Goal: Information Seeking & Learning: Find specific fact

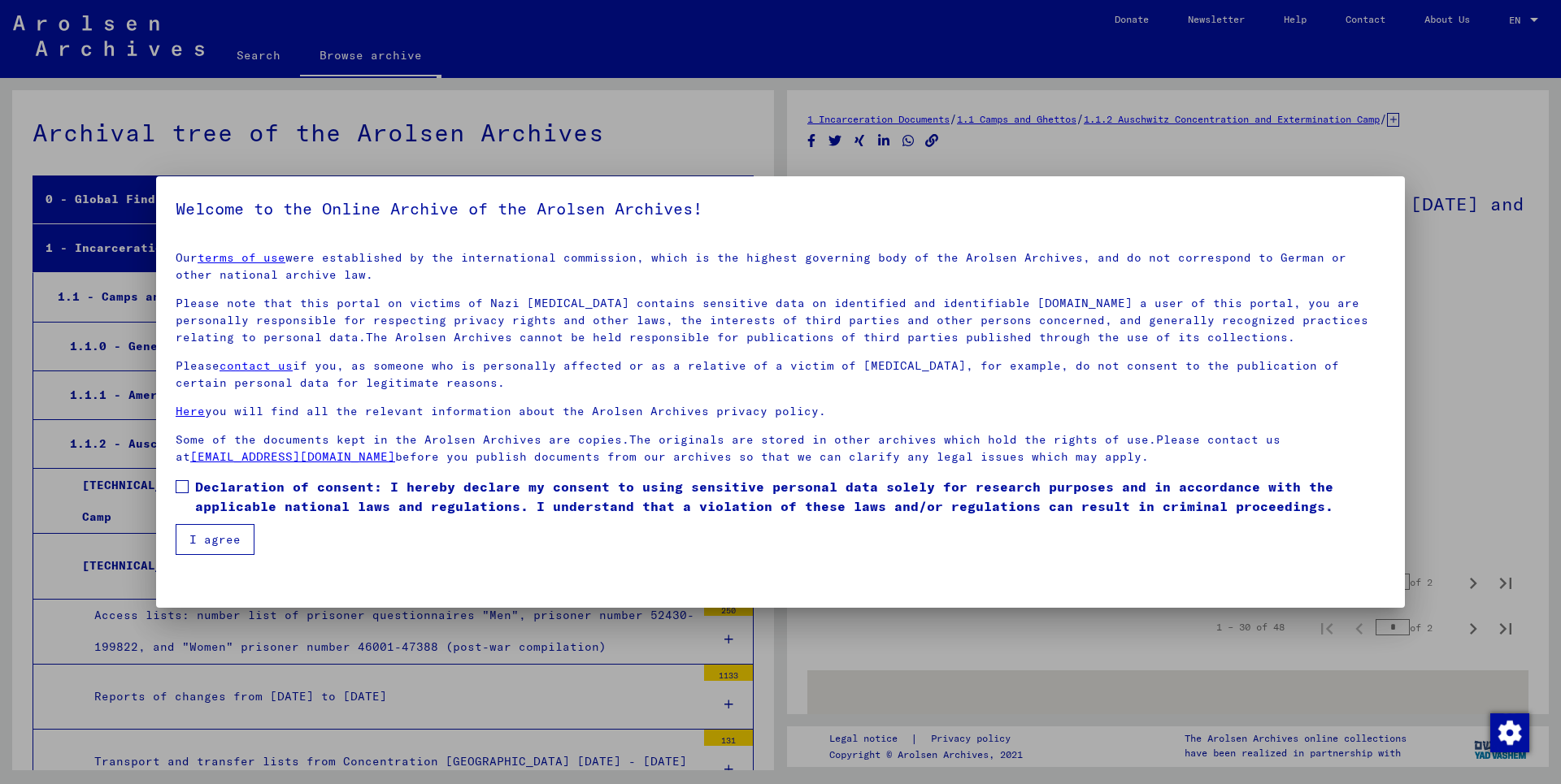
click at [193, 527] on button "I agree" at bounding box center [214, 540] width 79 height 31
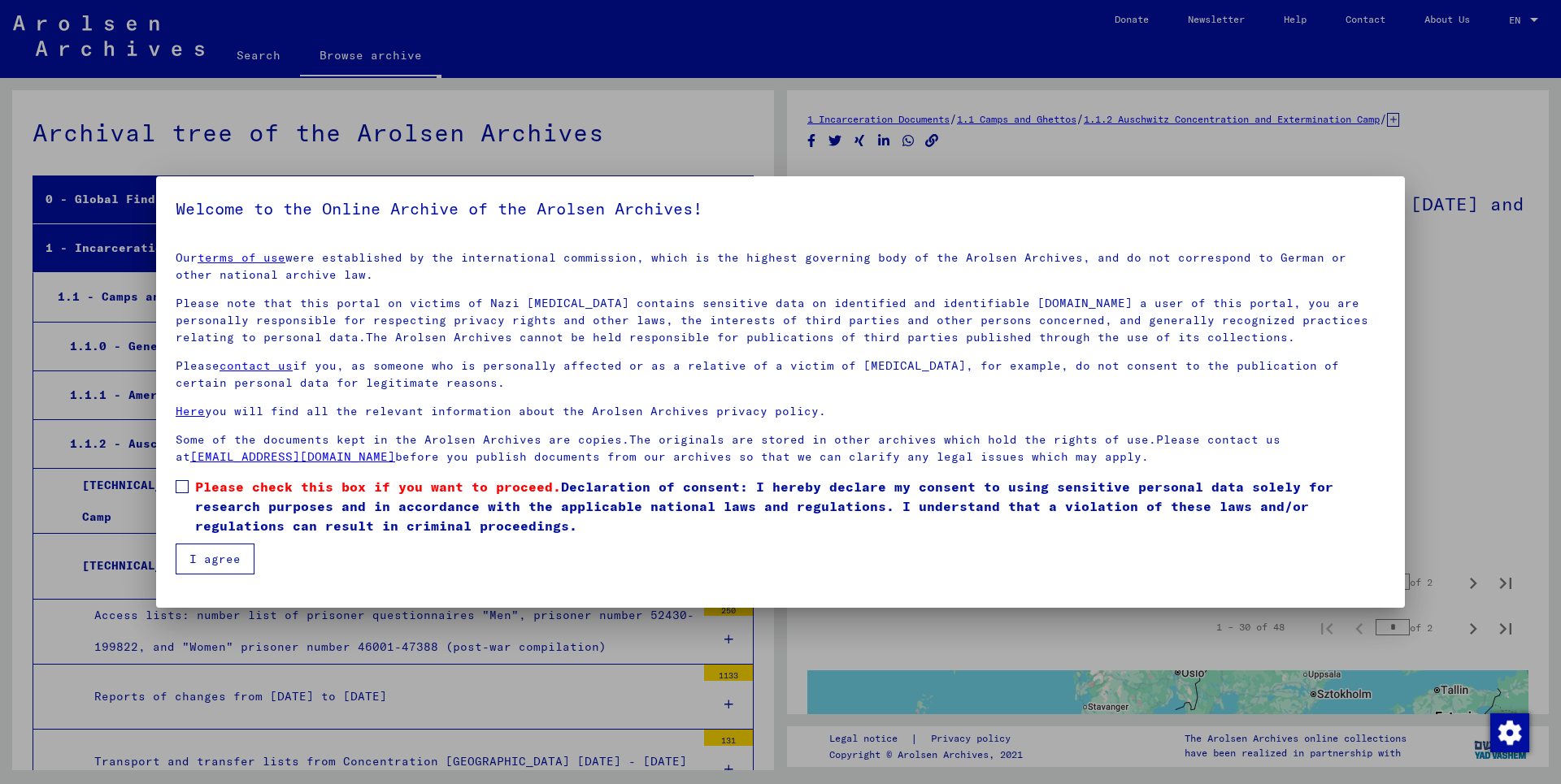
click at [192, 560] on button "I agree" at bounding box center [214, 559] width 79 height 31
click at [224, 562] on button "I agree" at bounding box center [214, 559] width 79 height 31
click at [178, 490] on span at bounding box center [182, 487] width 13 height 13
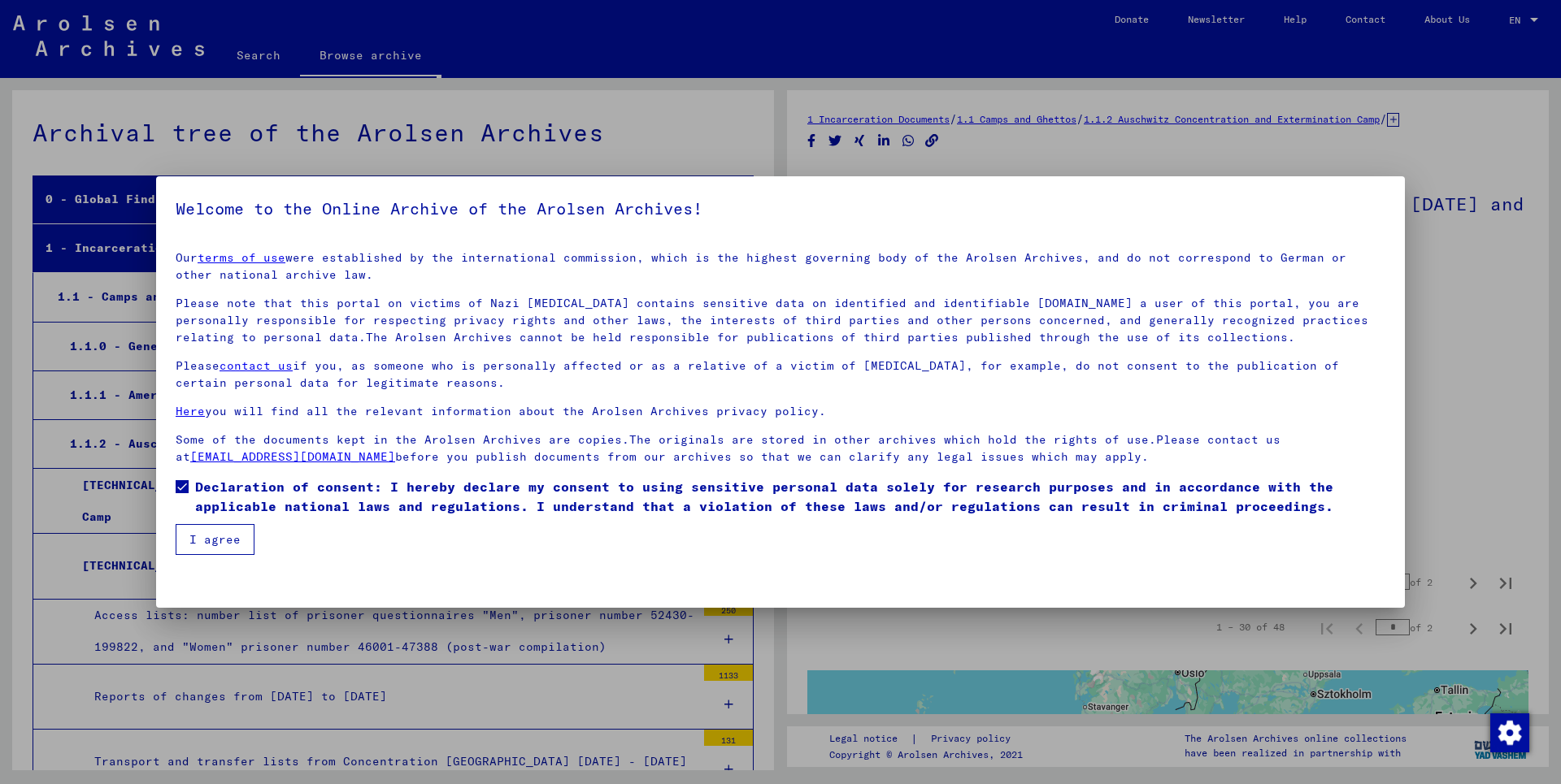
click at [207, 534] on button "I agree" at bounding box center [214, 540] width 79 height 31
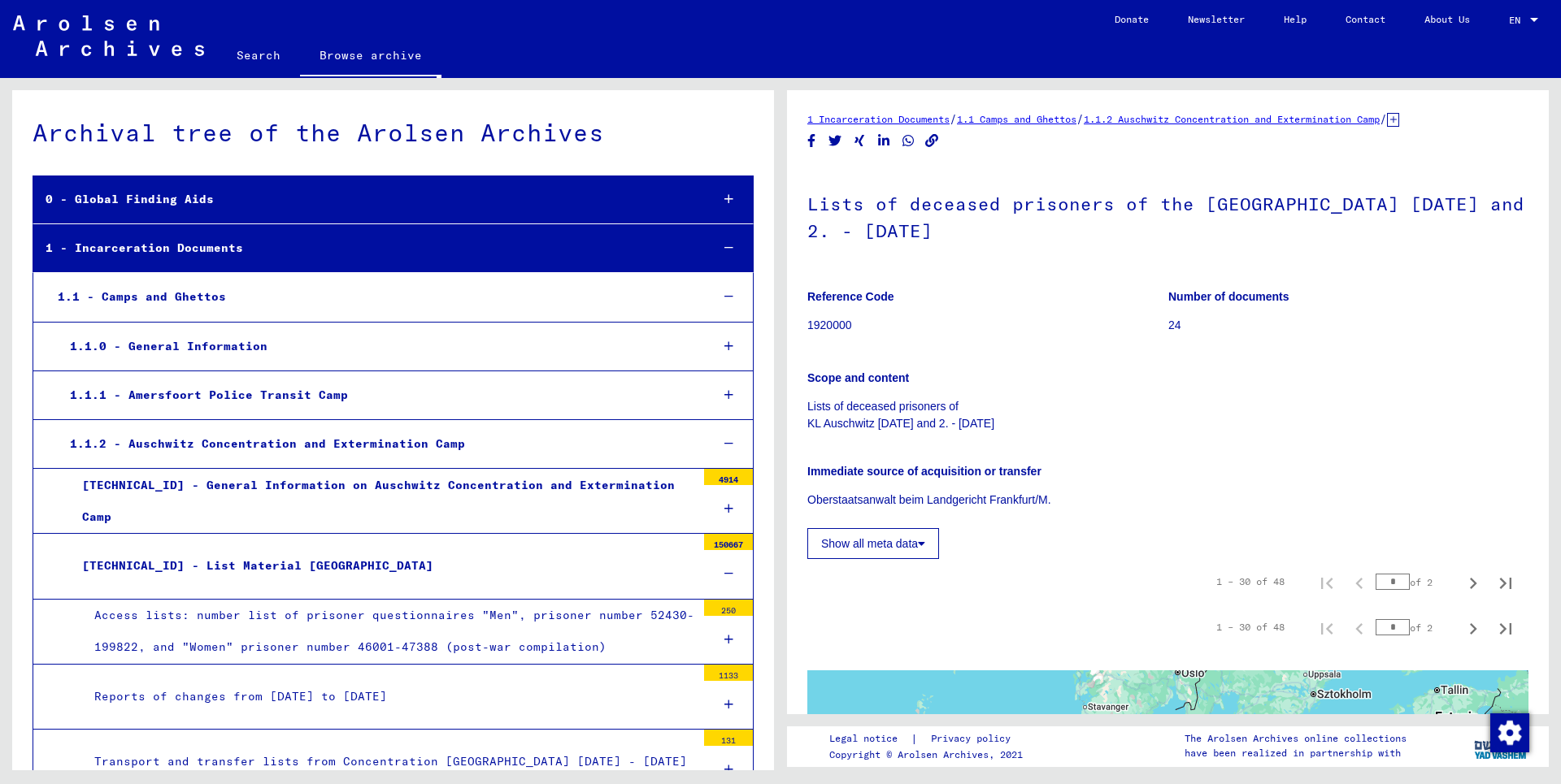
click at [260, 58] on link "Search" at bounding box center [258, 55] width 83 height 39
click at [258, 60] on link "Search" at bounding box center [258, 57] width 83 height 42
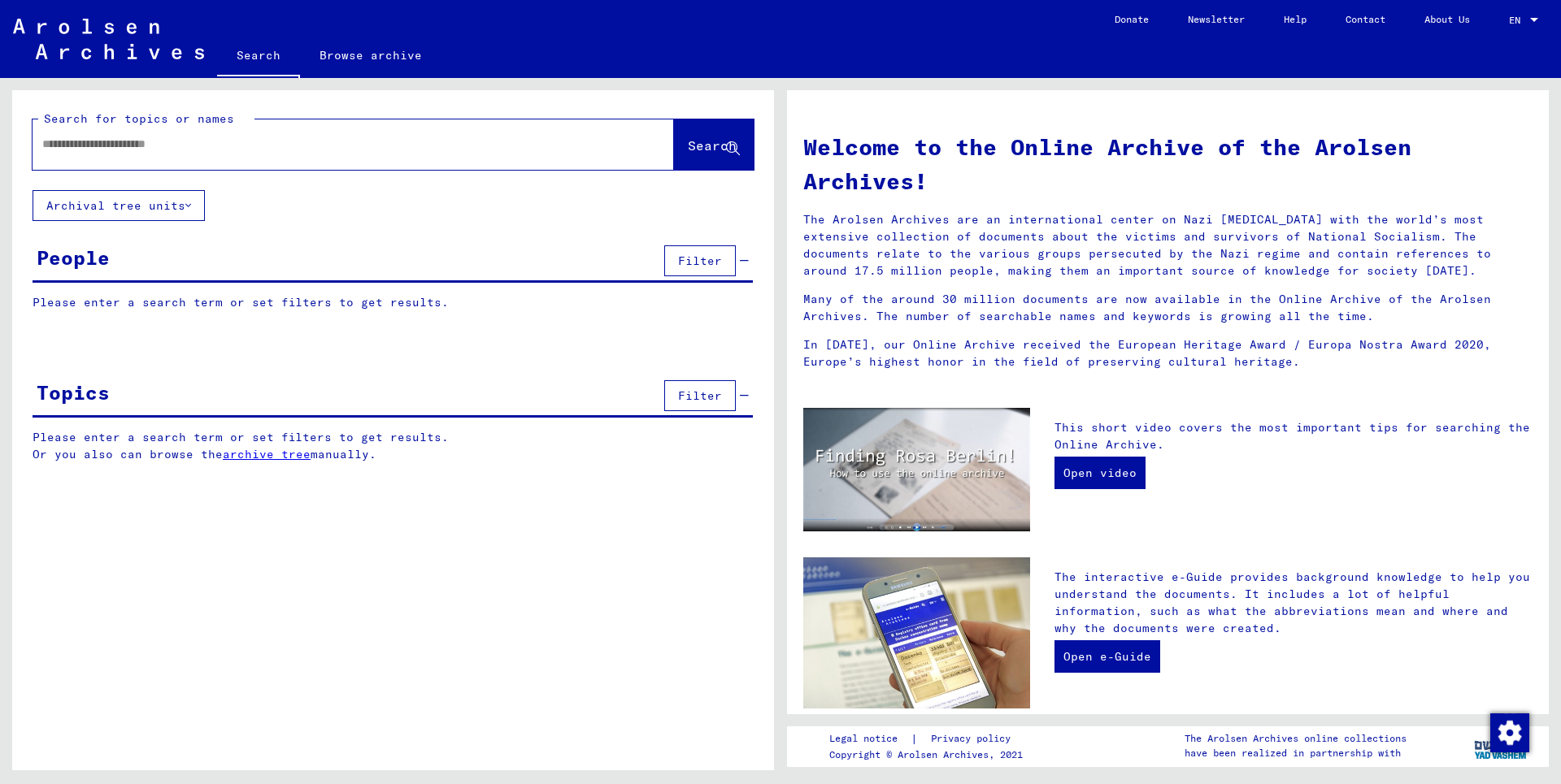
click at [216, 149] on input "text" at bounding box center [333, 144] width 583 height 17
click at [688, 149] on span "Search" at bounding box center [712, 146] width 49 height 16
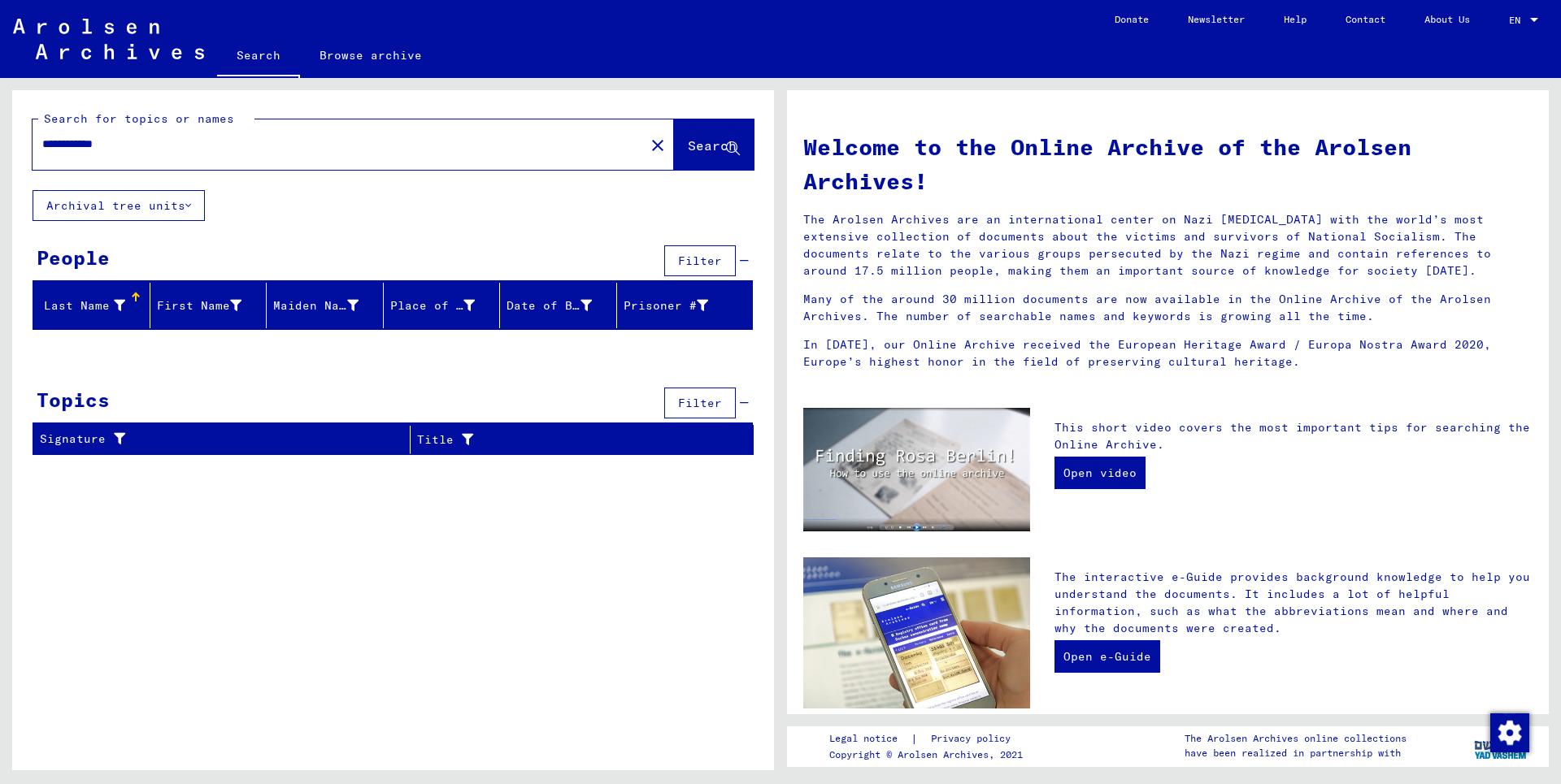
click at [188, 155] on div "**********" at bounding box center [329, 144] width 593 height 37
click at [176, 144] on input "**********" at bounding box center [333, 144] width 583 height 17
drag, startPoint x: 130, startPoint y: 147, endPoint x: 0, endPoint y: 148, distance: 130.0
click at [42, 148] on input "**********" at bounding box center [333, 144] width 583 height 17
drag, startPoint x: 100, startPoint y: 151, endPoint x: 24, endPoint y: 150, distance: 76.0
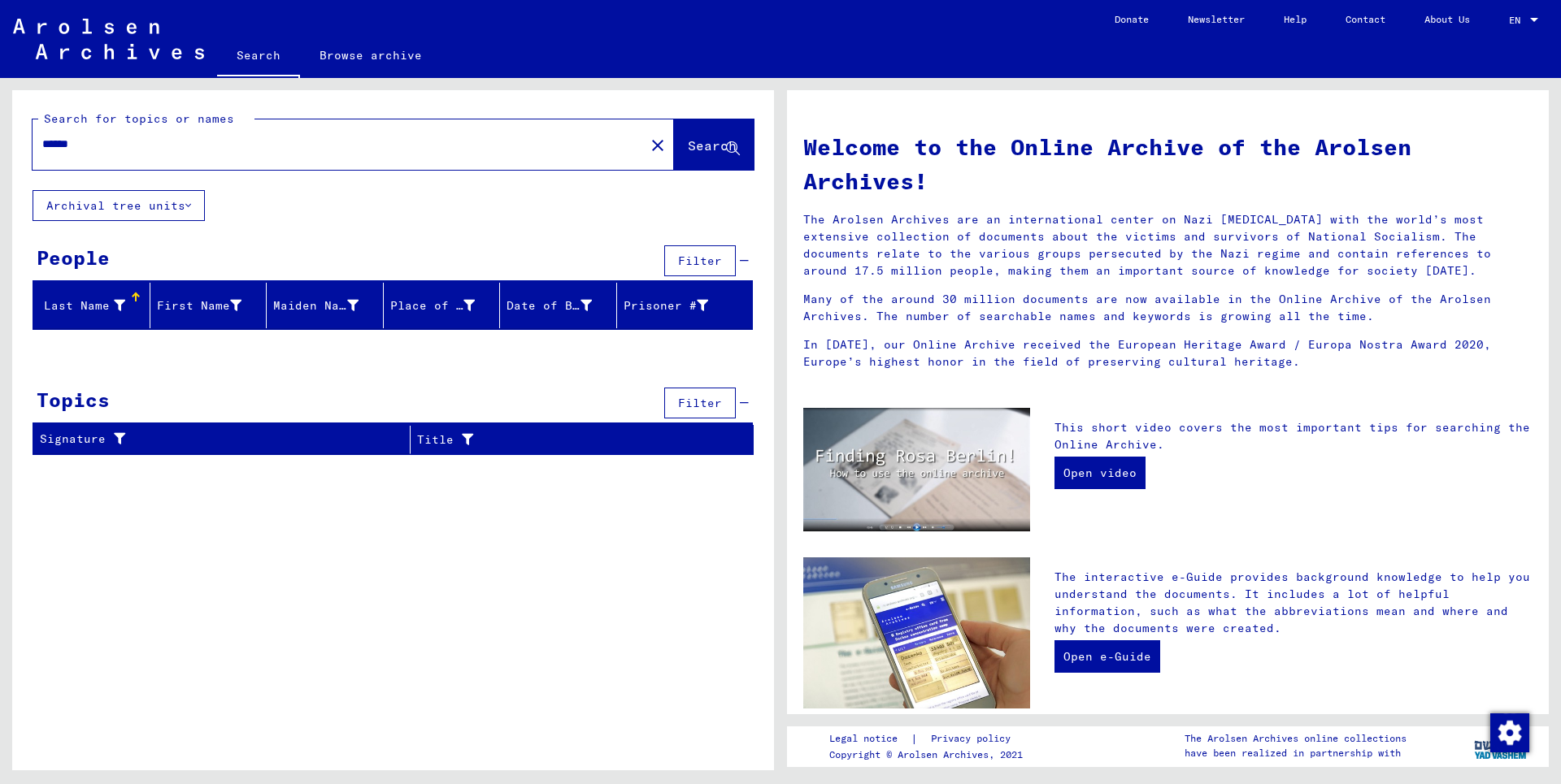
click at [42, 150] on input "******" at bounding box center [333, 144] width 583 height 17
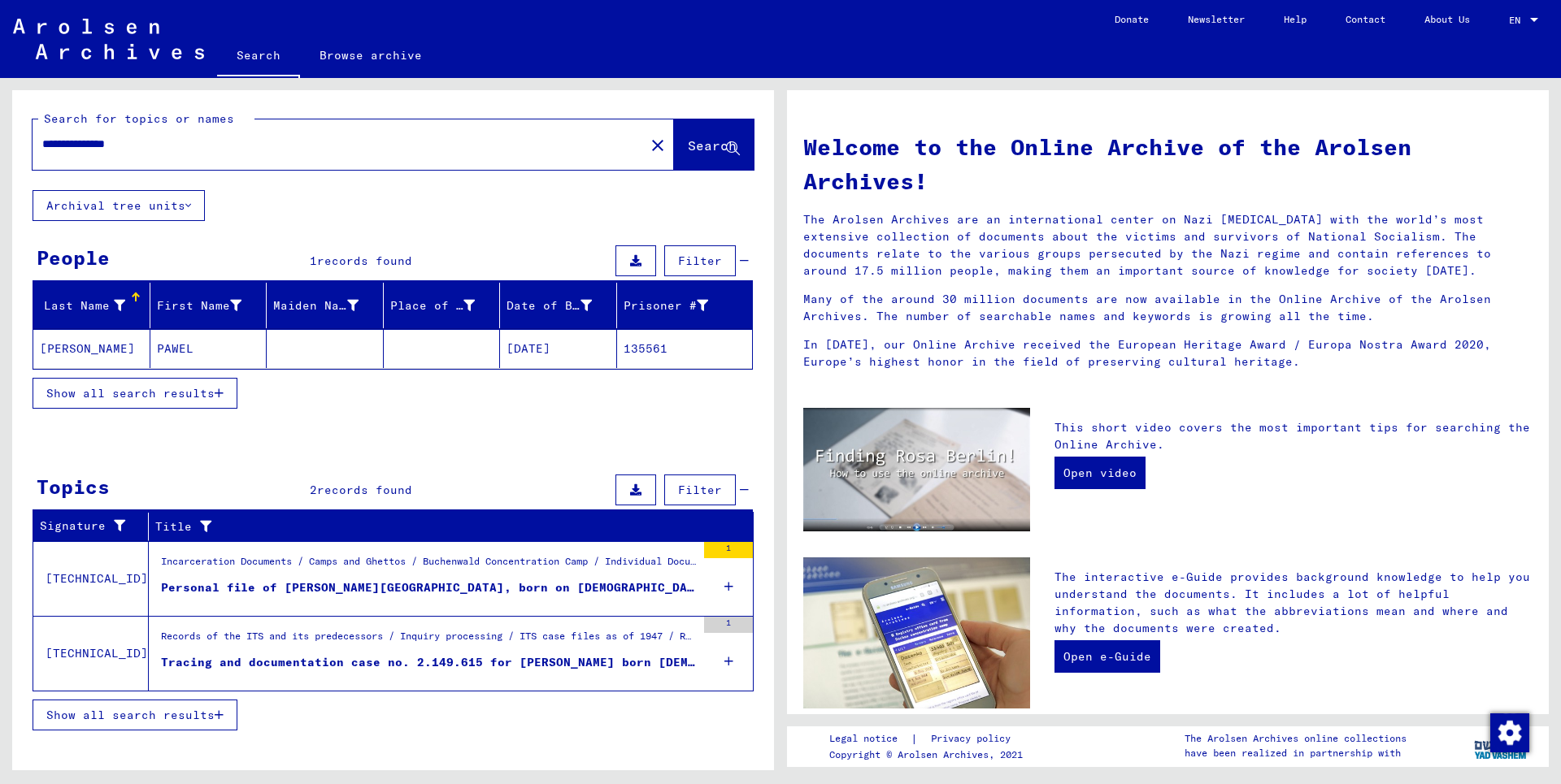
click at [73, 349] on mat-cell "[PERSON_NAME]" at bounding box center [92, 349] width 117 height 39
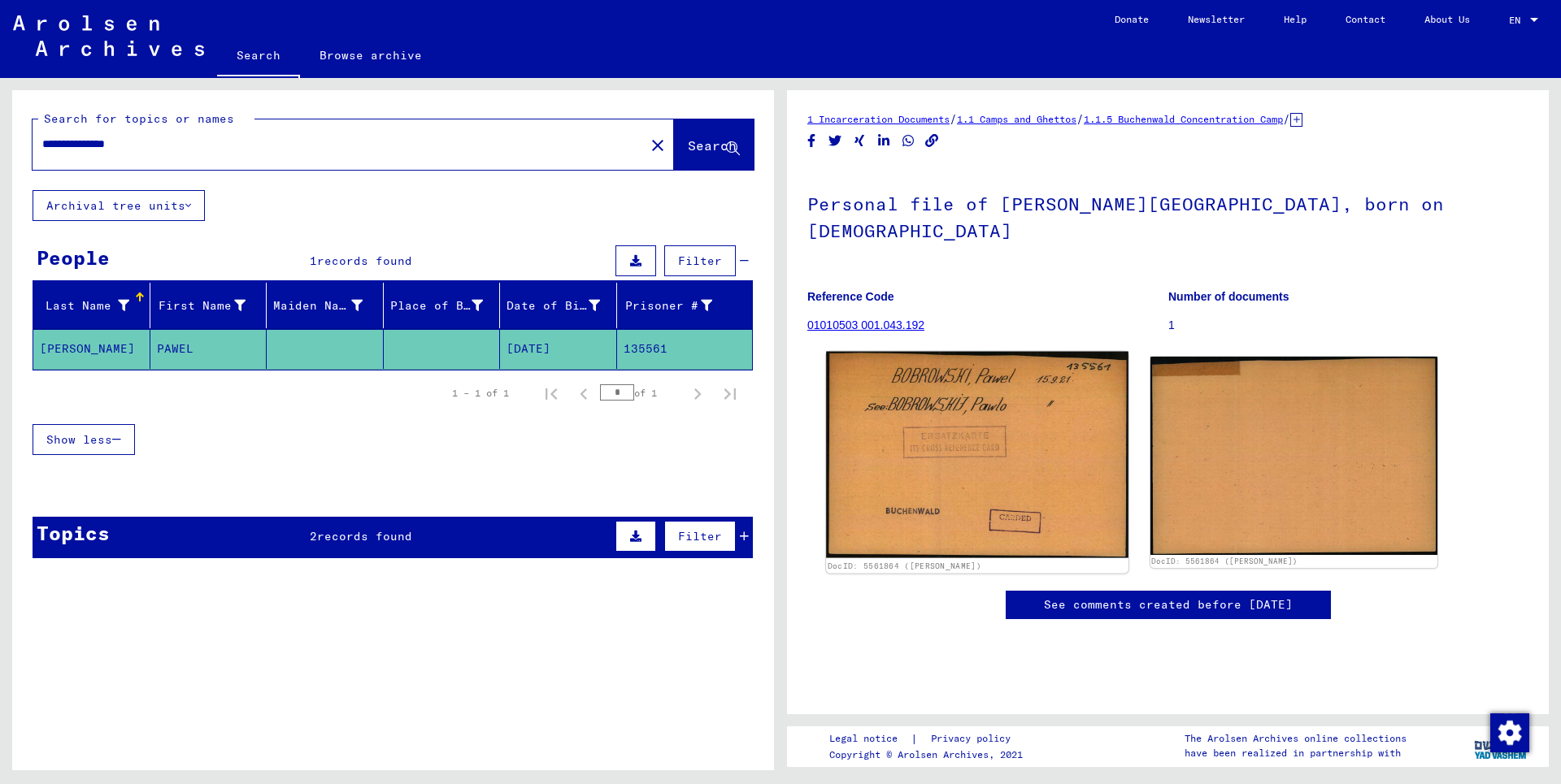
click at [925, 378] on img at bounding box center [977, 455] width 302 height 206
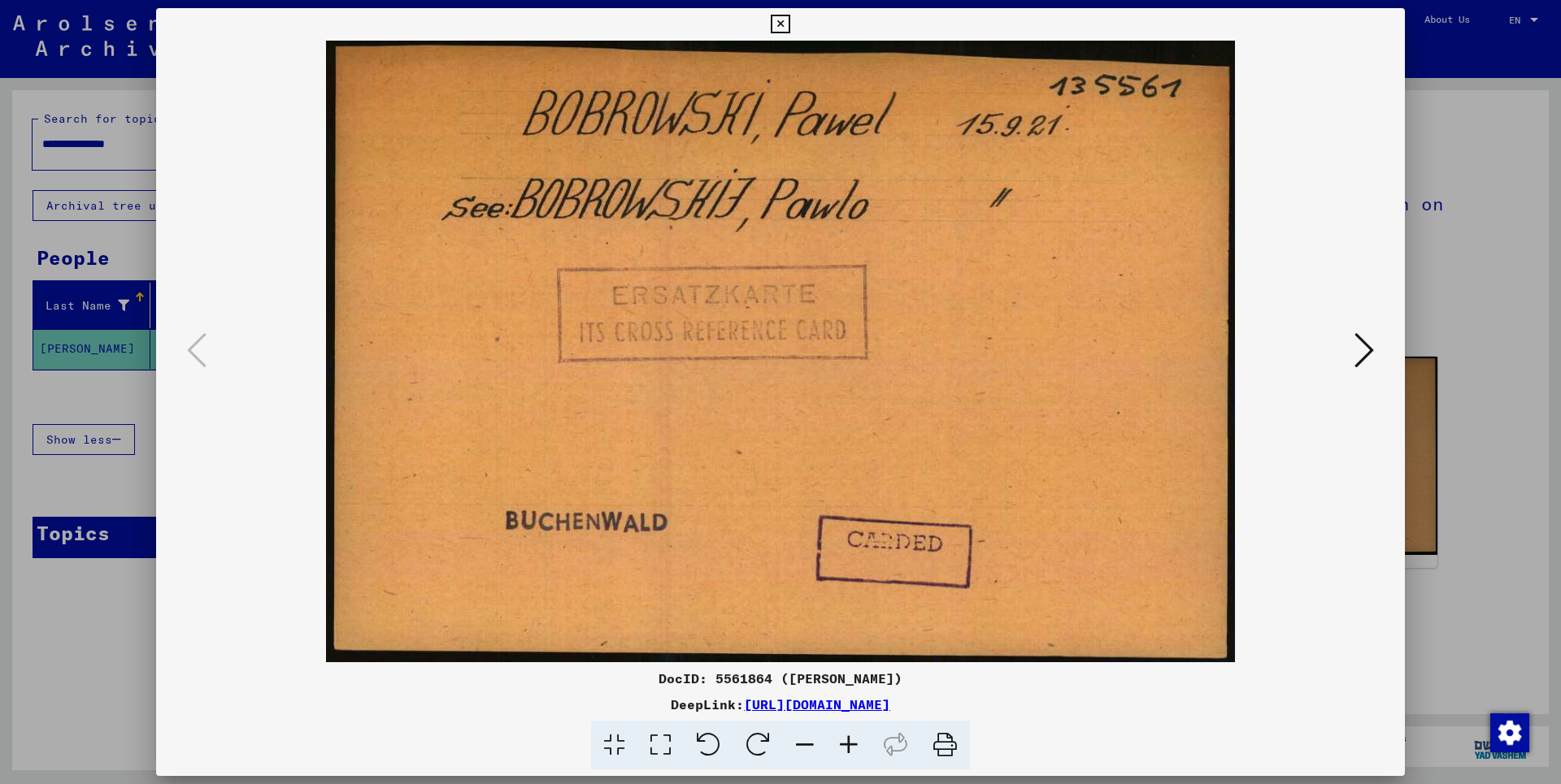
click at [789, 24] on icon at bounding box center [779, 24] width 19 height 20
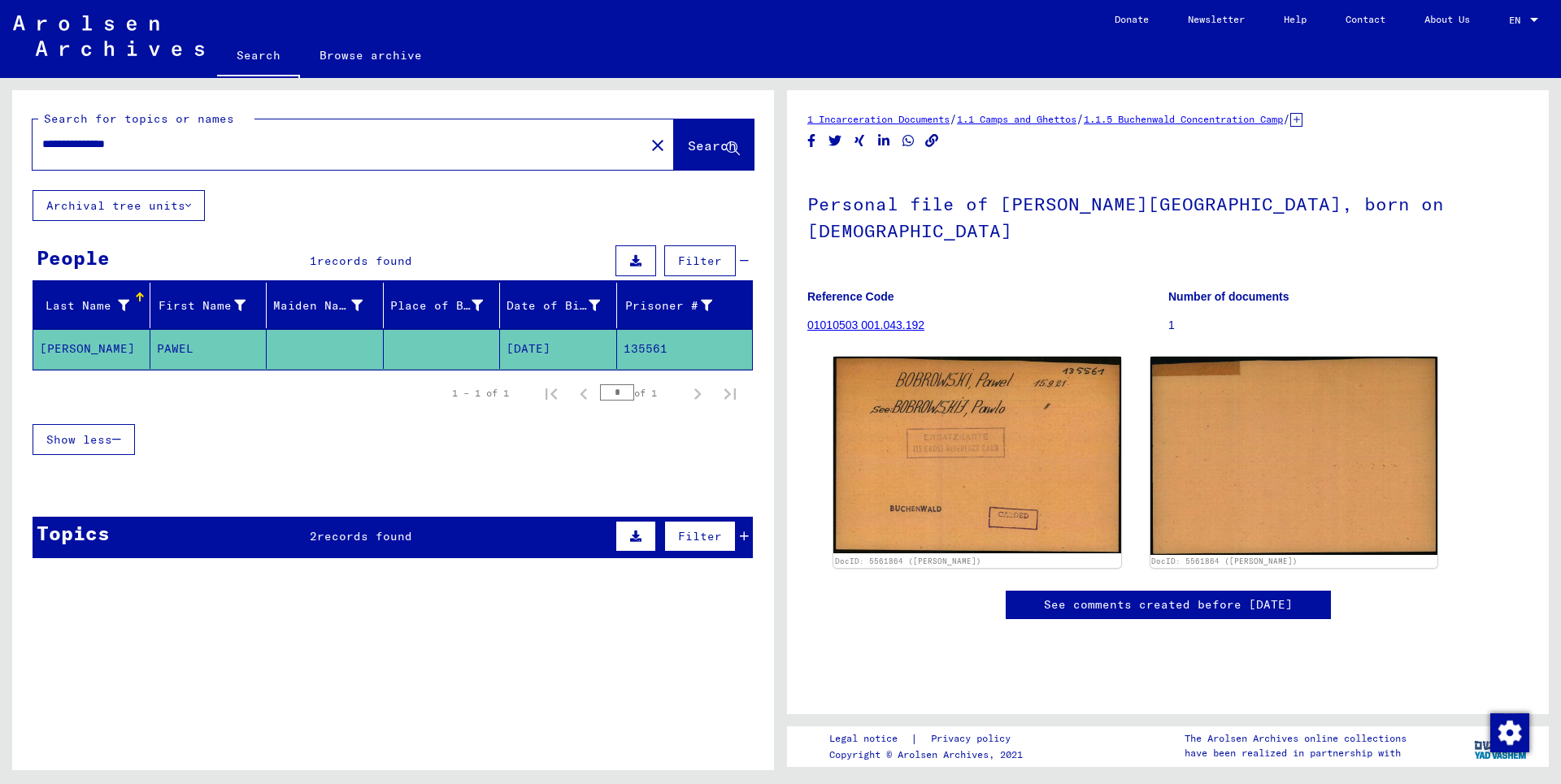
drag, startPoint x: 227, startPoint y: 149, endPoint x: 0, endPoint y: 143, distance: 227.1
click at [42, 143] on input "**********" at bounding box center [338, 144] width 593 height 17
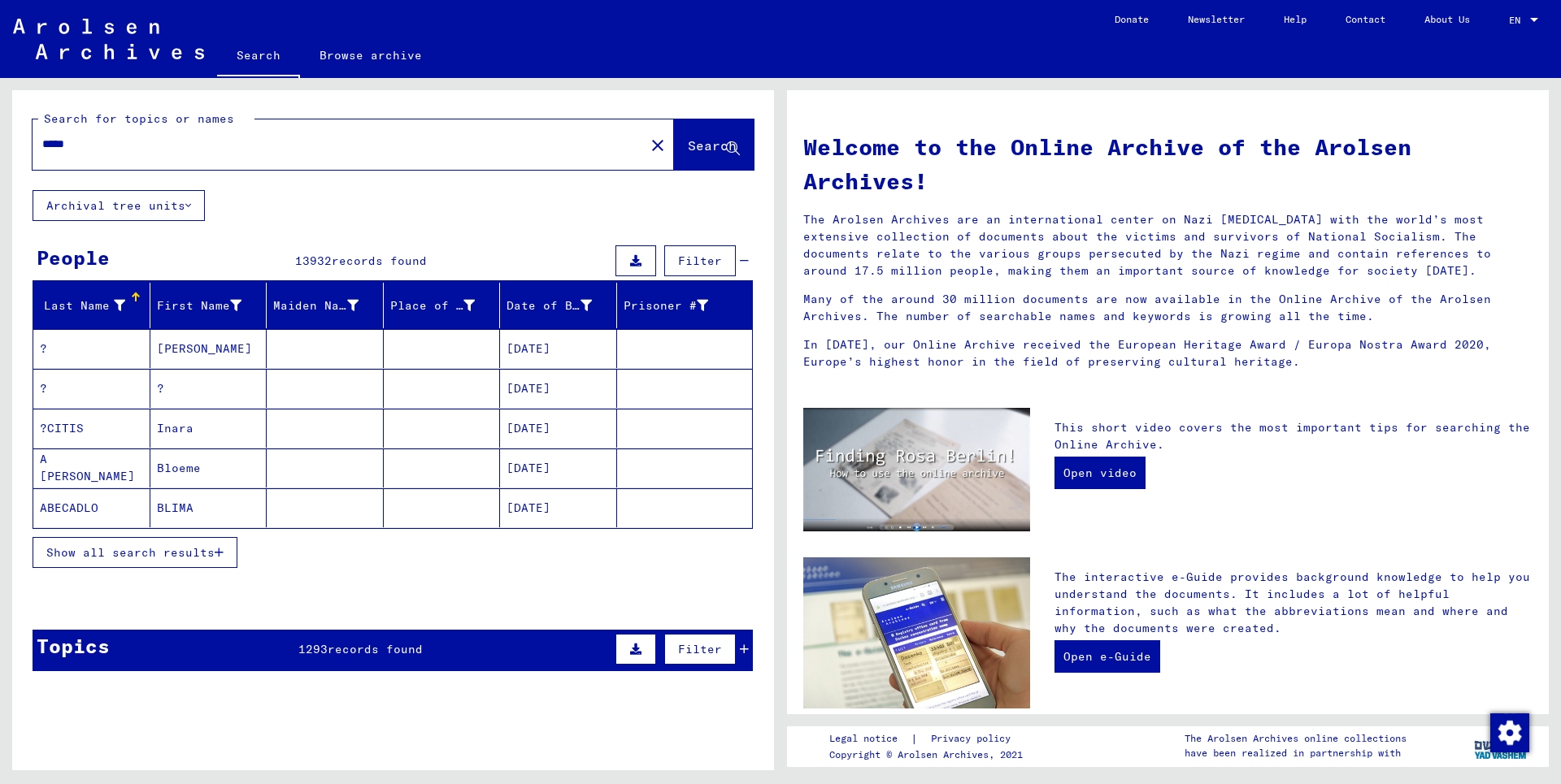
drag, startPoint x: 131, startPoint y: 151, endPoint x: 0, endPoint y: 156, distance: 131.1
click at [42, 152] on input "*****" at bounding box center [333, 144] width 583 height 17
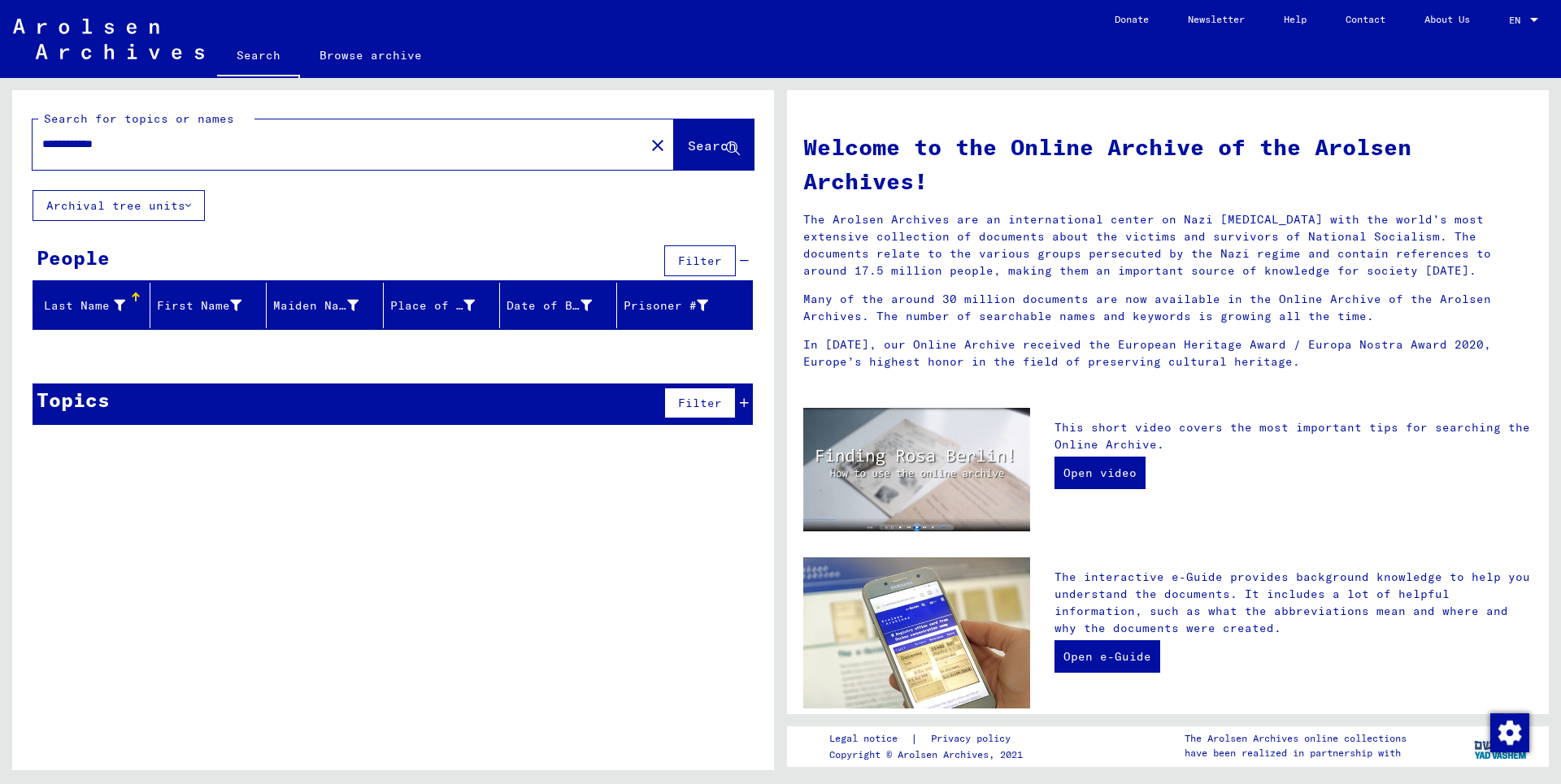
drag, startPoint x: 141, startPoint y: 146, endPoint x: 0, endPoint y: 147, distance: 141.0
click at [42, 147] on input "**********" at bounding box center [333, 144] width 583 height 17
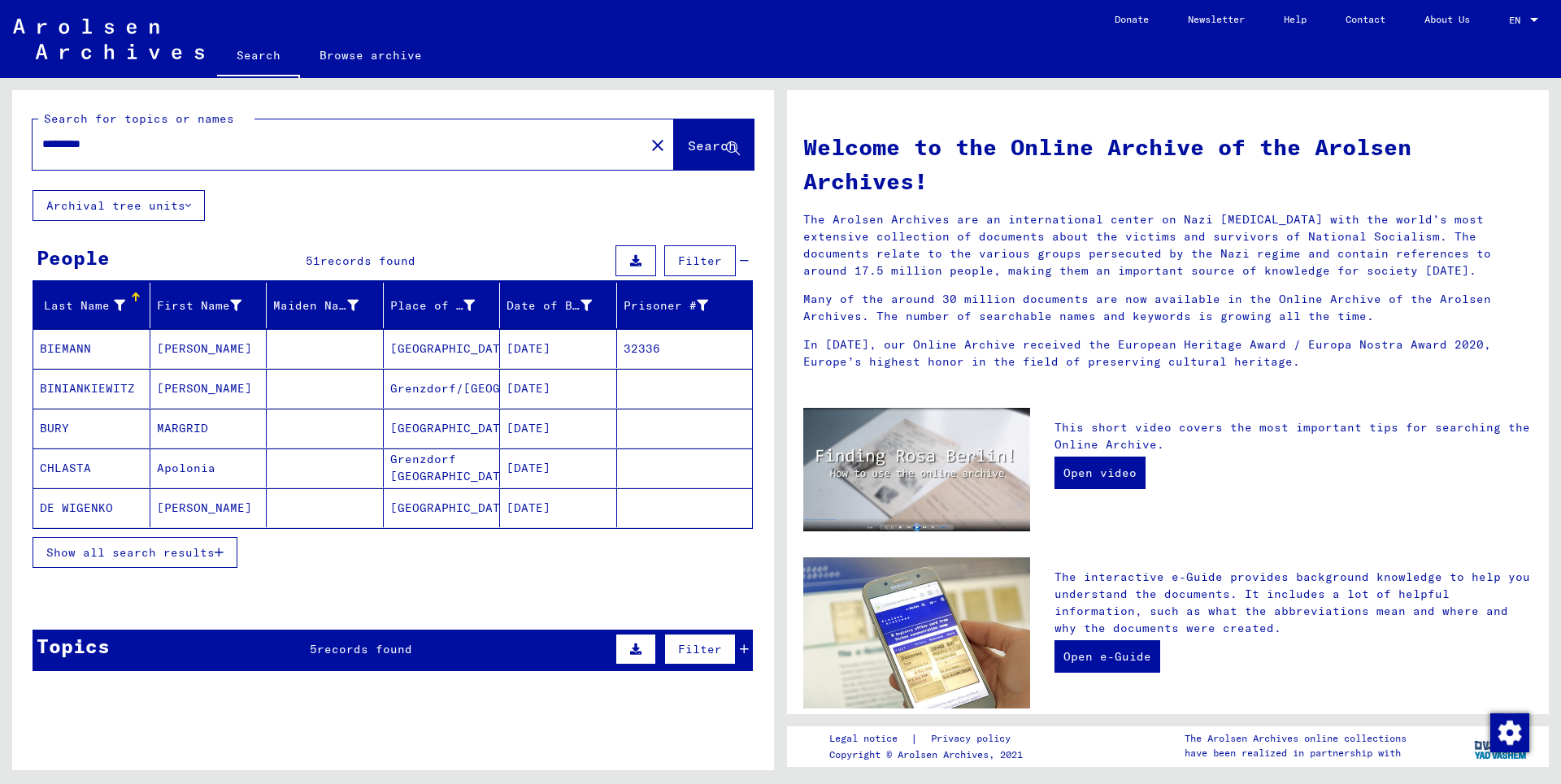
click at [190, 550] on span "Show all search results" at bounding box center [130, 553] width 168 height 15
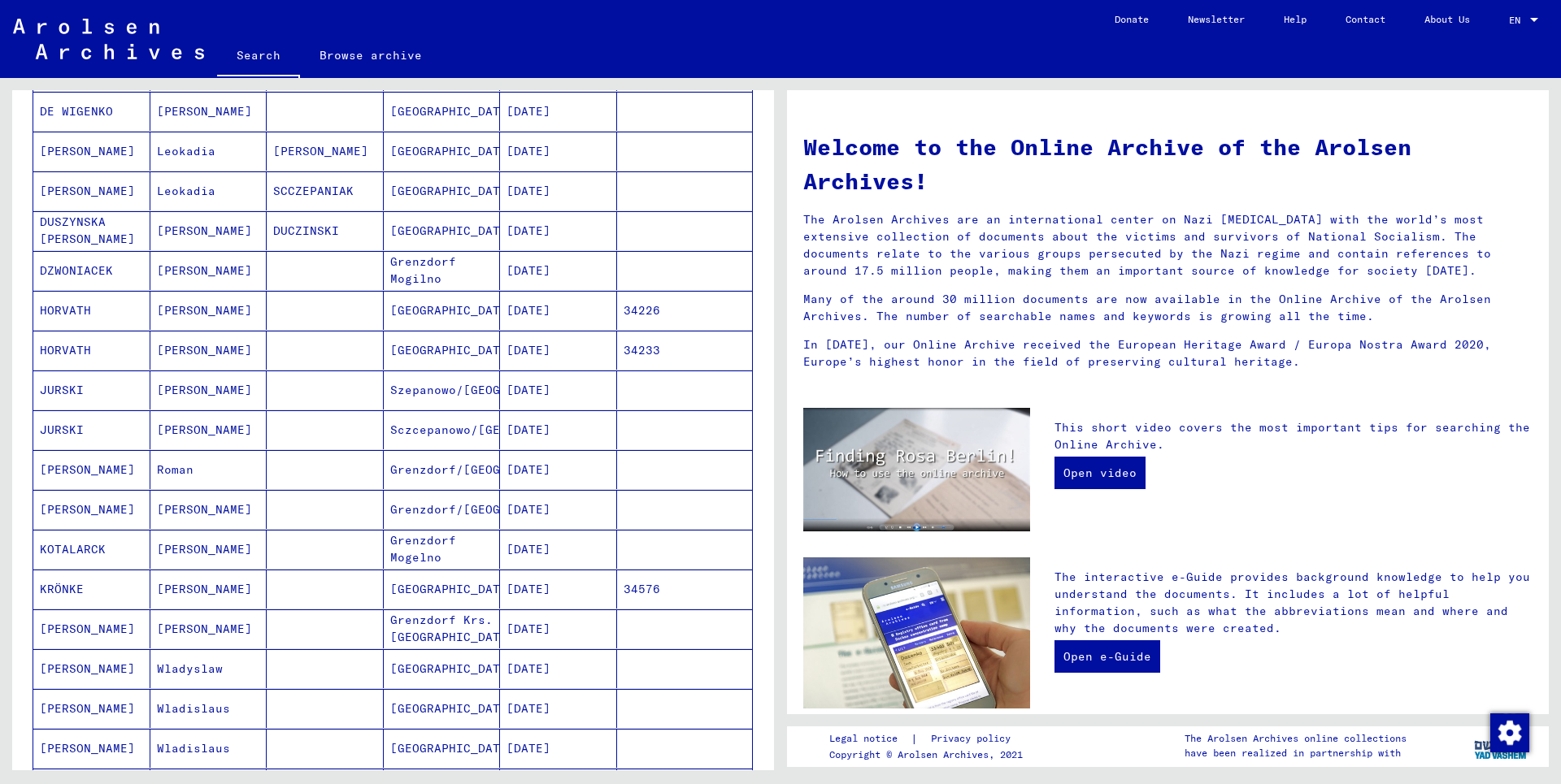
scroll to position [175, 0]
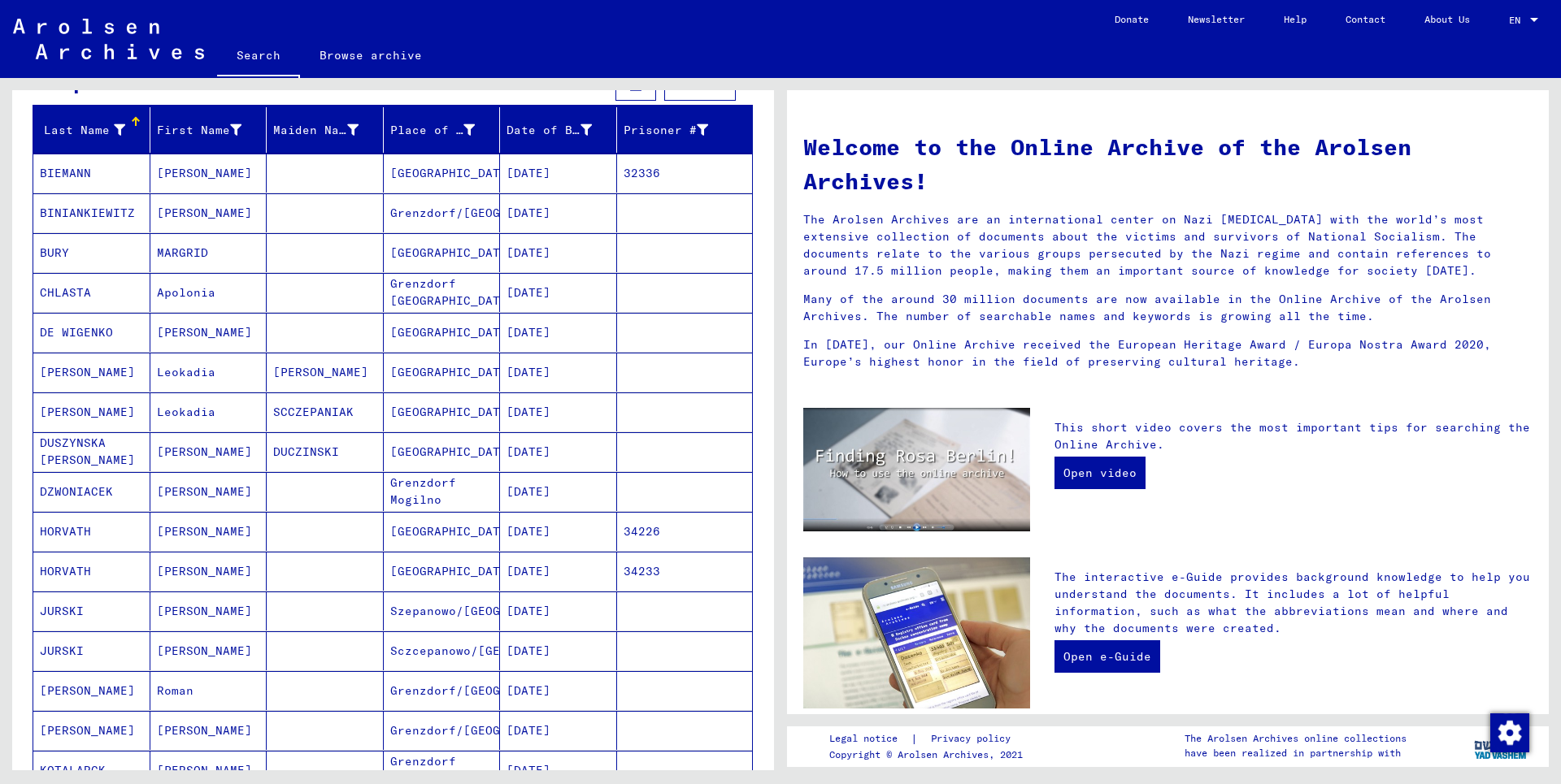
click at [73, 170] on mat-cell "BIEMANN" at bounding box center [92, 173] width 117 height 39
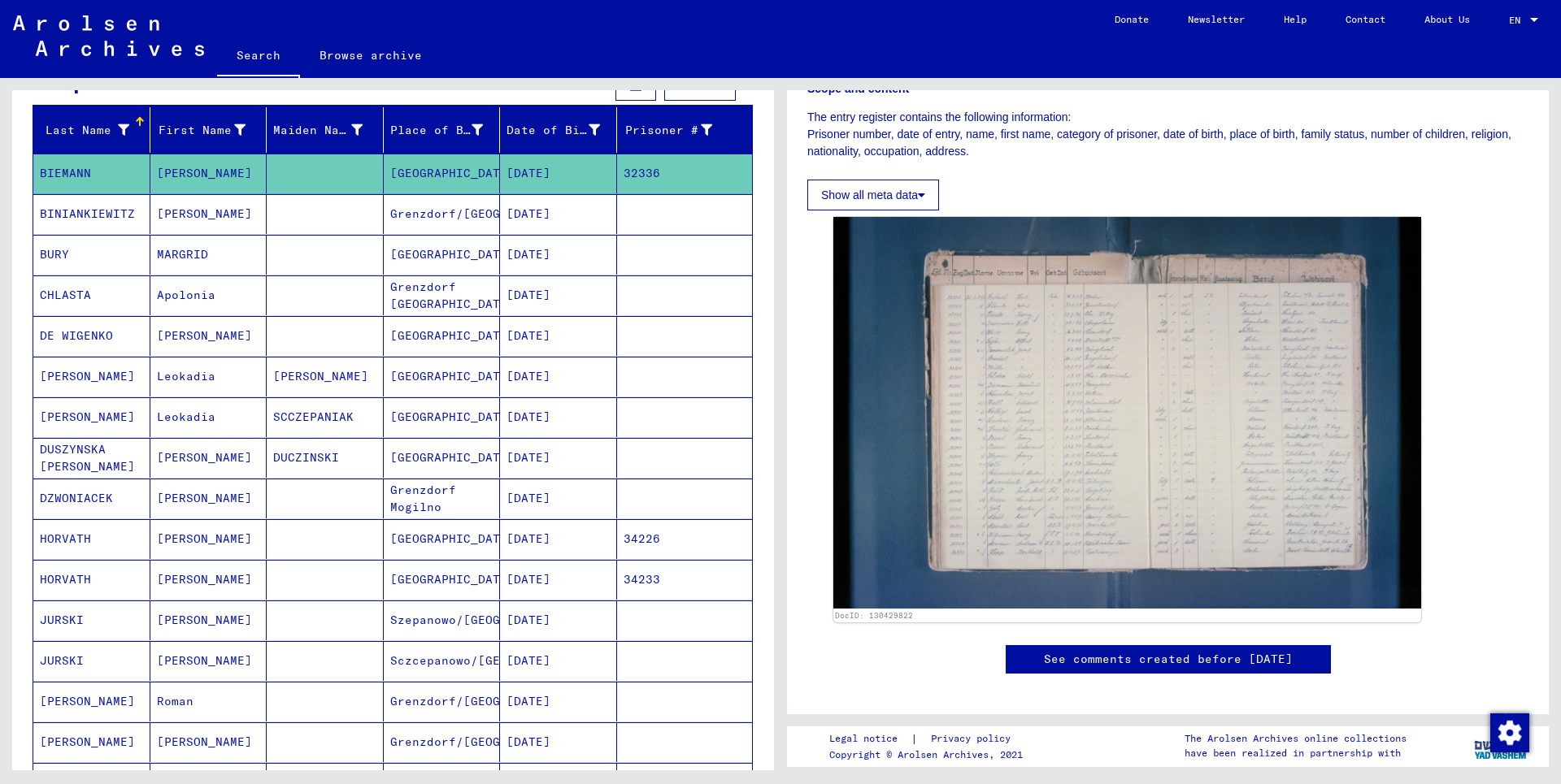
scroll to position [263, 0]
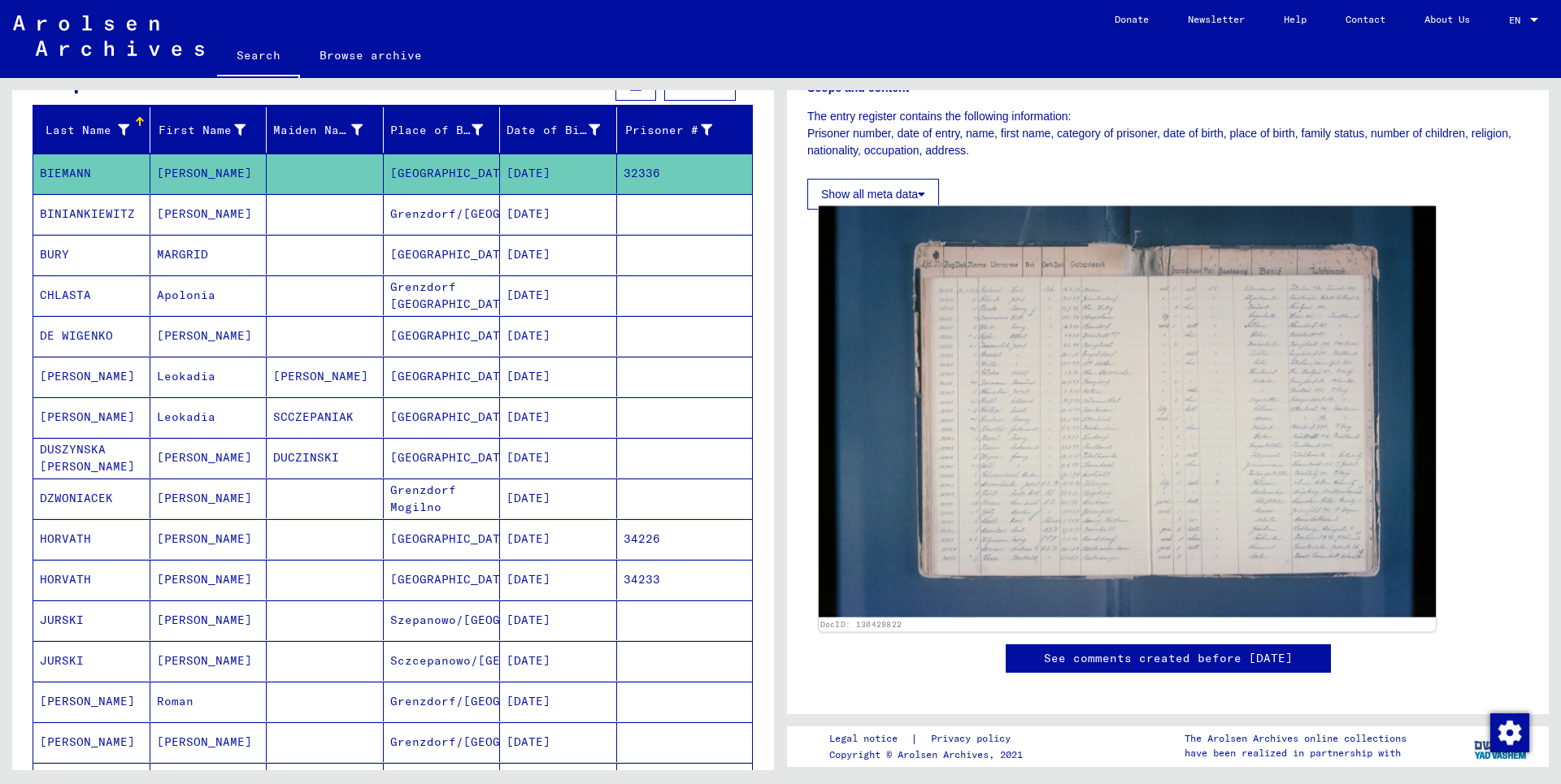
click at [1083, 444] on img at bounding box center [1127, 412] width 617 height 412
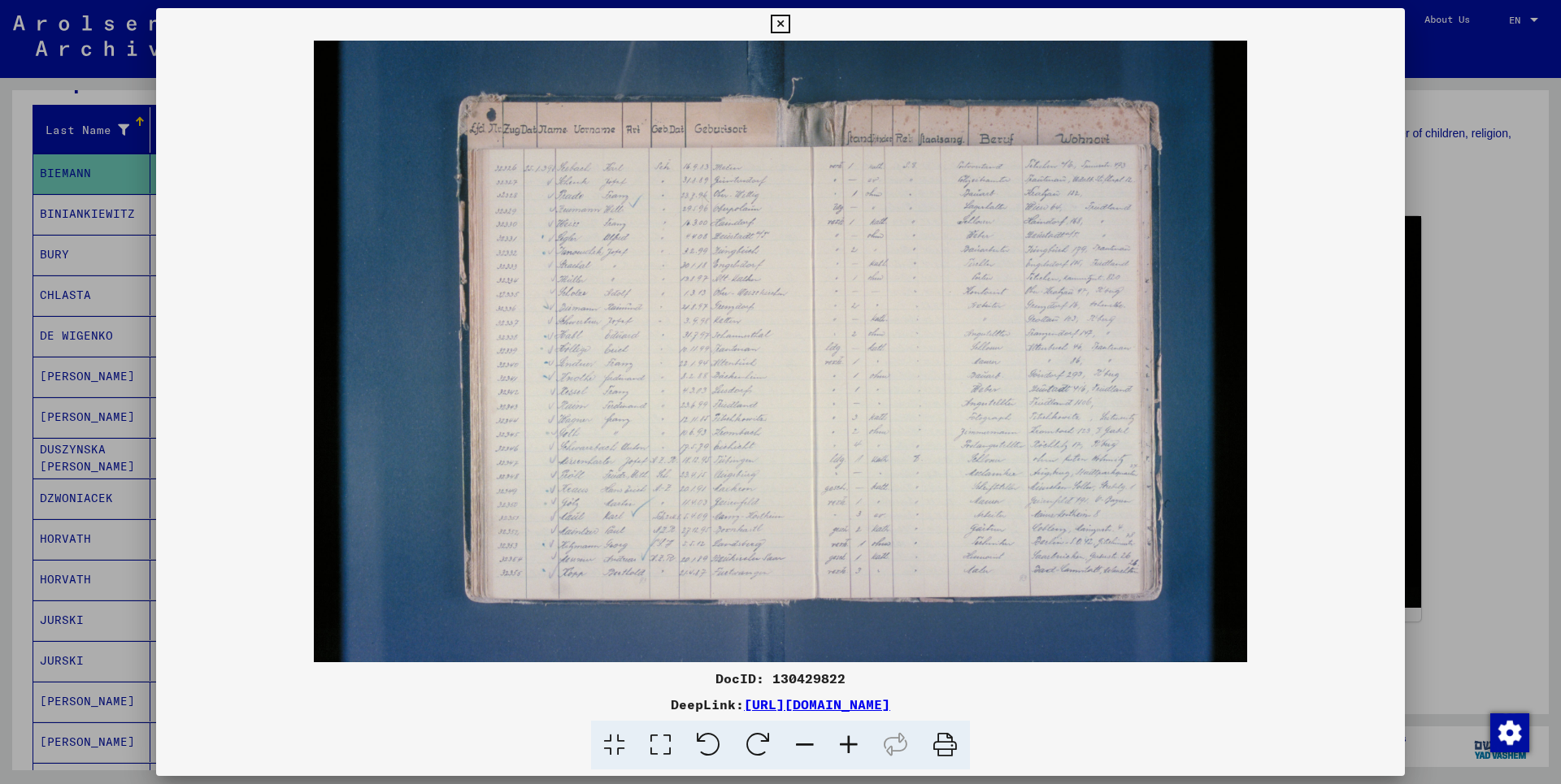
click at [849, 751] on icon at bounding box center [849, 746] width 44 height 50
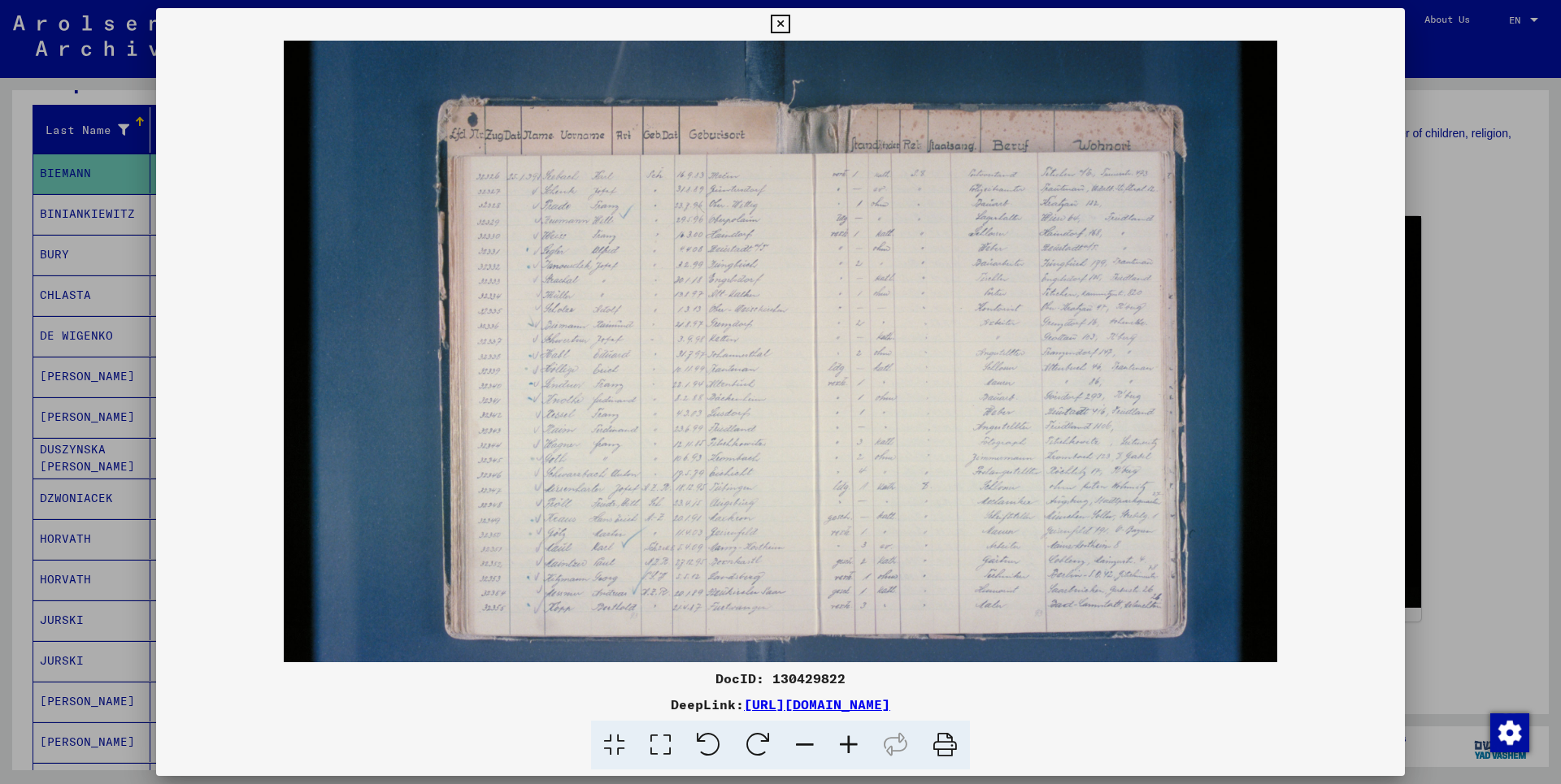
click at [849, 750] on icon at bounding box center [849, 746] width 44 height 50
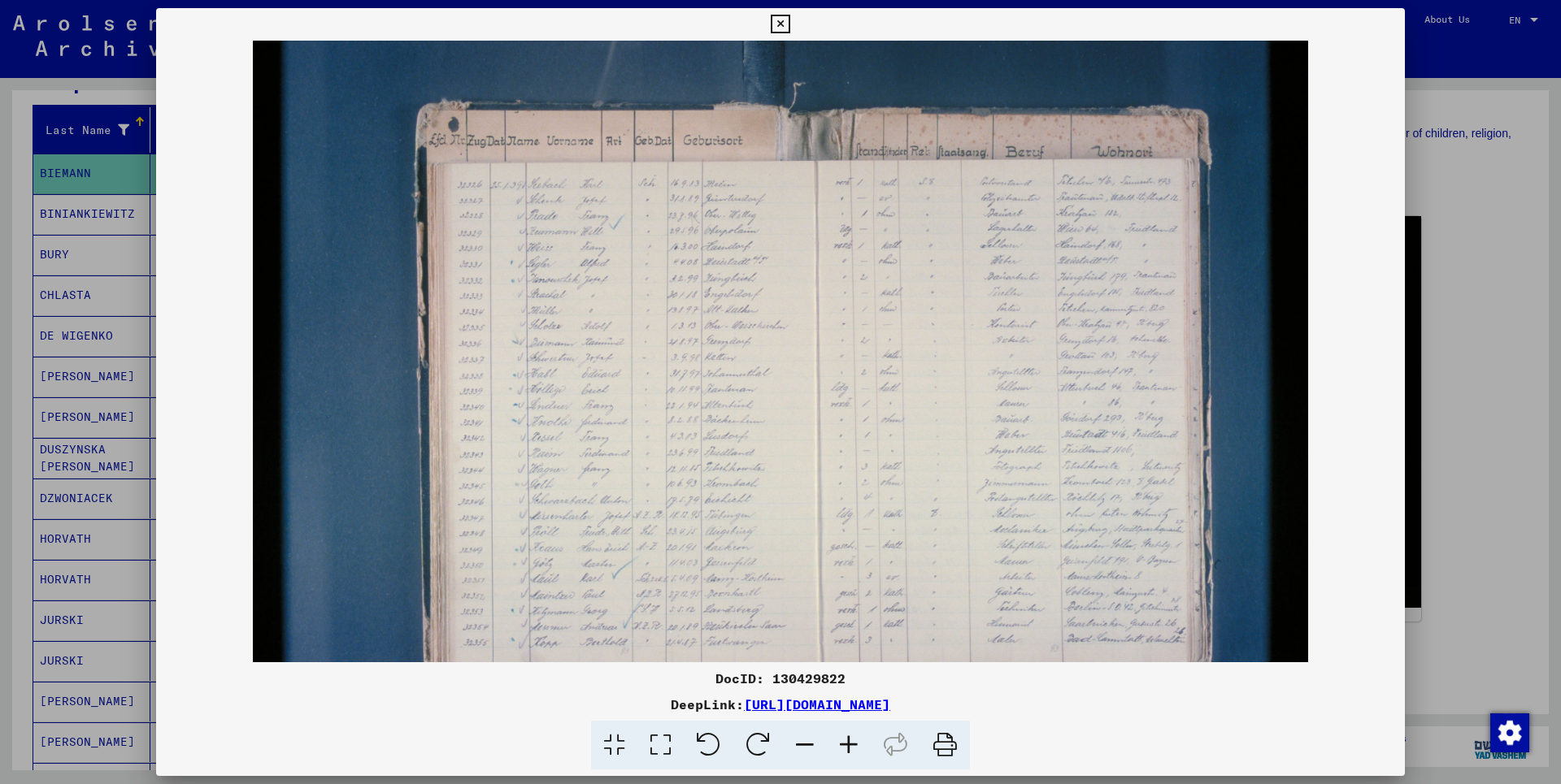
click at [849, 750] on icon at bounding box center [849, 746] width 44 height 50
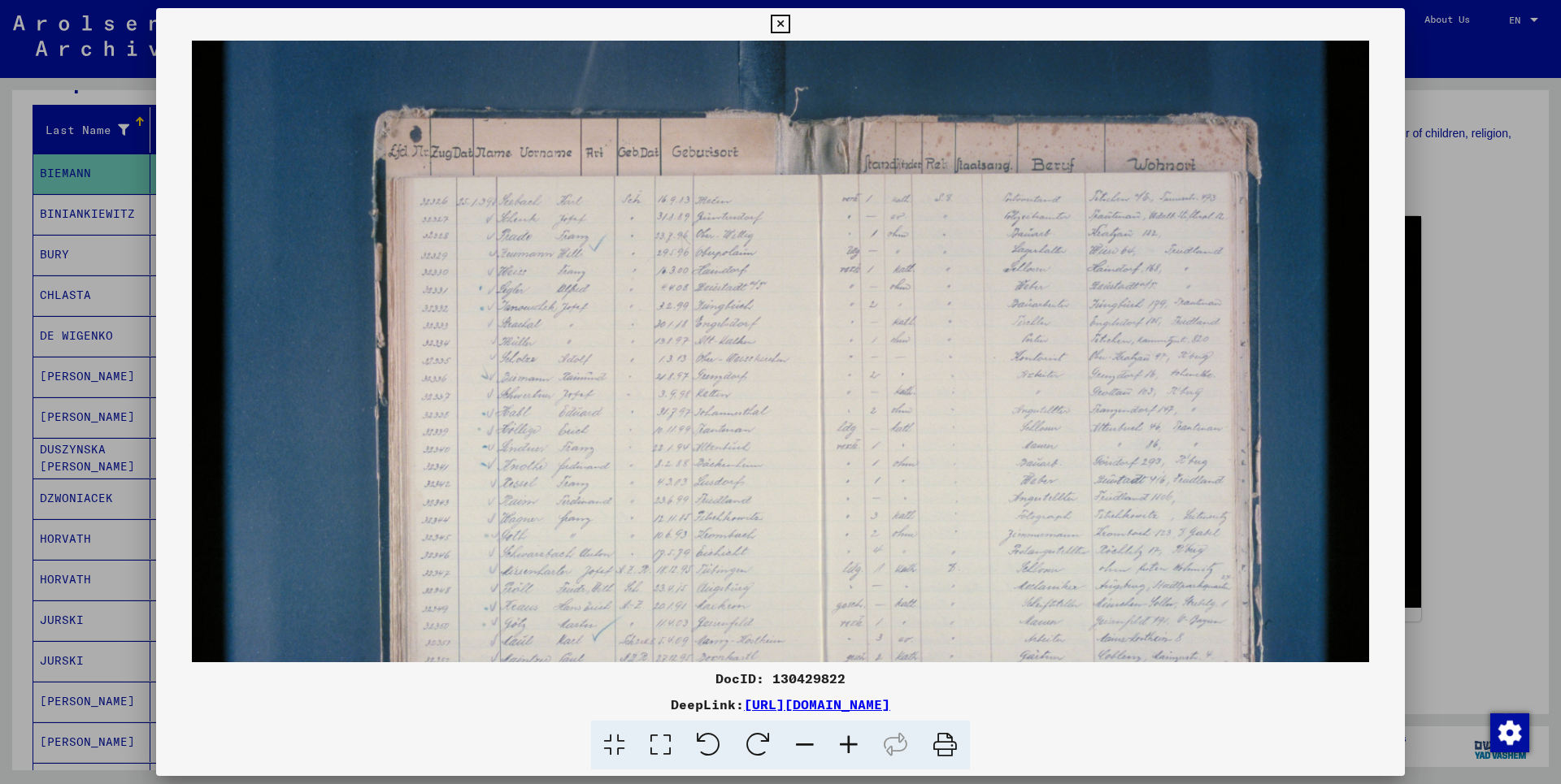
click at [849, 750] on icon at bounding box center [849, 746] width 44 height 50
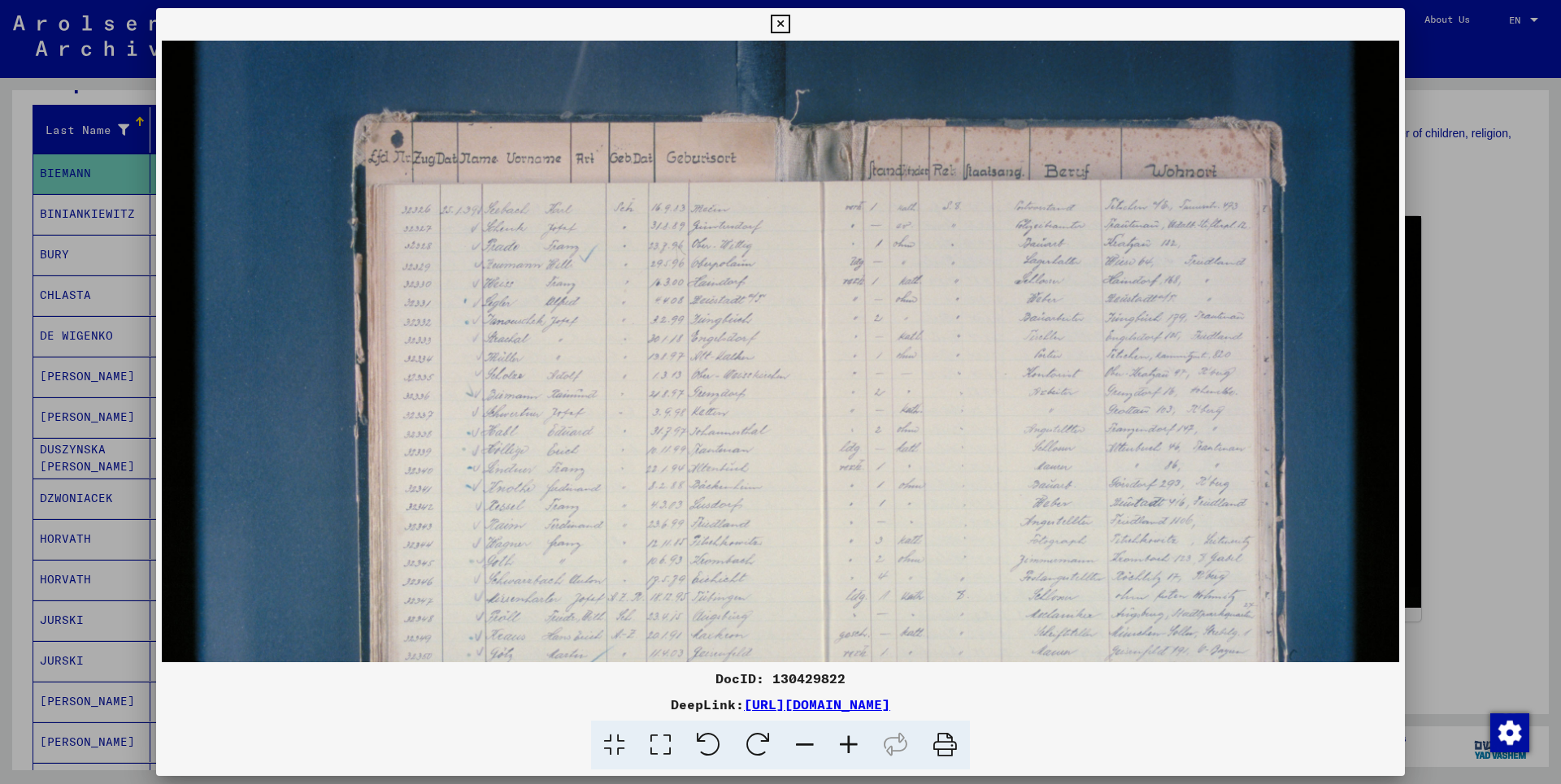
click at [849, 750] on icon at bounding box center [849, 746] width 44 height 50
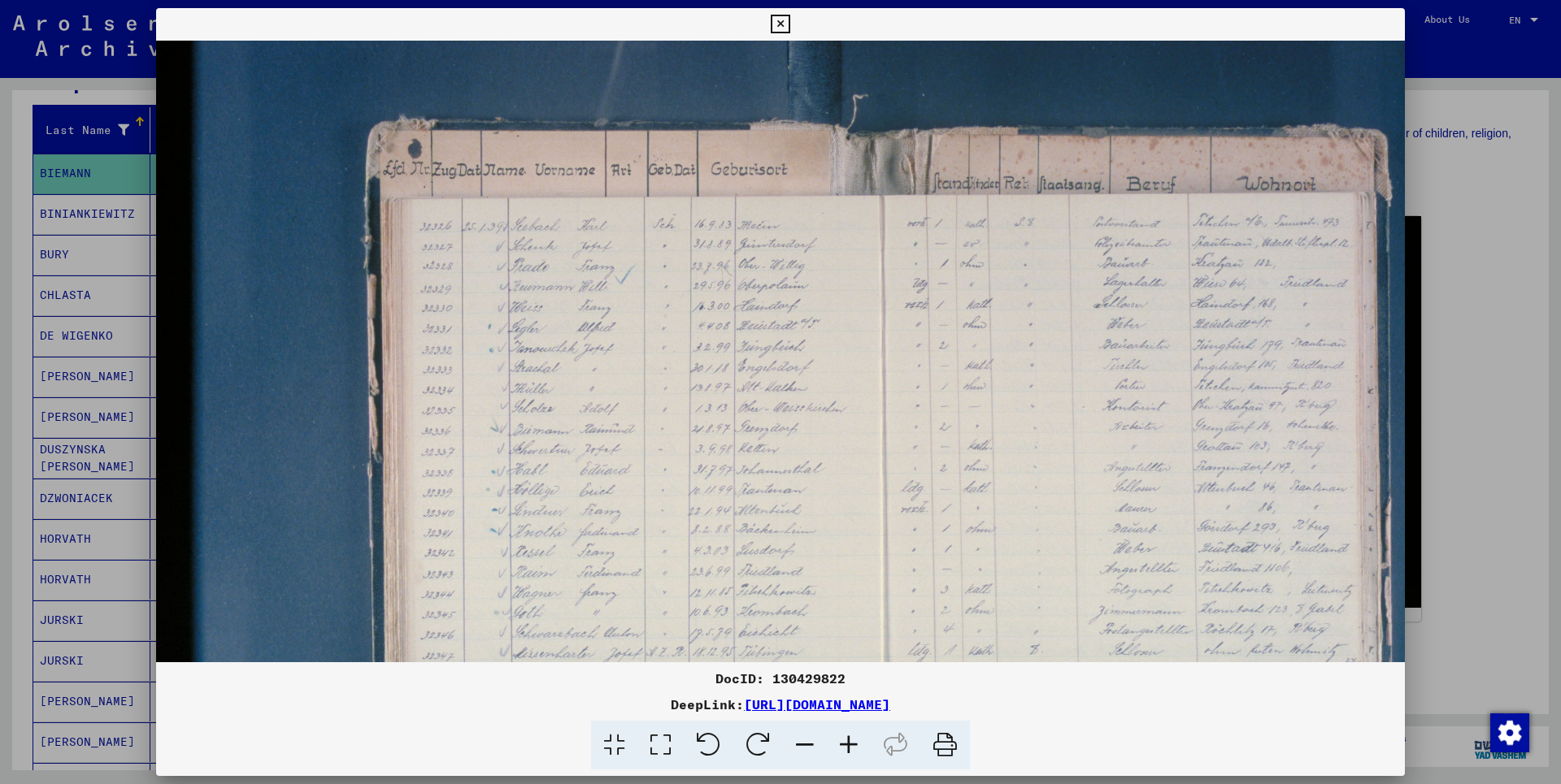
click at [849, 750] on icon at bounding box center [849, 746] width 44 height 50
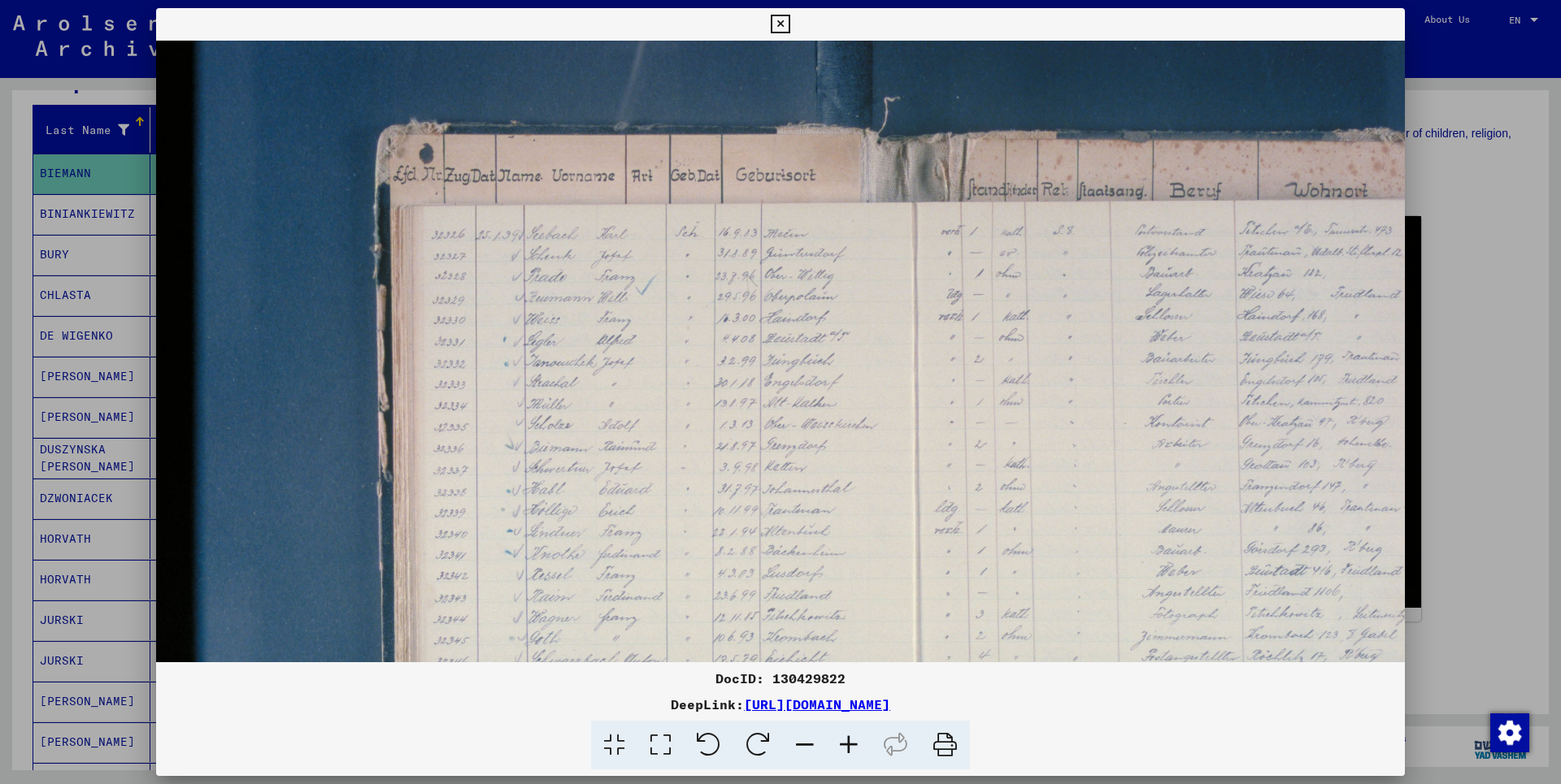
click at [849, 750] on icon at bounding box center [849, 746] width 44 height 50
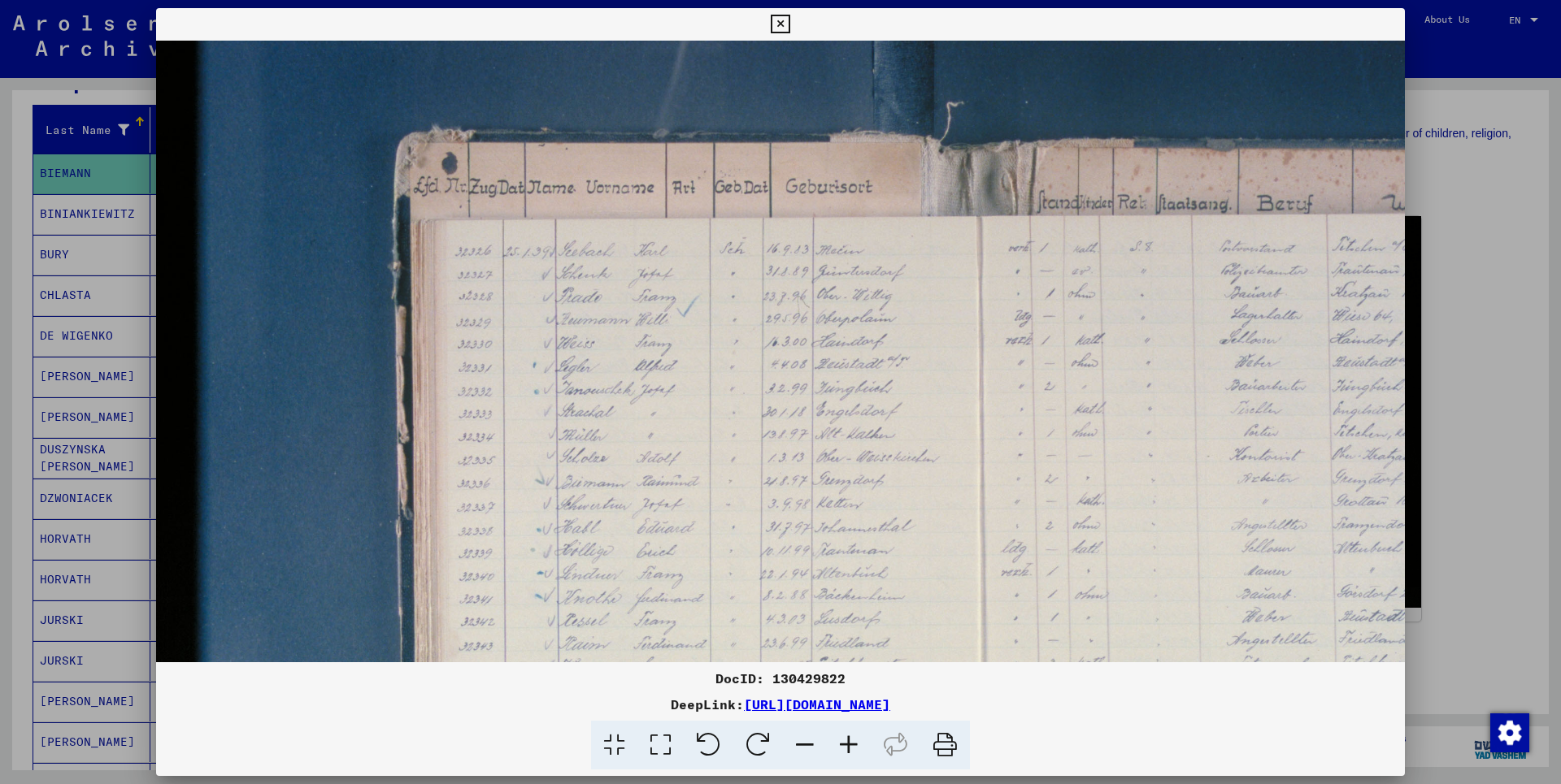
click at [849, 750] on icon at bounding box center [849, 746] width 44 height 50
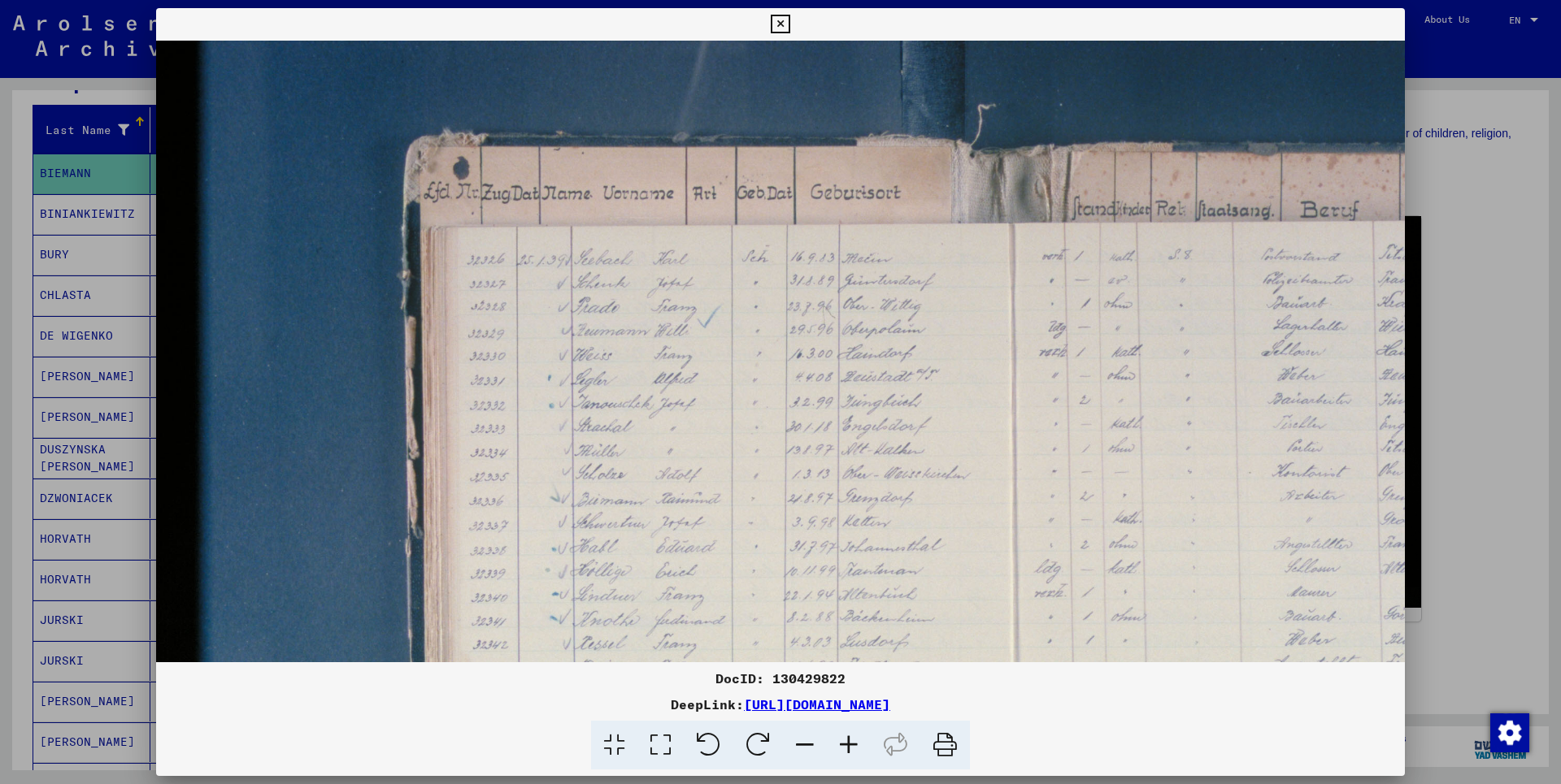
click at [849, 750] on icon at bounding box center [849, 746] width 44 height 50
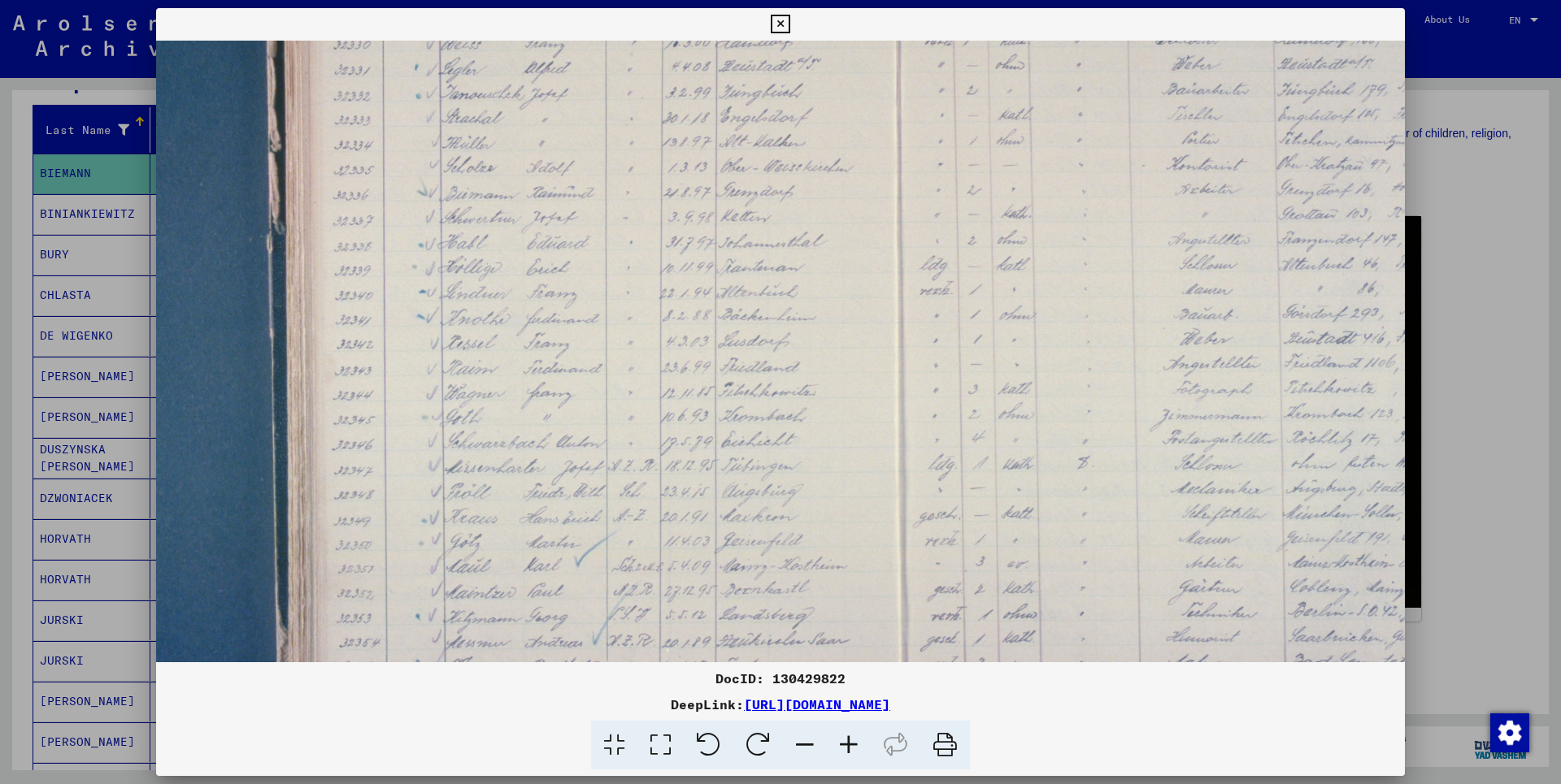
drag, startPoint x: 911, startPoint y: 489, endPoint x: 761, endPoint y: 165, distance: 357.0
click at [761, 166] on img at bounding box center [840, 271] width 1665 height 1109
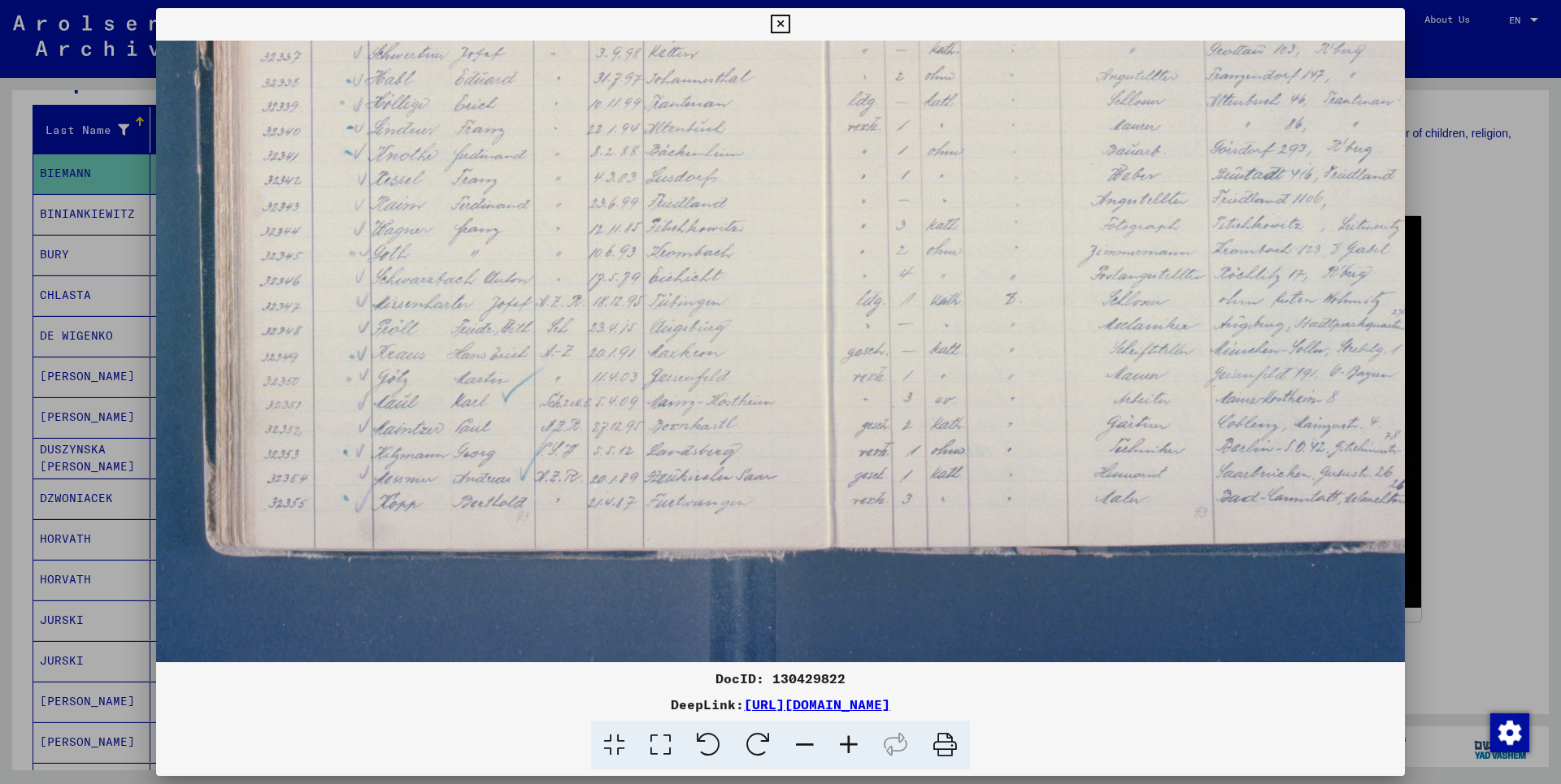
drag, startPoint x: 765, startPoint y: 278, endPoint x: 749, endPoint y: 206, distance: 73.8
click at [749, 206] on img at bounding box center [768, 108] width 1665 height 1109
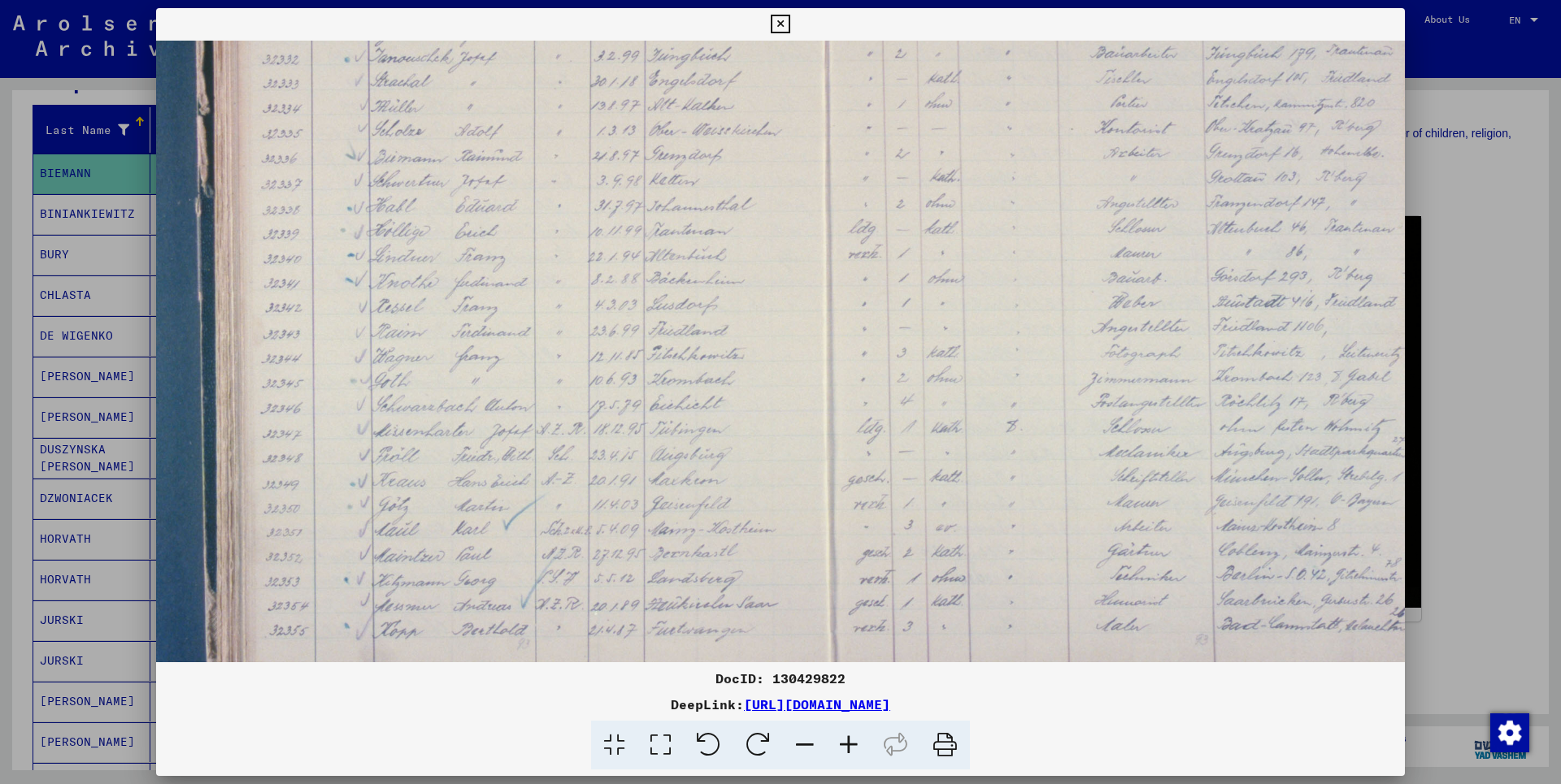
scroll to position [311, 224]
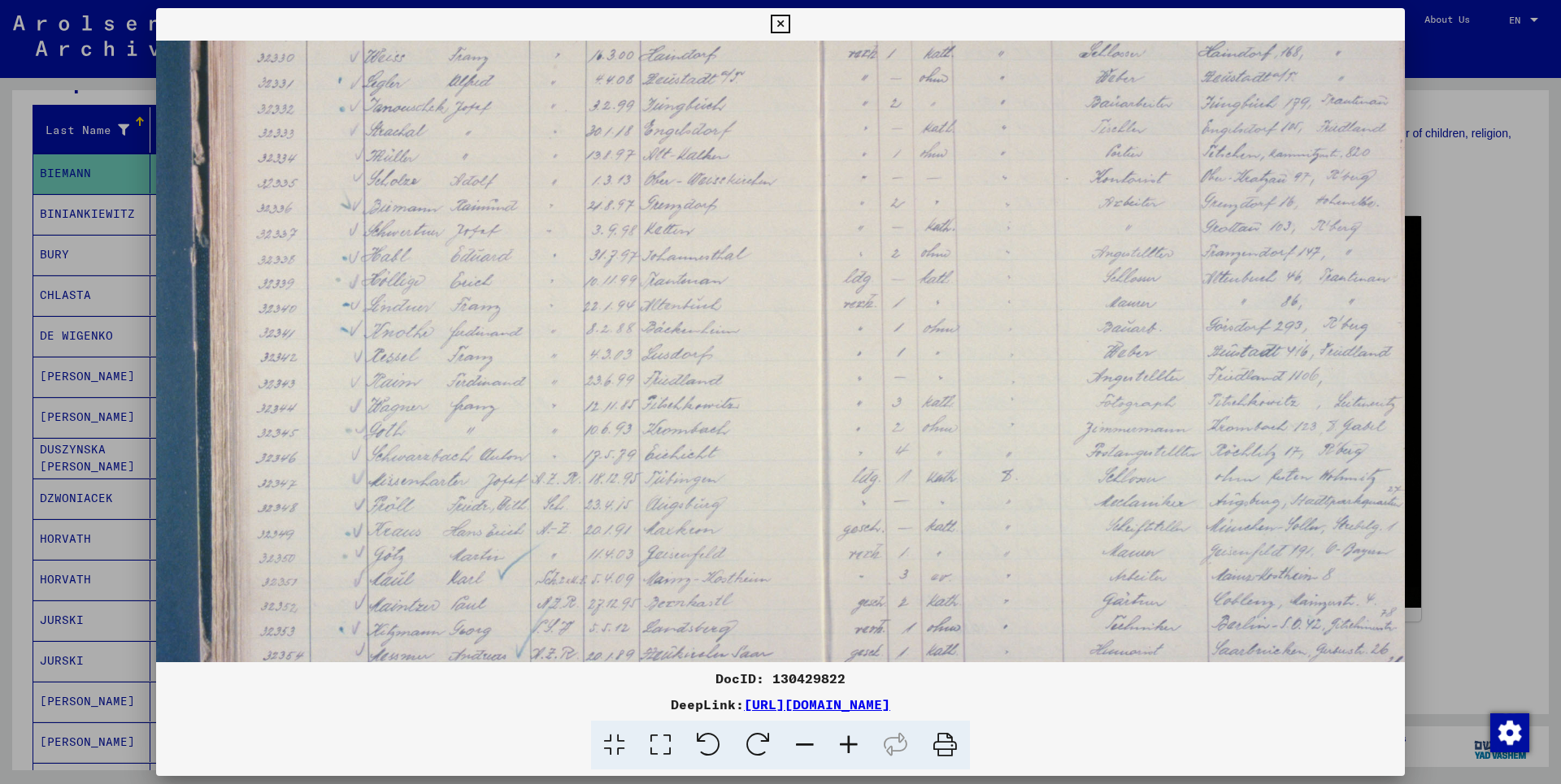
drag, startPoint x: 748, startPoint y: 225, endPoint x: 745, endPoint y: 403, distance: 178.0
click at [745, 403] on img at bounding box center [764, 284] width 1665 height 1109
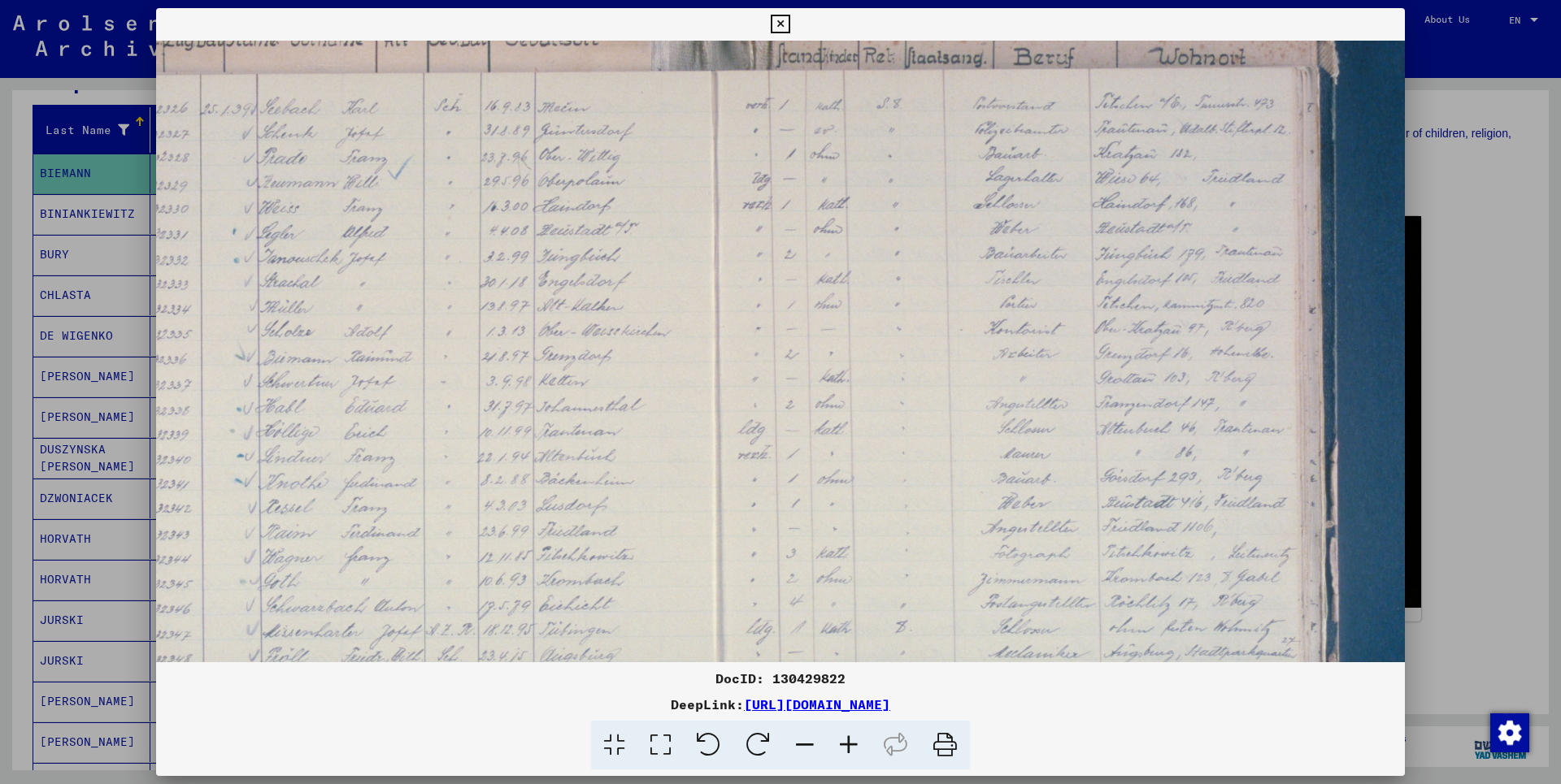
scroll to position [122, 353]
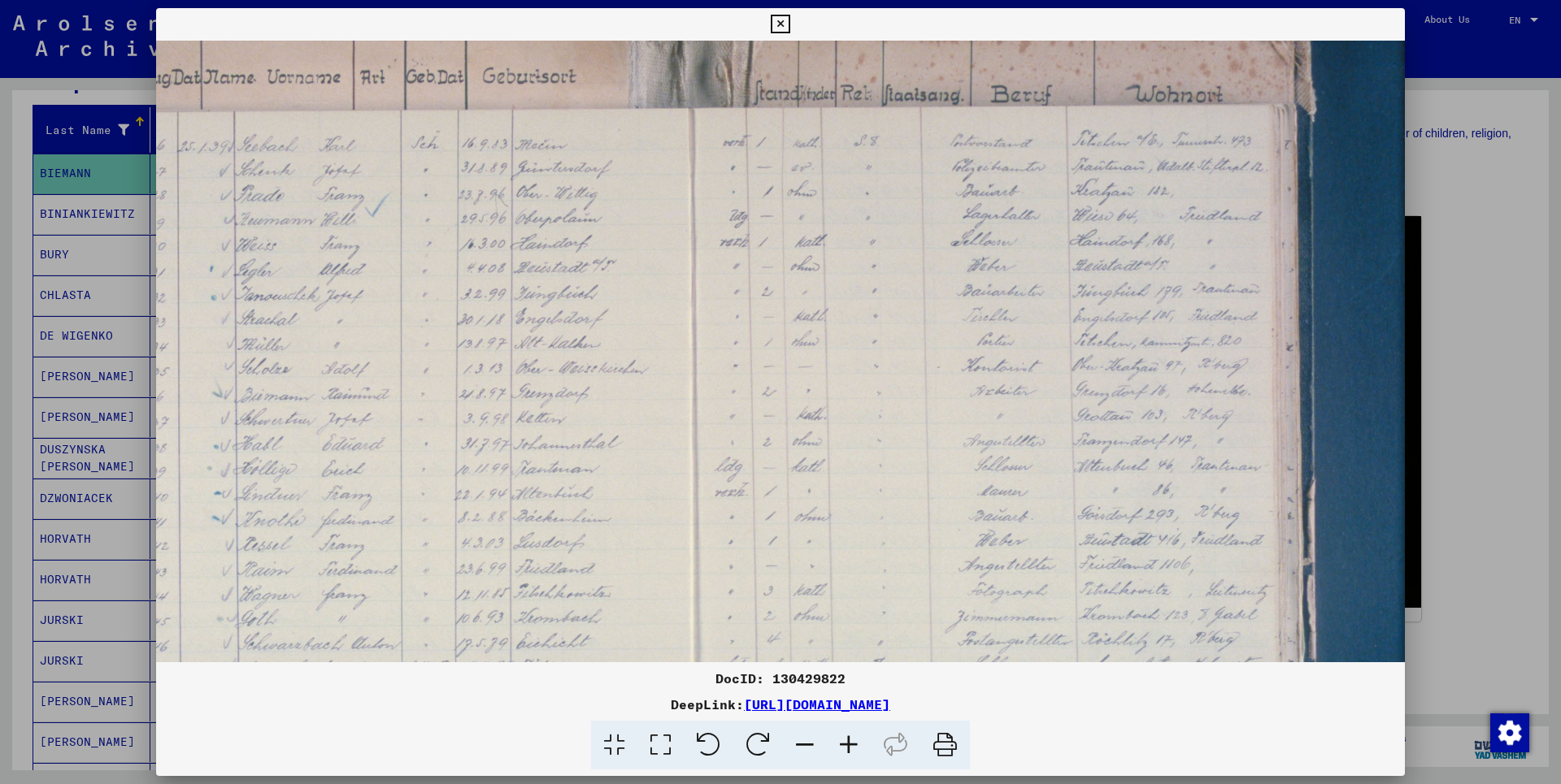
drag, startPoint x: 1269, startPoint y: 165, endPoint x: 1158, endPoint y: 319, distance: 189.8
click at [1158, 319] on img at bounding box center [636, 473] width 1665 height 1109
click at [789, 25] on icon at bounding box center [779, 24] width 19 height 20
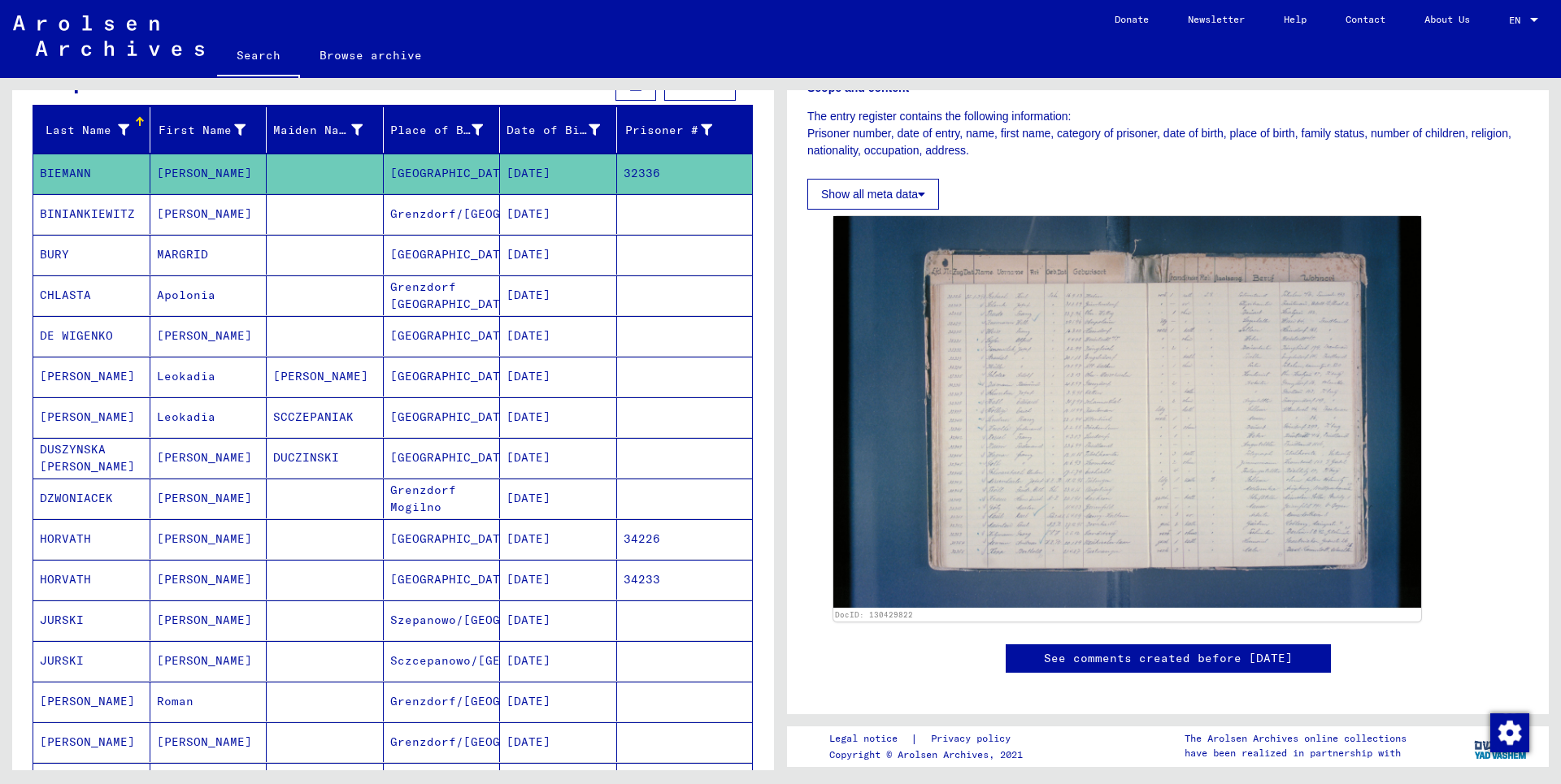
click at [72, 258] on mat-cell "BURY" at bounding box center [92, 254] width 117 height 40
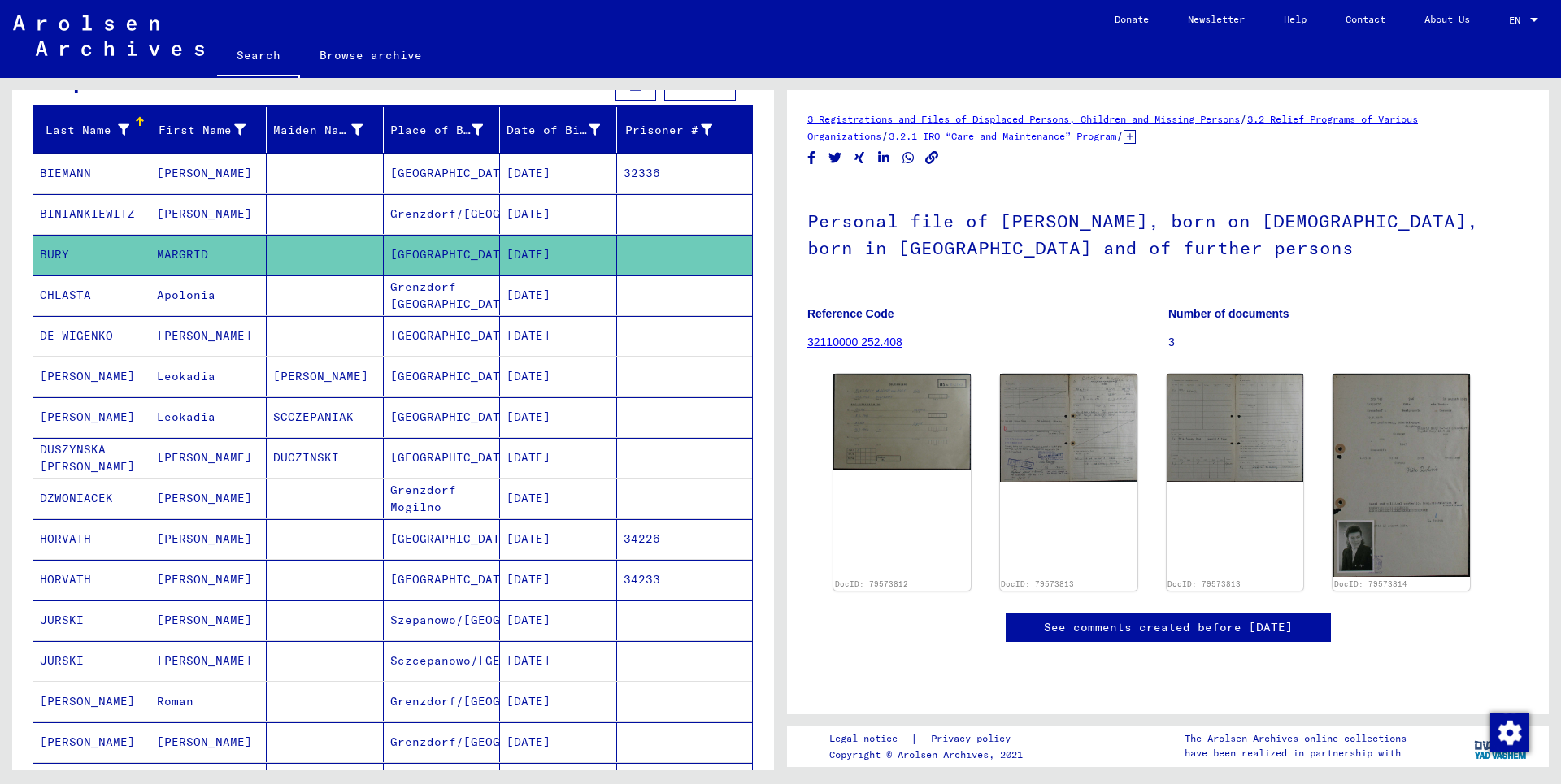
click at [89, 337] on mat-cell "DE WIGENKO" at bounding box center [92, 336] width 117 height 40
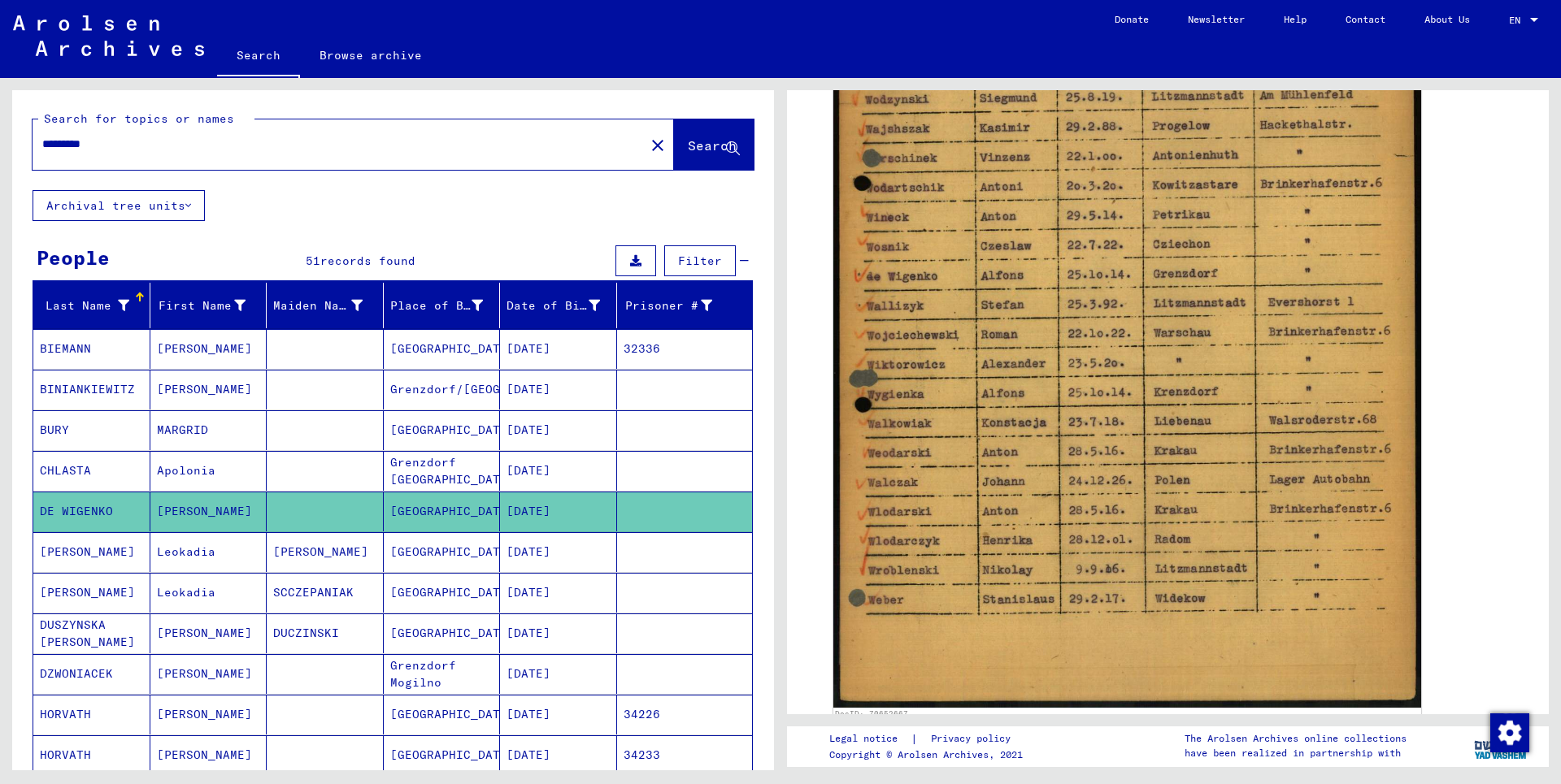
click at [135, 148] on input "*********" at bounding box center [338, 144] width 593 height 17
drag, startPoint x: 152, startPoint y: 148, endPoint x: 0, endPoint y: 148, distance: 152.0
click at [42, 148] on input "*********" at bounding box center [338, 144] width 593 height 17
drag, startPoint x: 179, startPoint y: 140, endPoint x: 0, endPoint y: 143, distance: 179.0
click at [42, 143] on input "*********" at bounding box center [338, 144] width 593 height 17
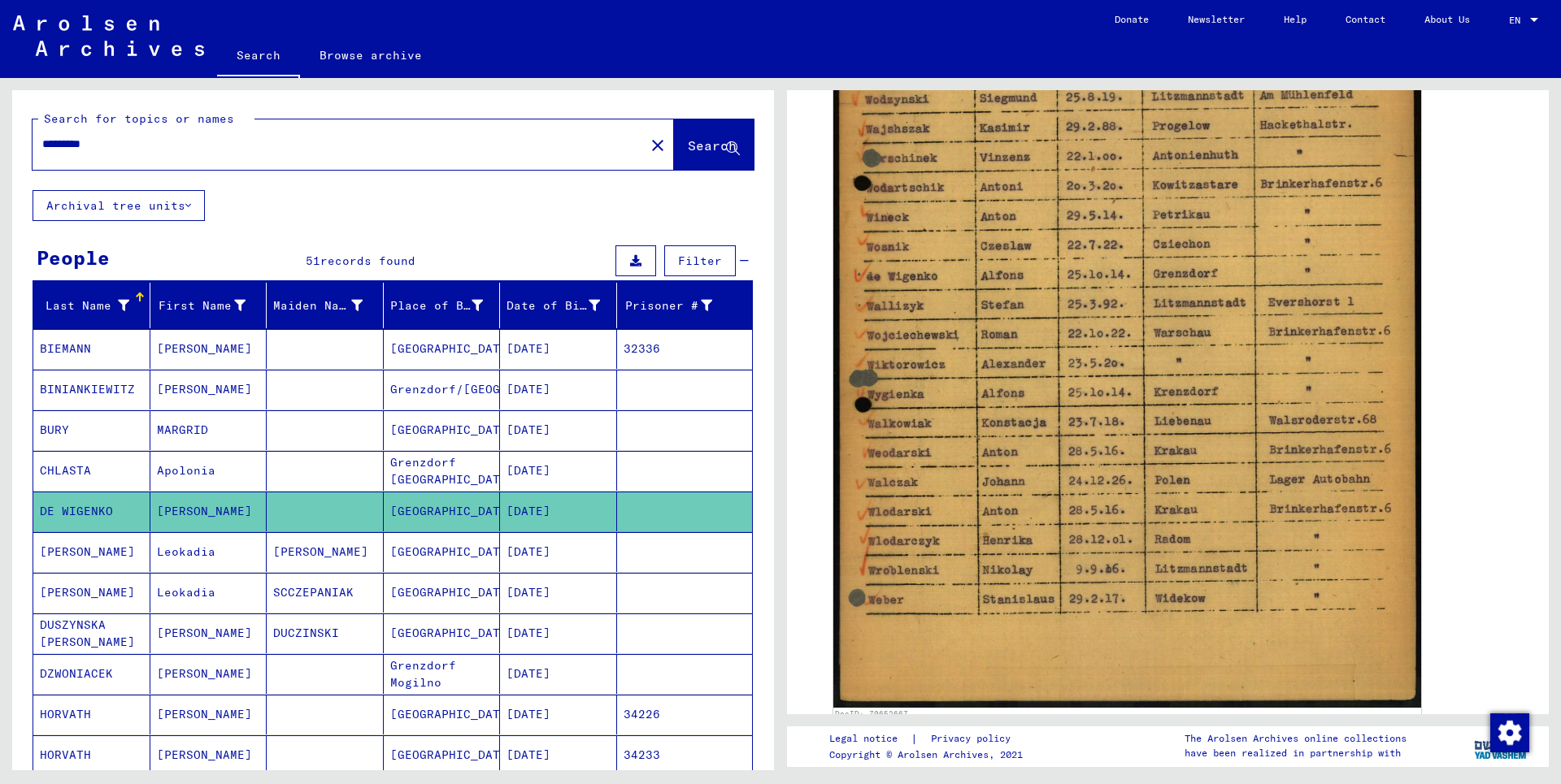
paste input "***"
click at [688, 139] on span "Search" at bounding box center [712, 146] width 49 height 16
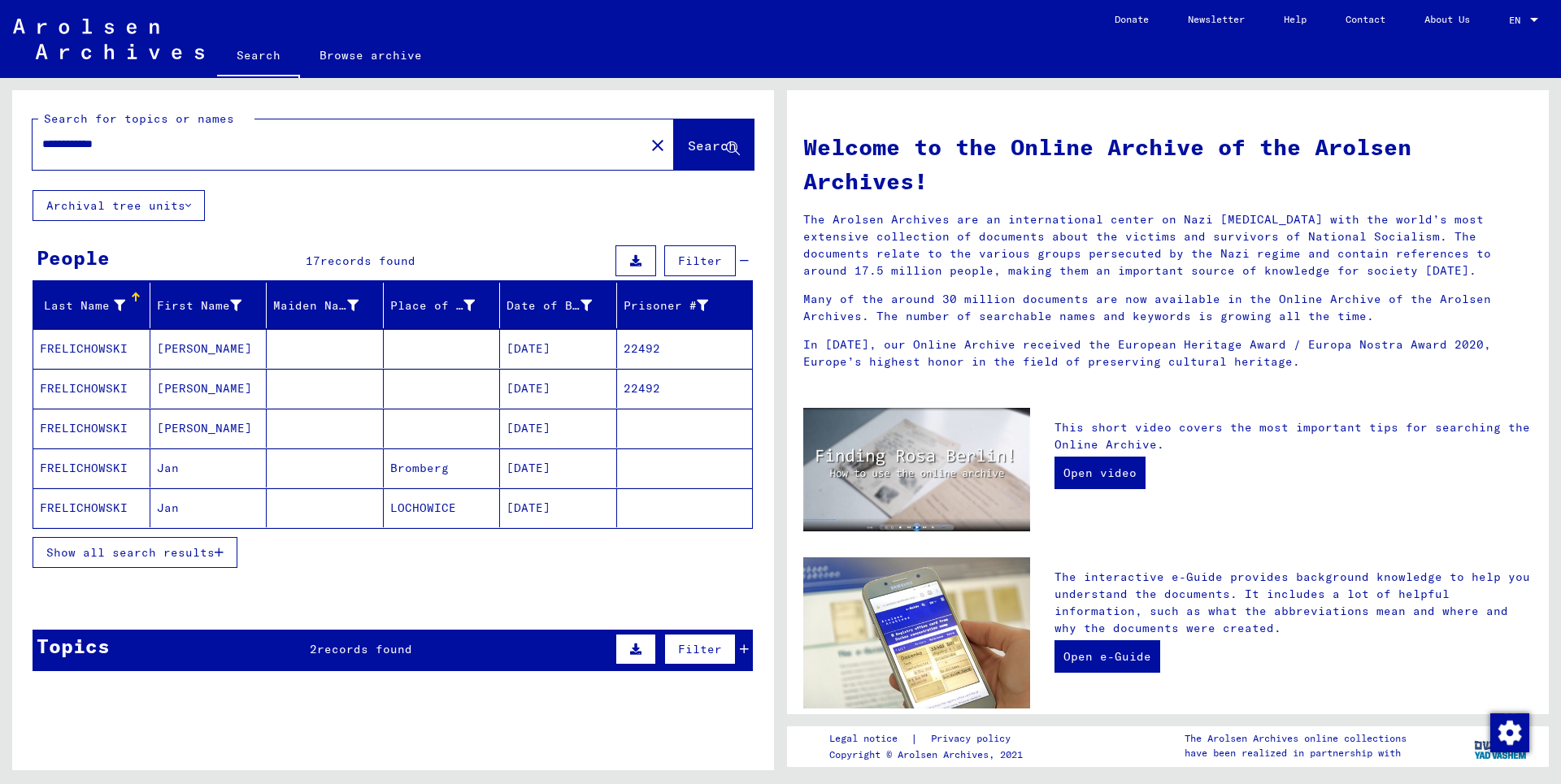
click at [82, 348] on mat-cell "FRELICHOWSKI" at bounding box center [92, 349] width 117 height 39
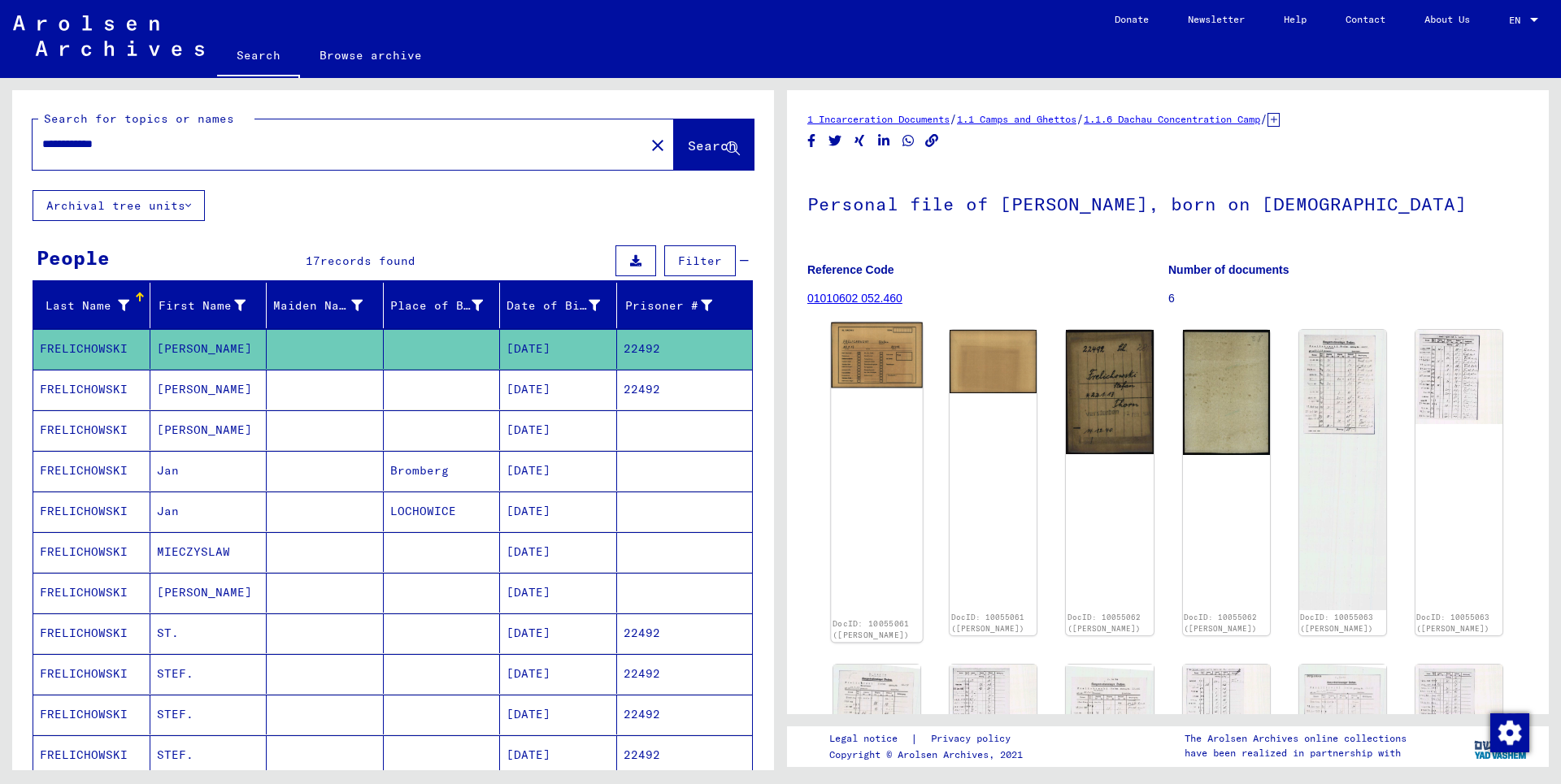
click at [872, 365] on img at bounding box center [876, 355] width 92 height 65
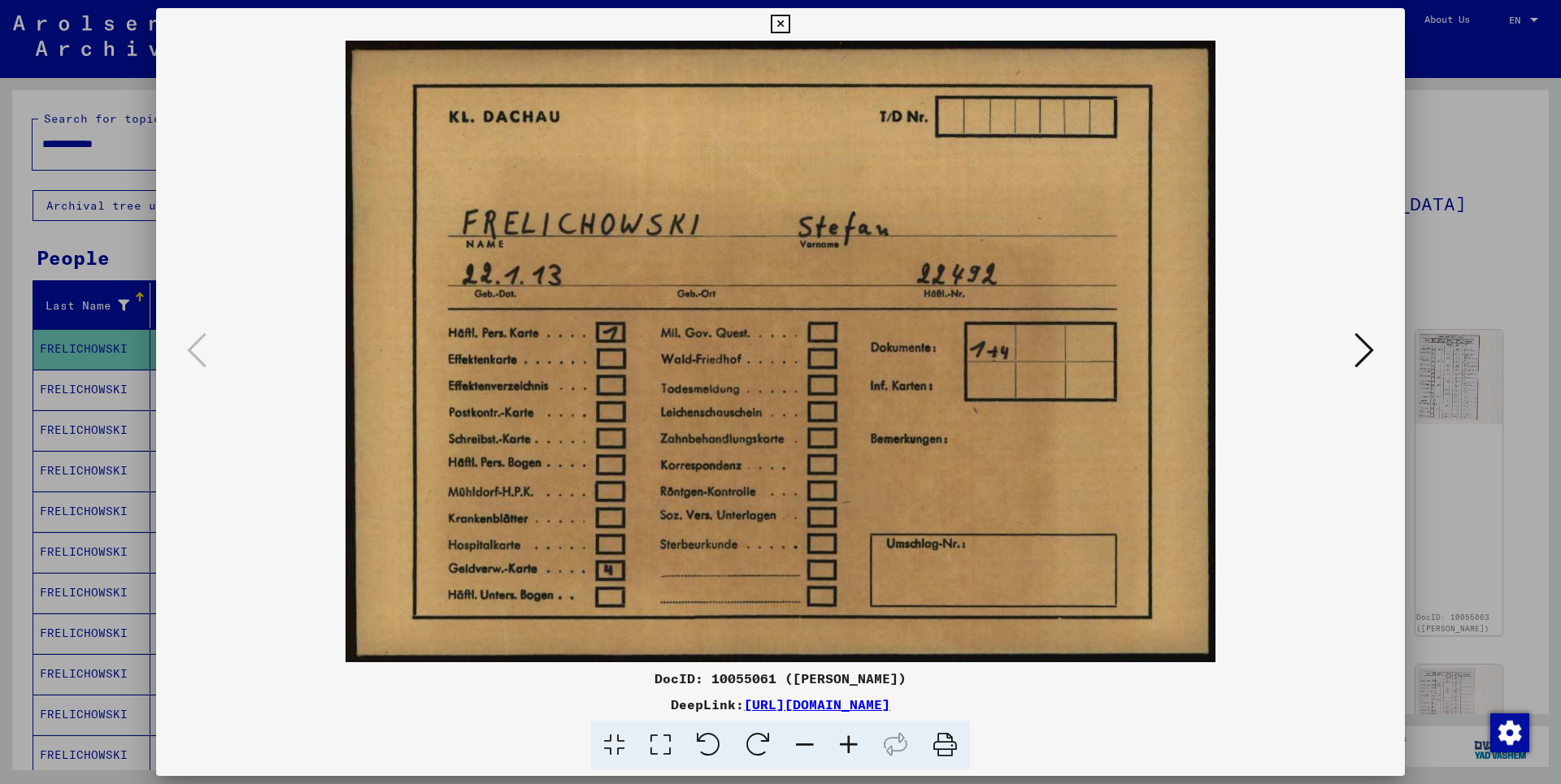
click at [1363, 359] on icon at bounding box center [1364, 350] width 20 height 39
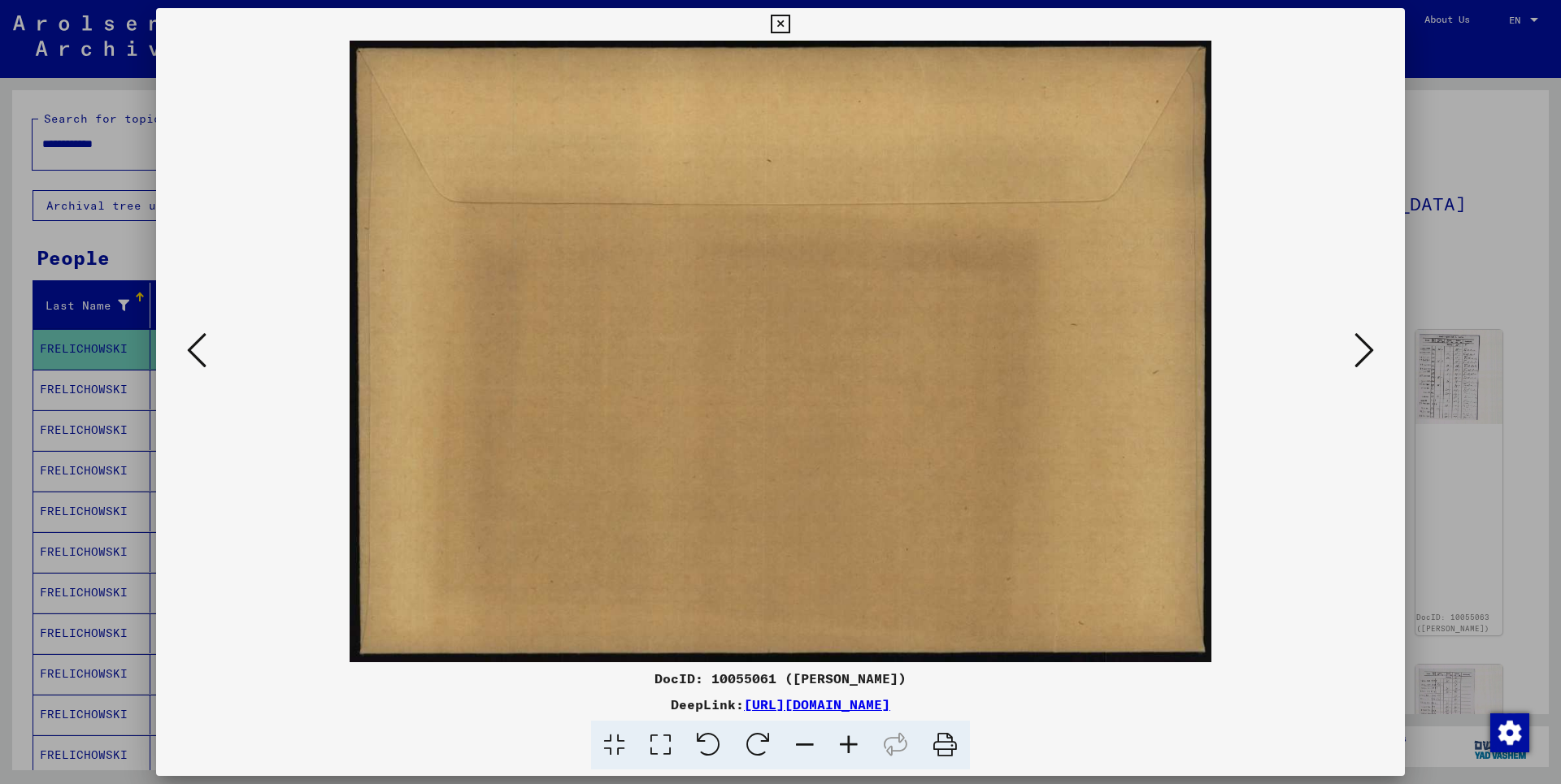
click at [1373, 357] on icon at bounding box center [1364, 350] width 20 height 39
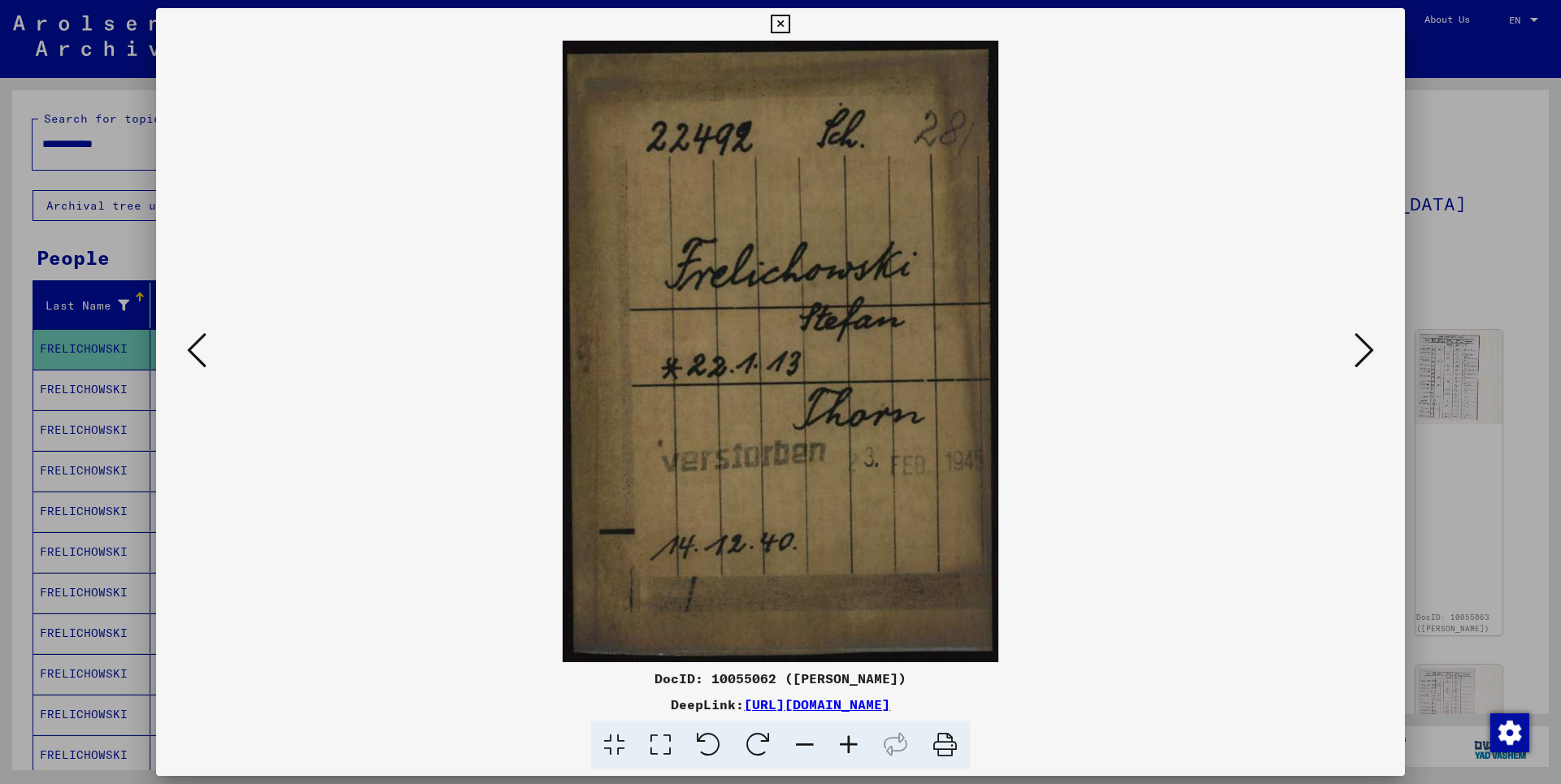
click at [1373, 357] on icon at bounding box center [1364, 350] width 20 height 39
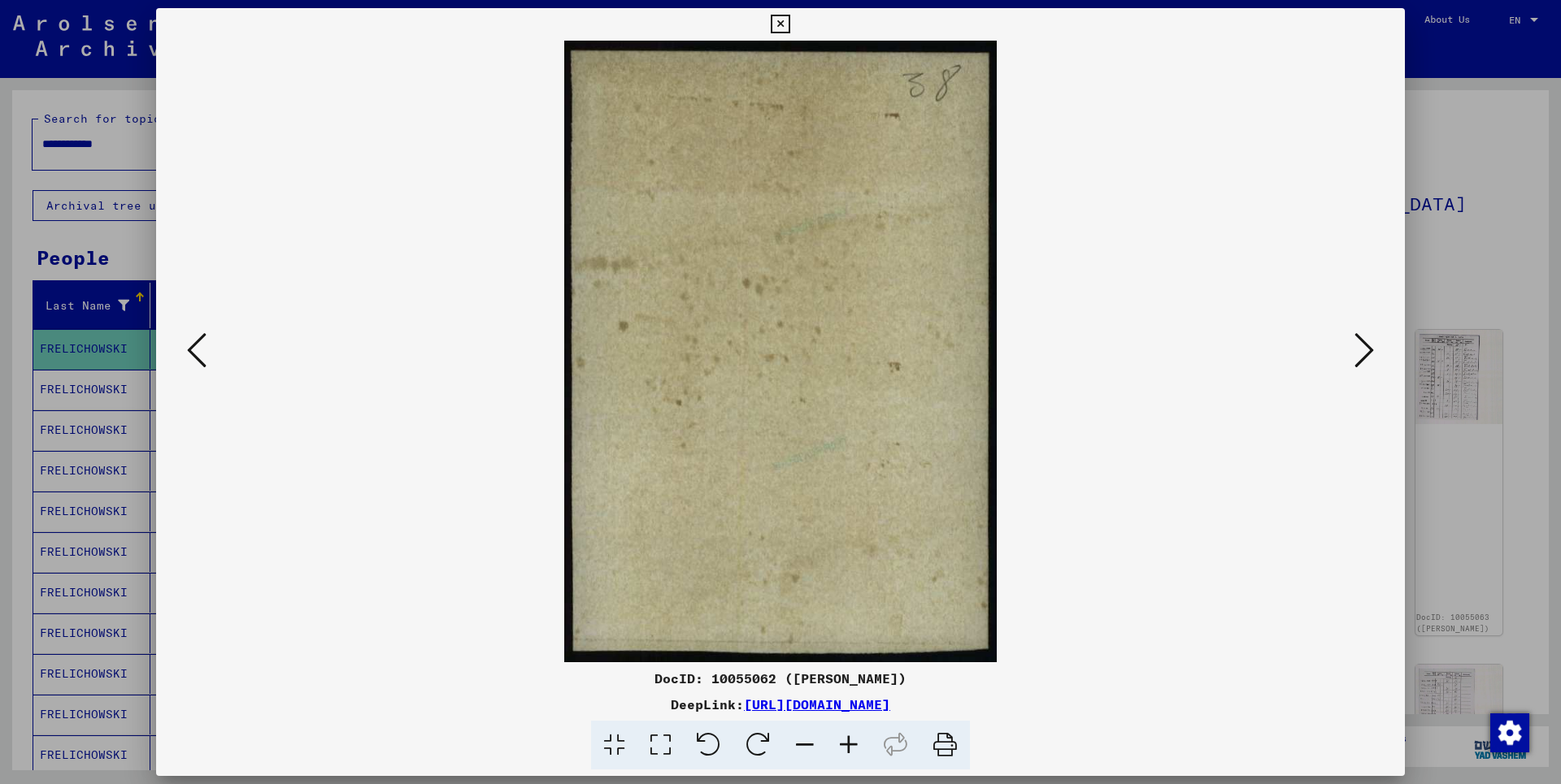
click at [1373, 357] on icon at bounding box center [1364, 350] width 20 height 39
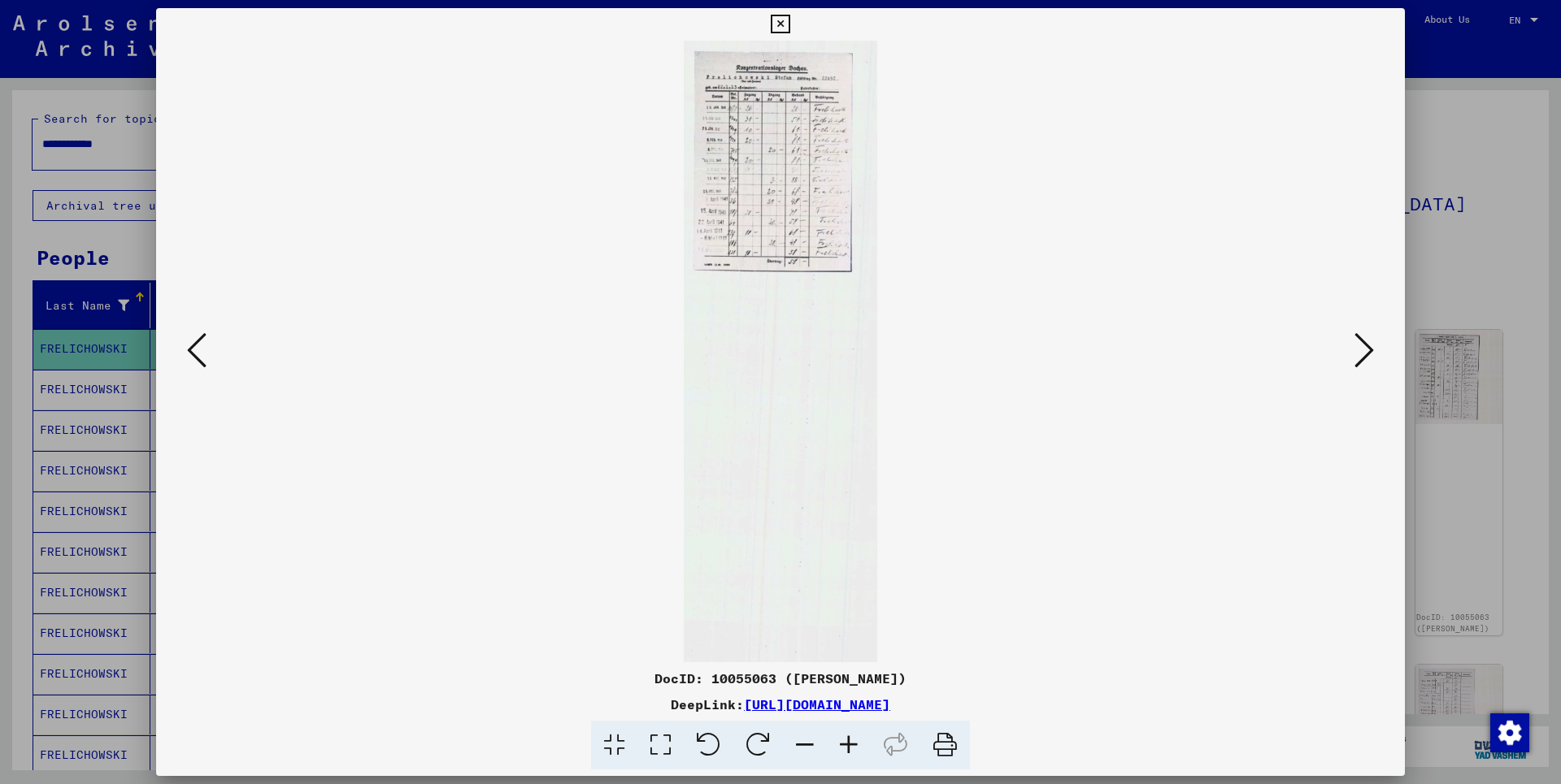
click at [1373, 357] on icon at bounding box center [1364, 350] width 20 height 39
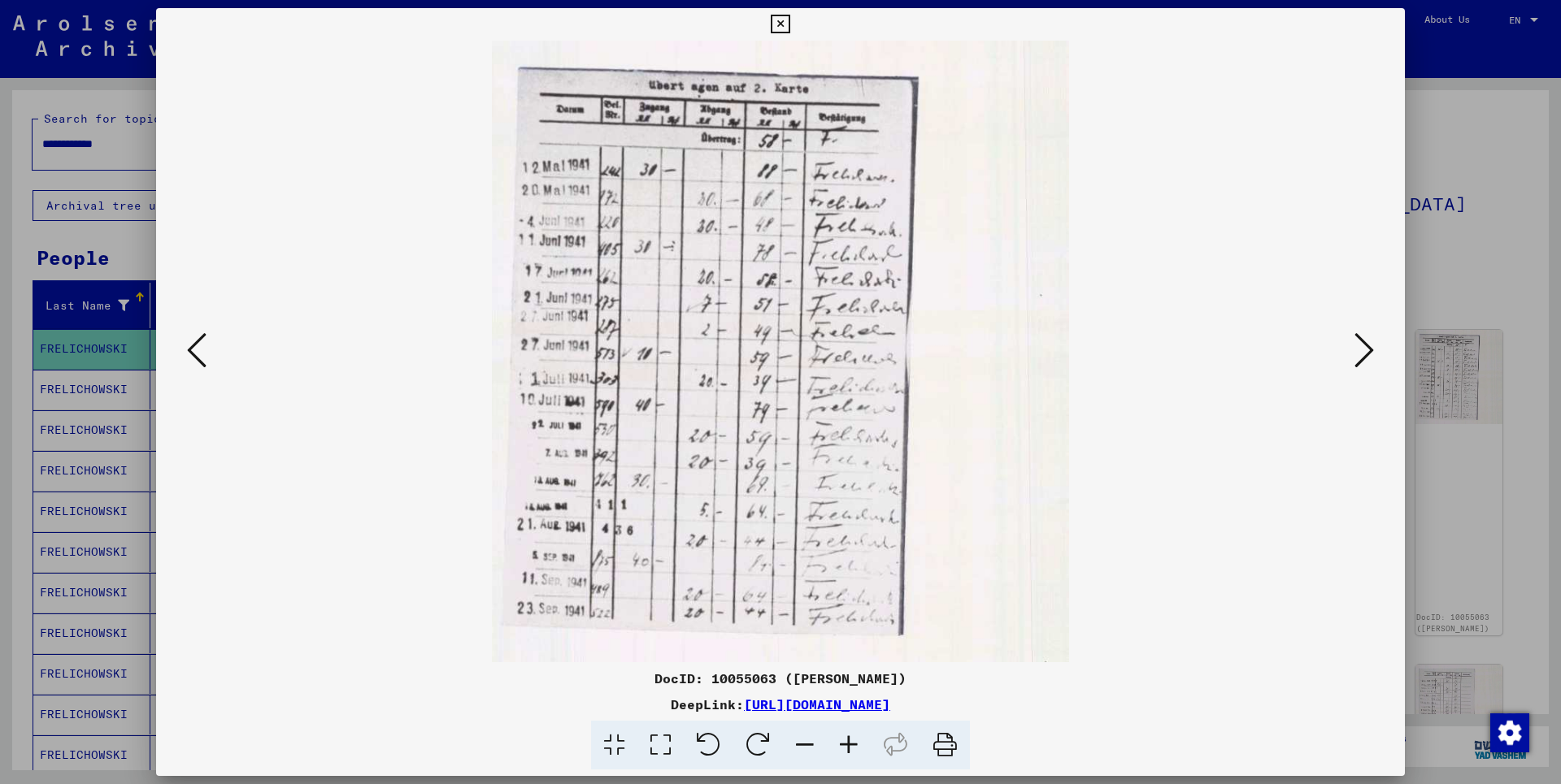
click at [1373, 357] on icon at bounding box center [1364, 350] width 20 height 39
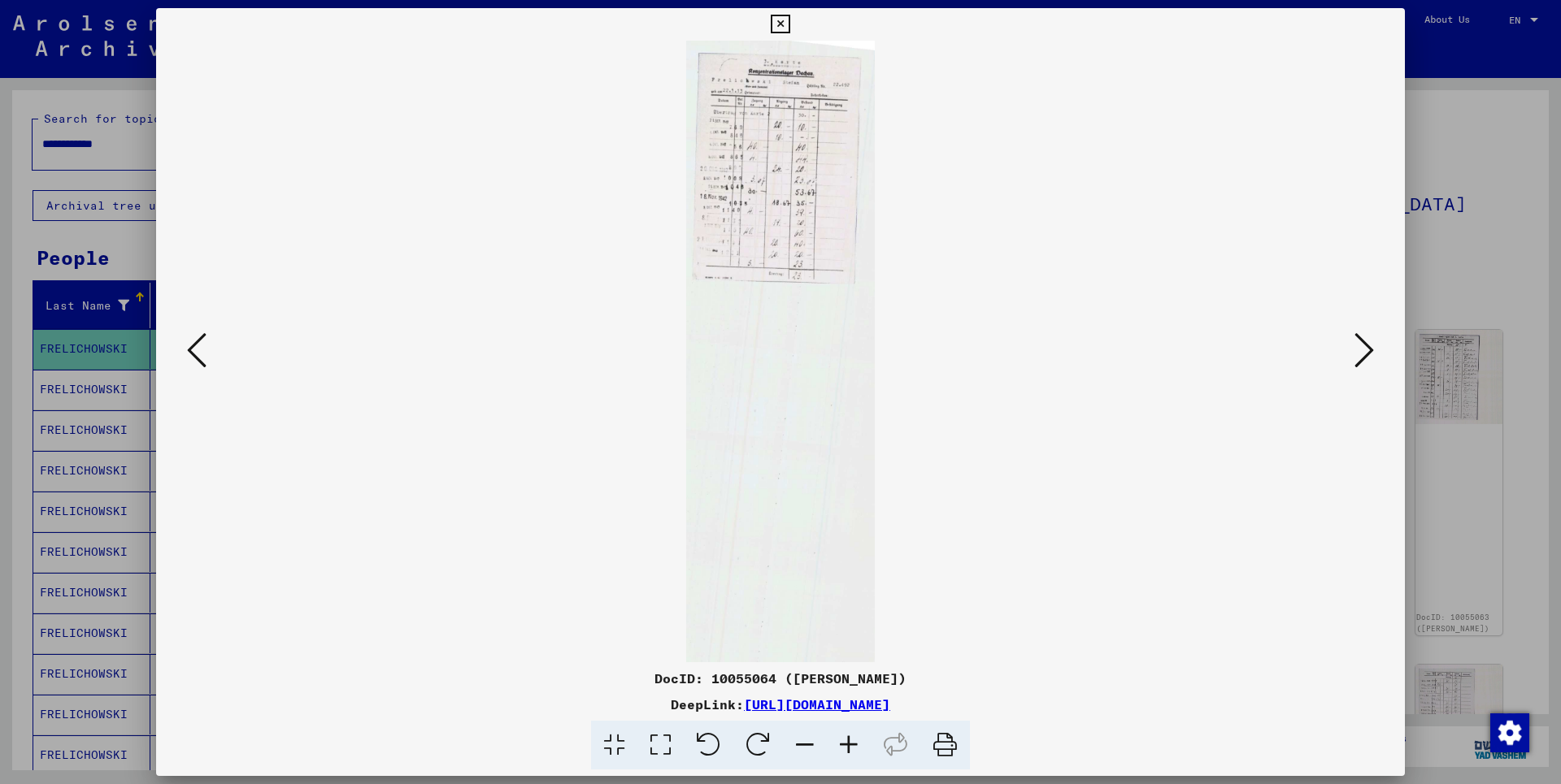
click at [1373, 357] on icon at bounding box center [1364, 350] width 20 height 39
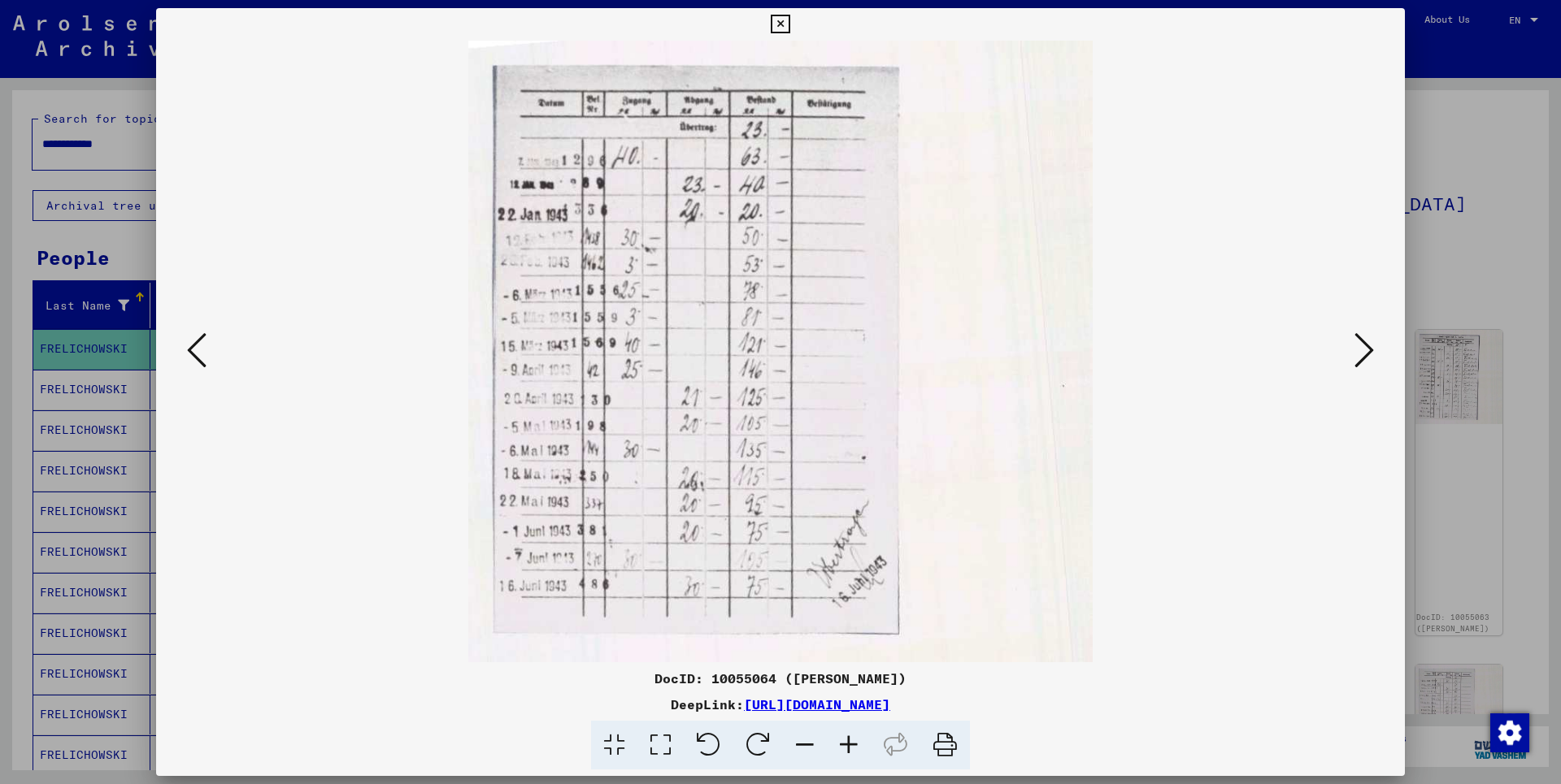
click at [1373, 357] on icon at bounding box center [1364, 350] width 20 height 39
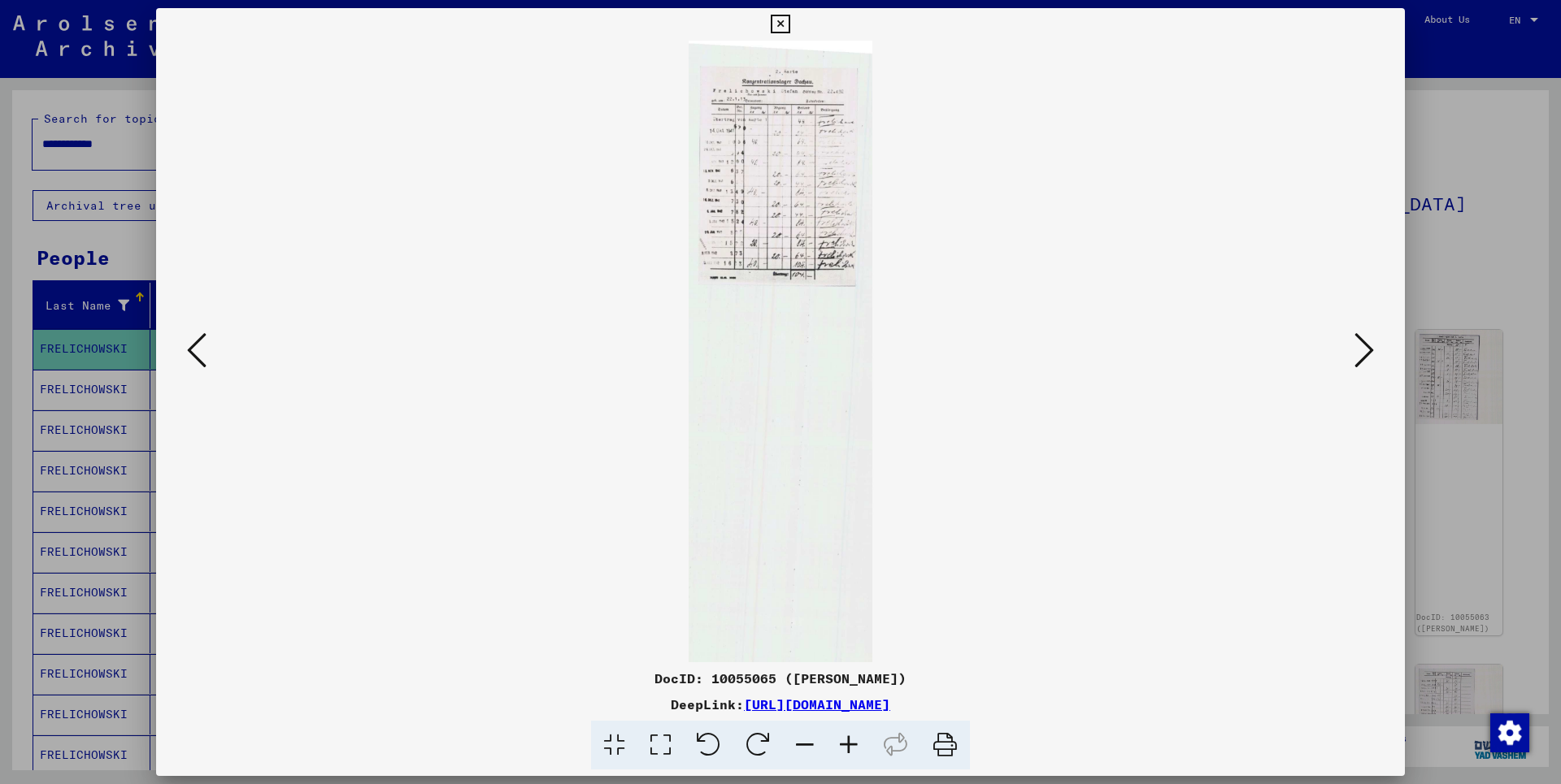
click at [1373, 357] on icon at bounding box center [1364, 350] width 20 height 39
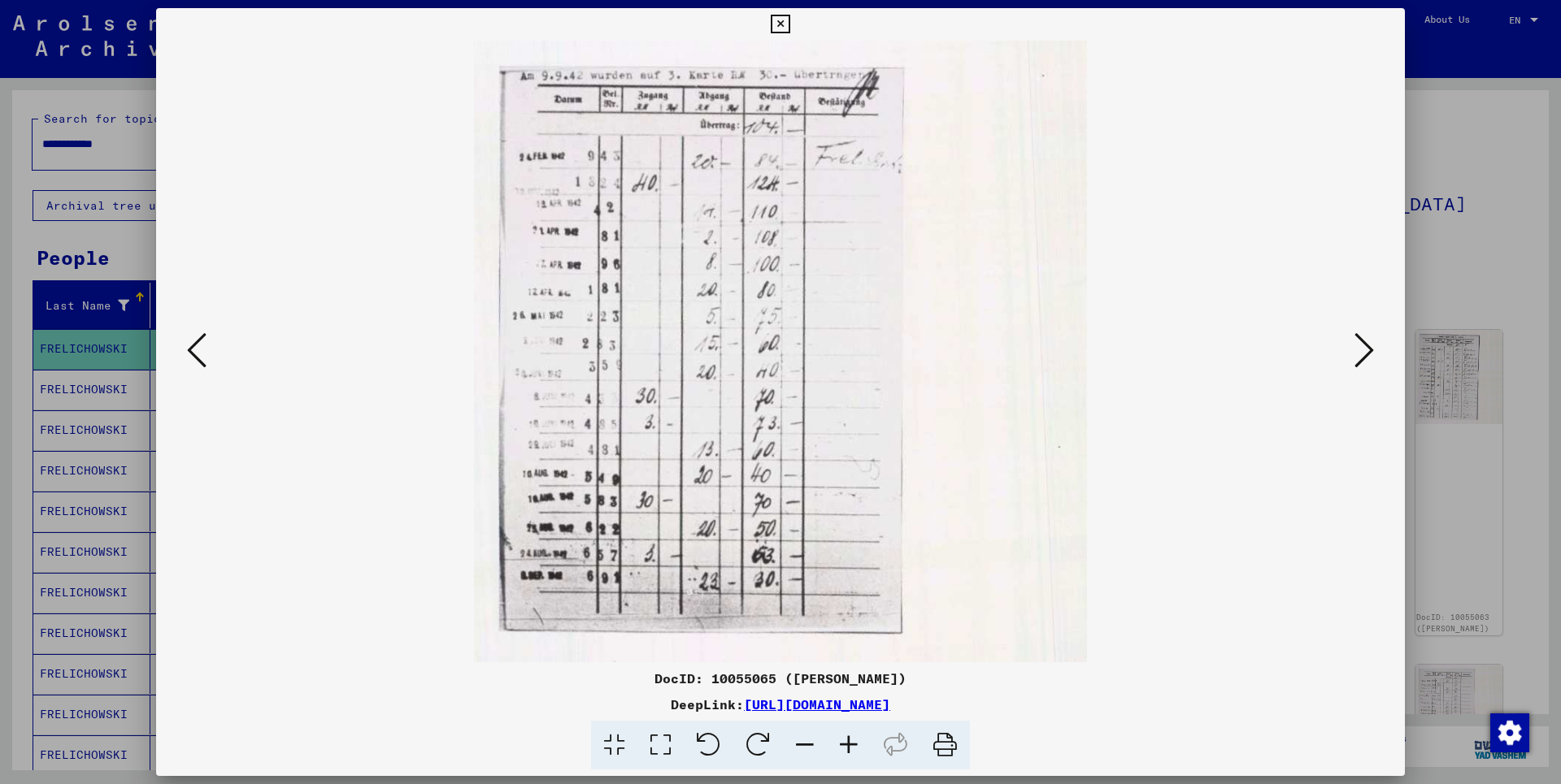
click at [1373, 357] on icon at bounding box center [1364, 350] width 20 height 39
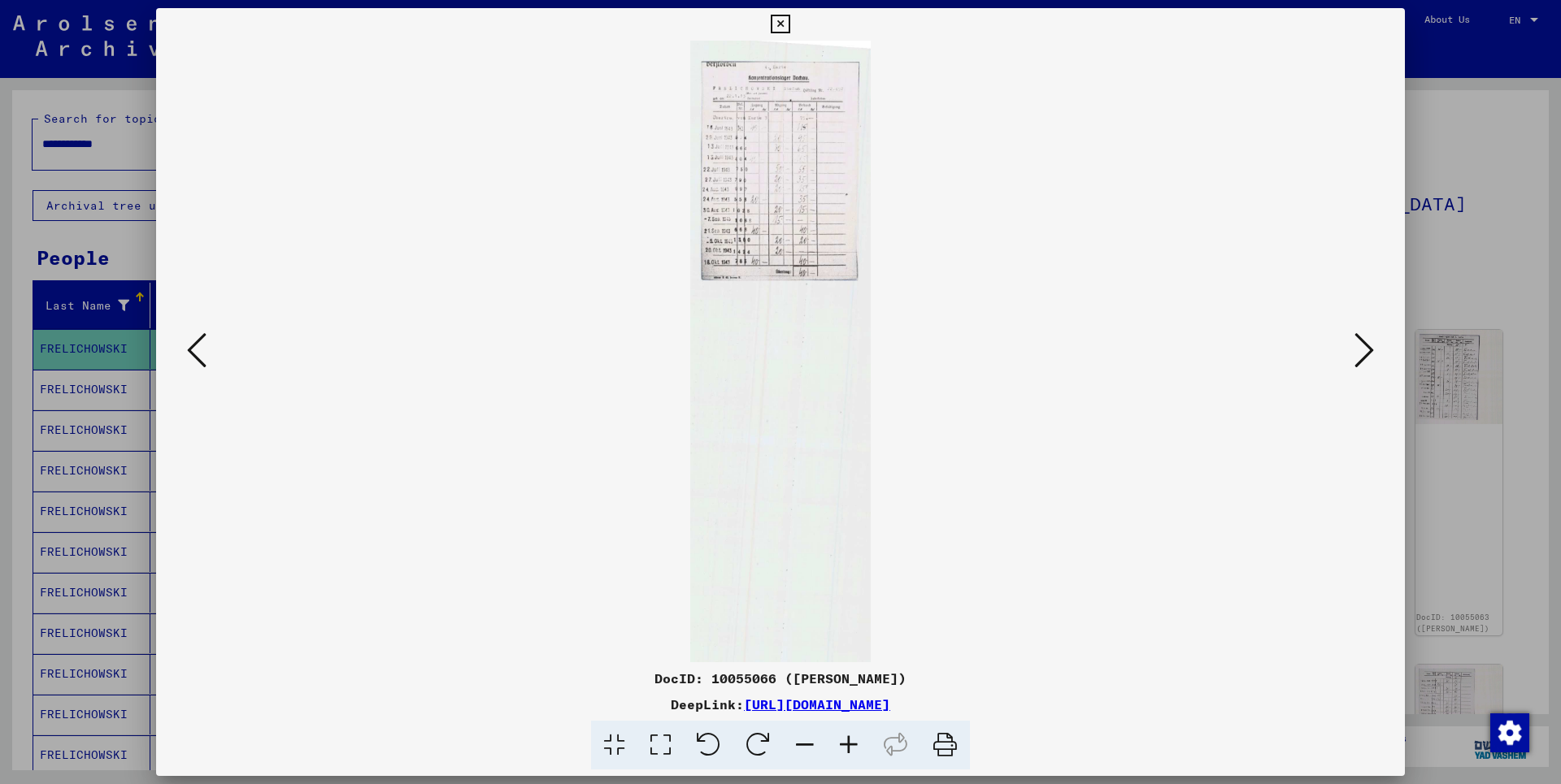
click at [1373, 357] on icon at bounding box center [1364, 350] width 20 height 39
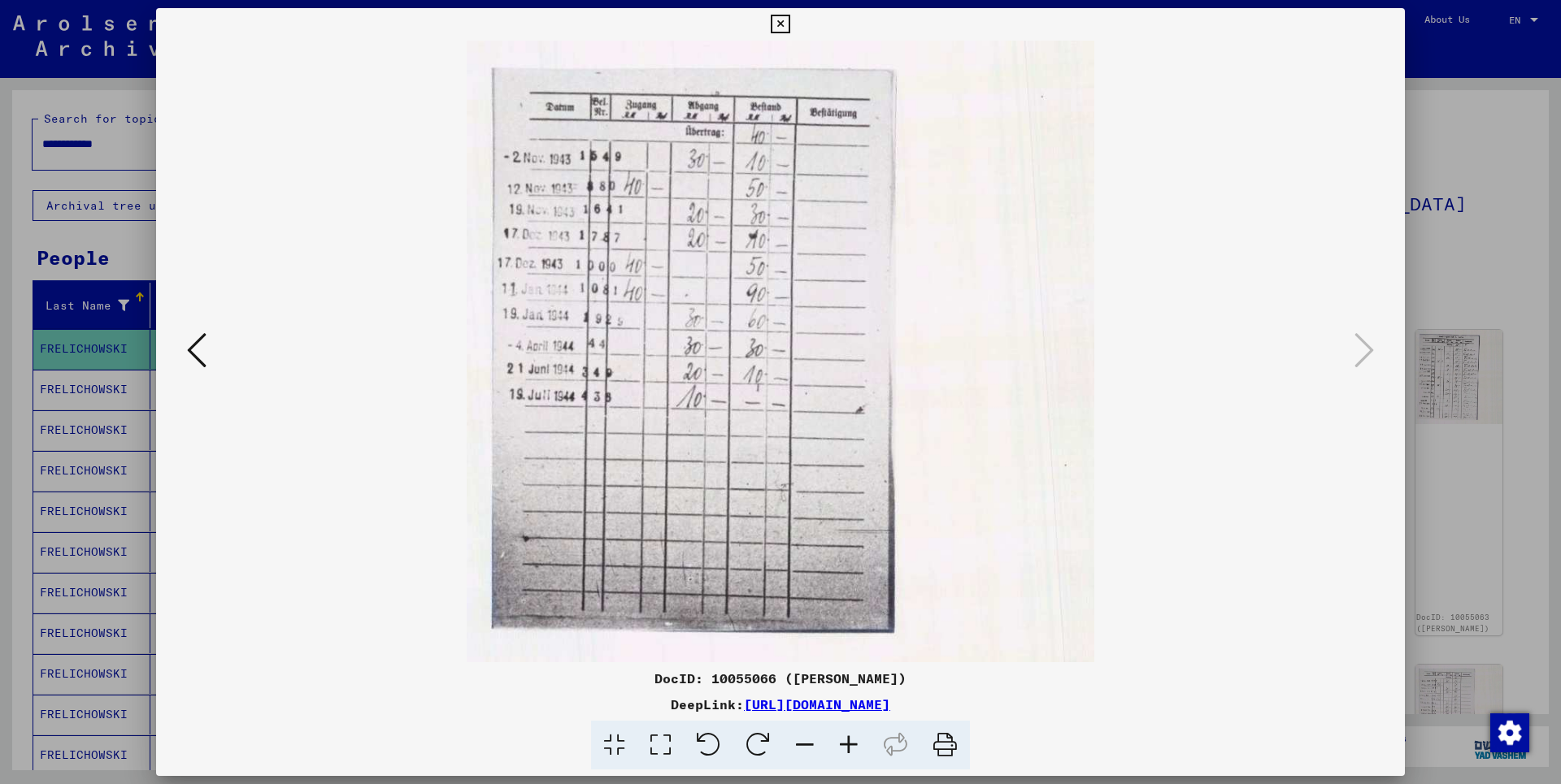
click at [789, 24] on icon at bounding box center [779, 24] width 19 height 20
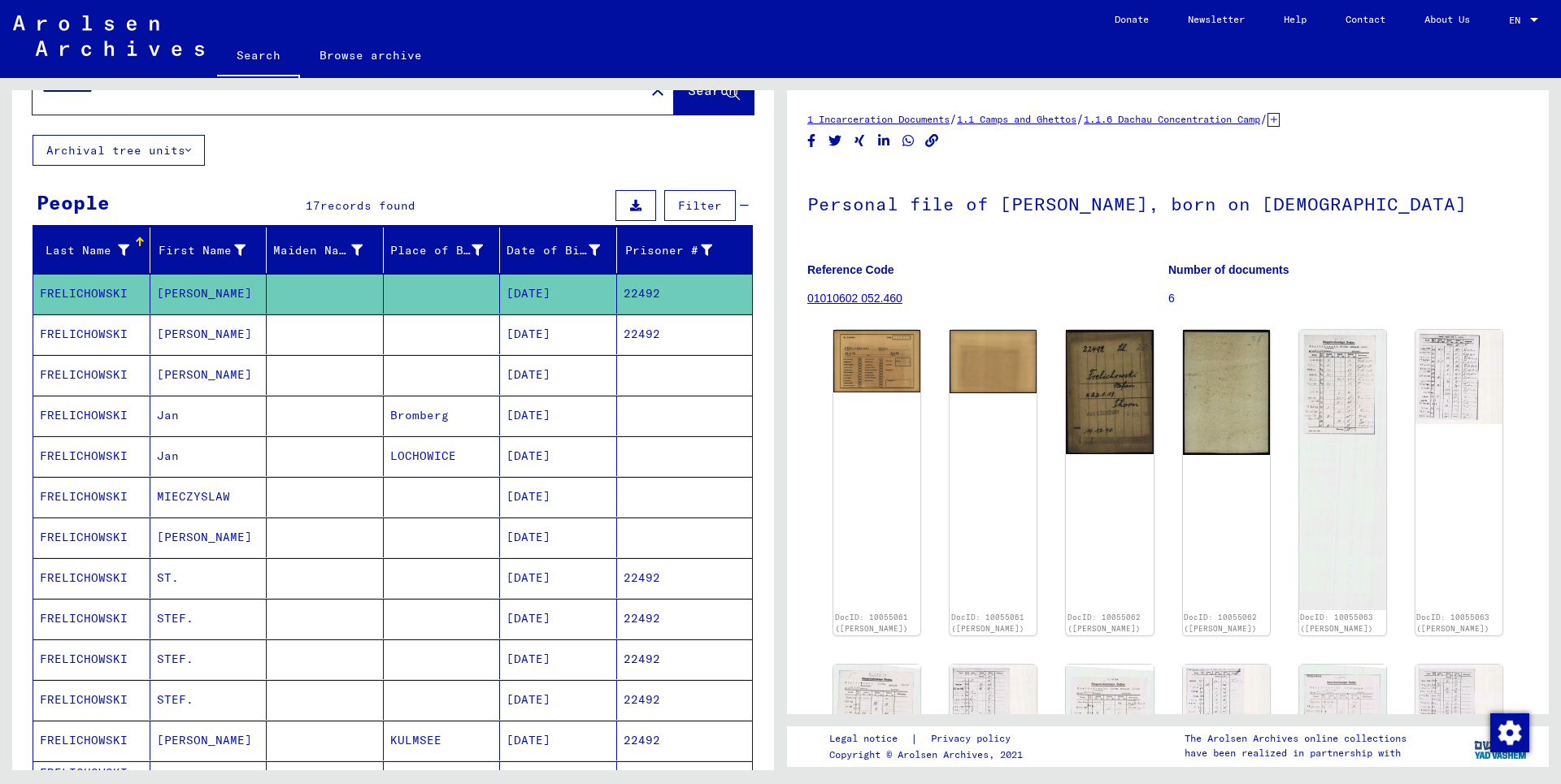
scroll to position [88, 0]
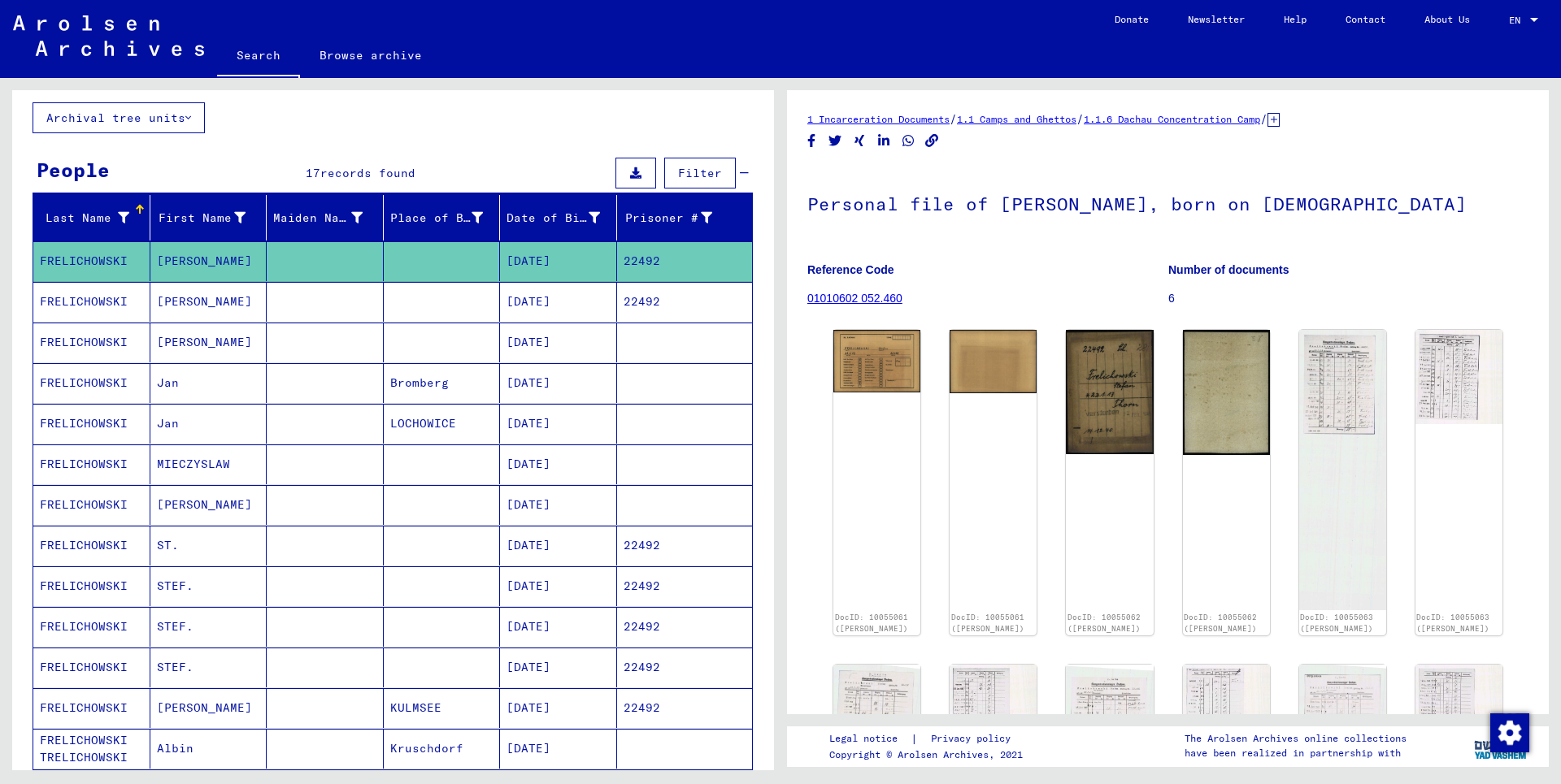
click at [92, 306] on mat-cell "FRELICHOWSKI" at bounding box center [92, 302] width 117 height 40
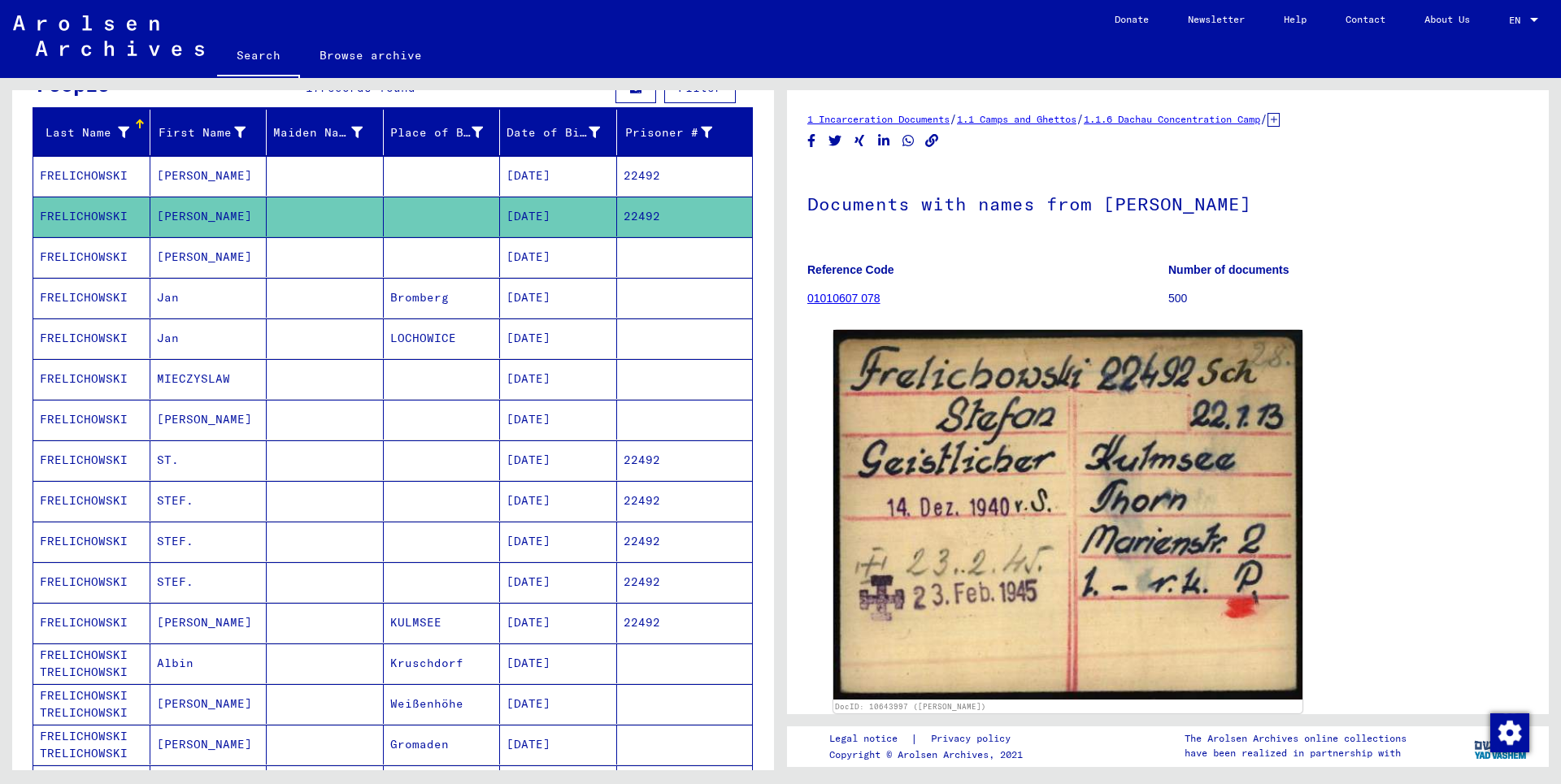
scroll to position [175, 0]
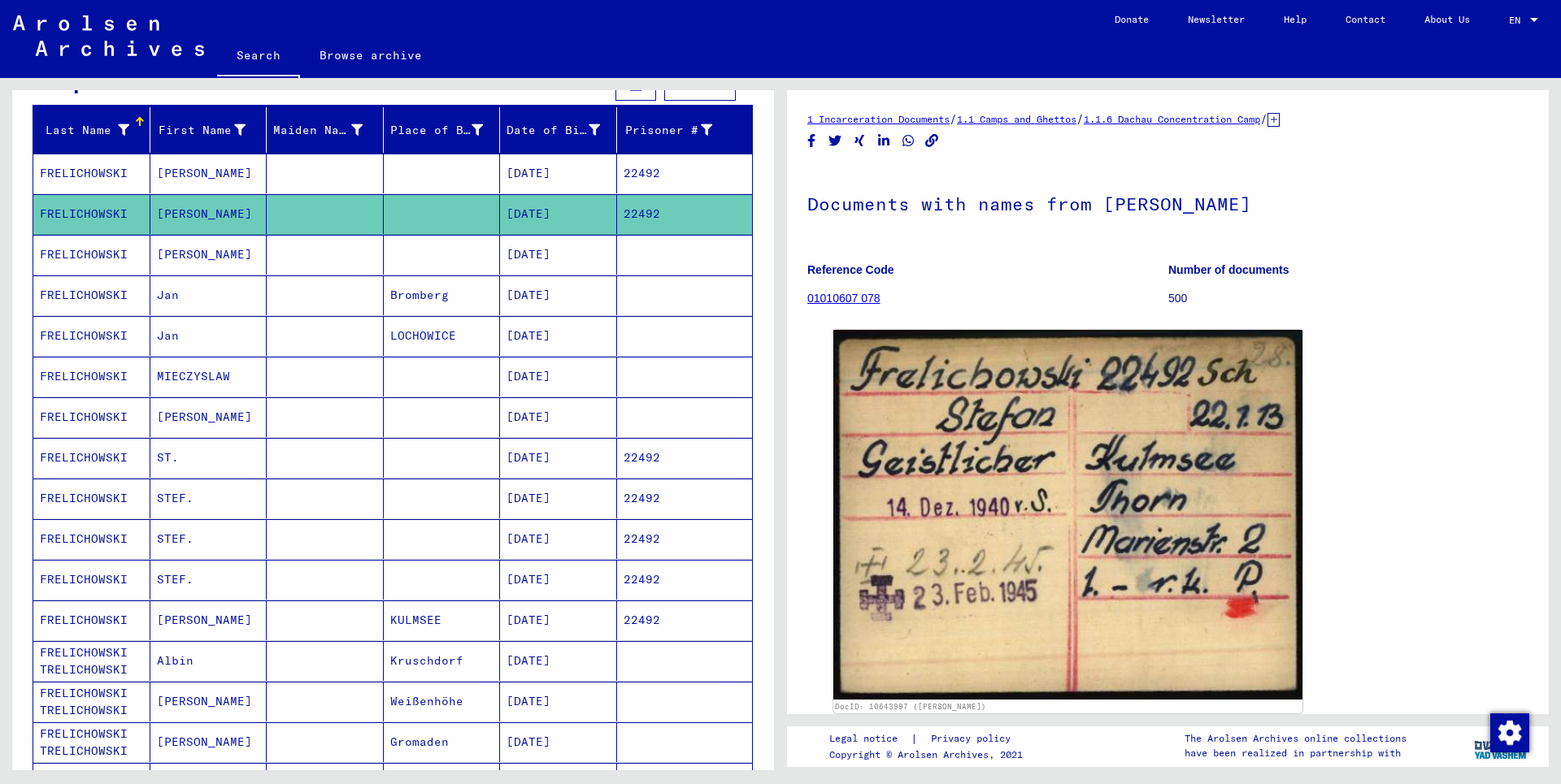
click at [81, 456] on mat-cell "FRELICHOWSKI" at bounding box center [92, 458] width 117 height 40
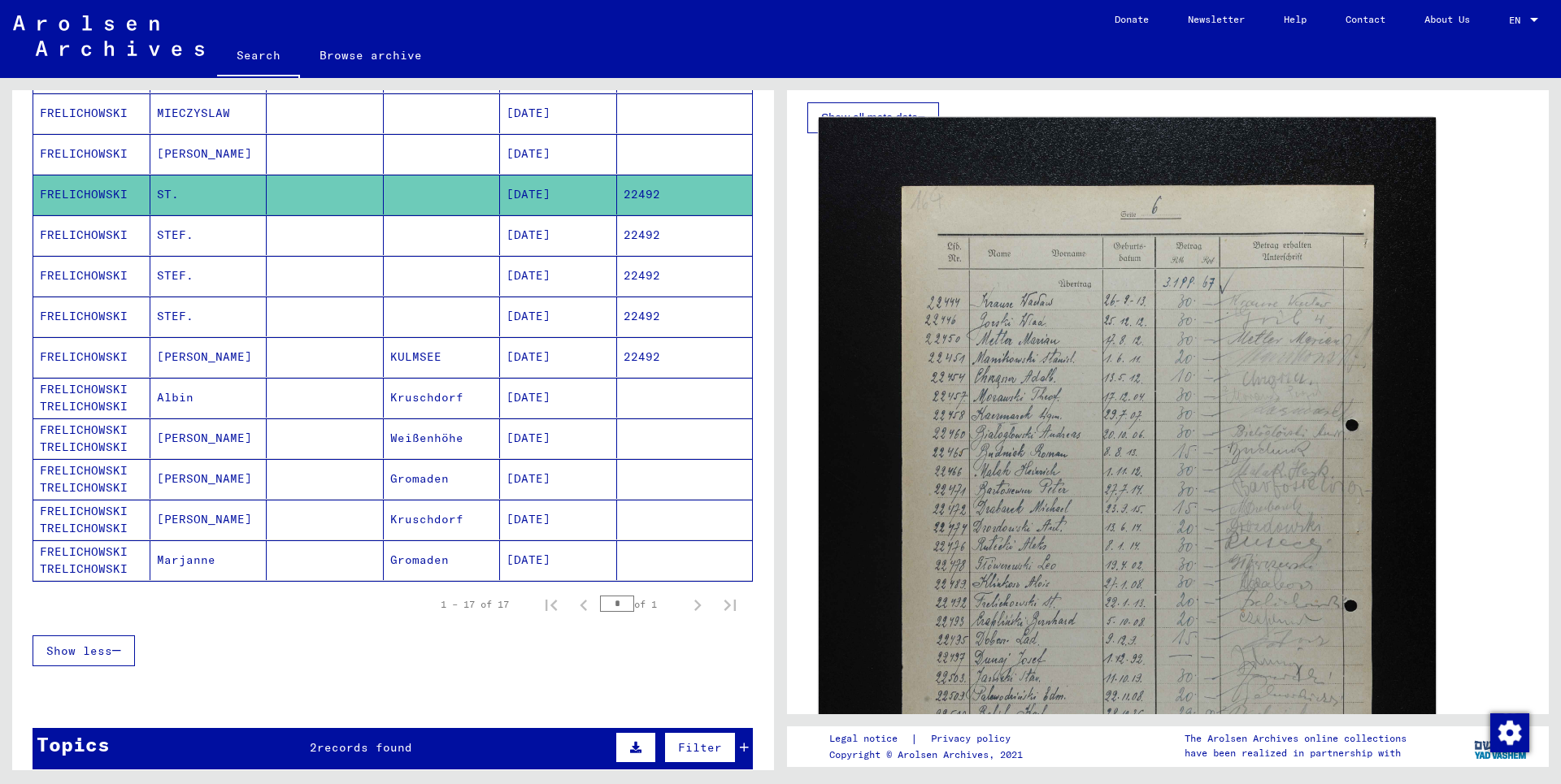
scroll to position [263, 0]
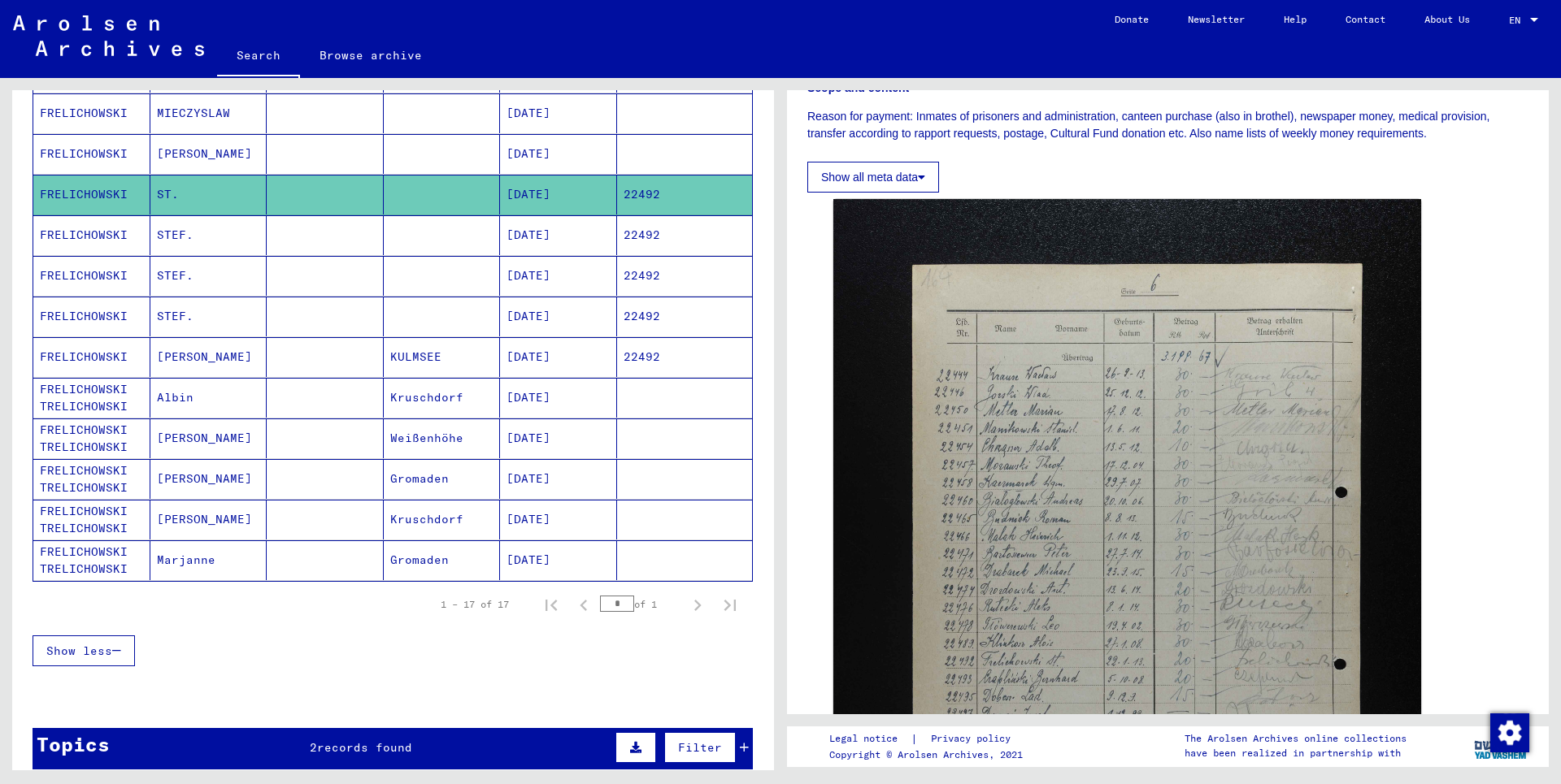
click at [63, 238] on mat-cell "FRELICHOWSKI" at bounding box center [92, 235] width 117 height 40
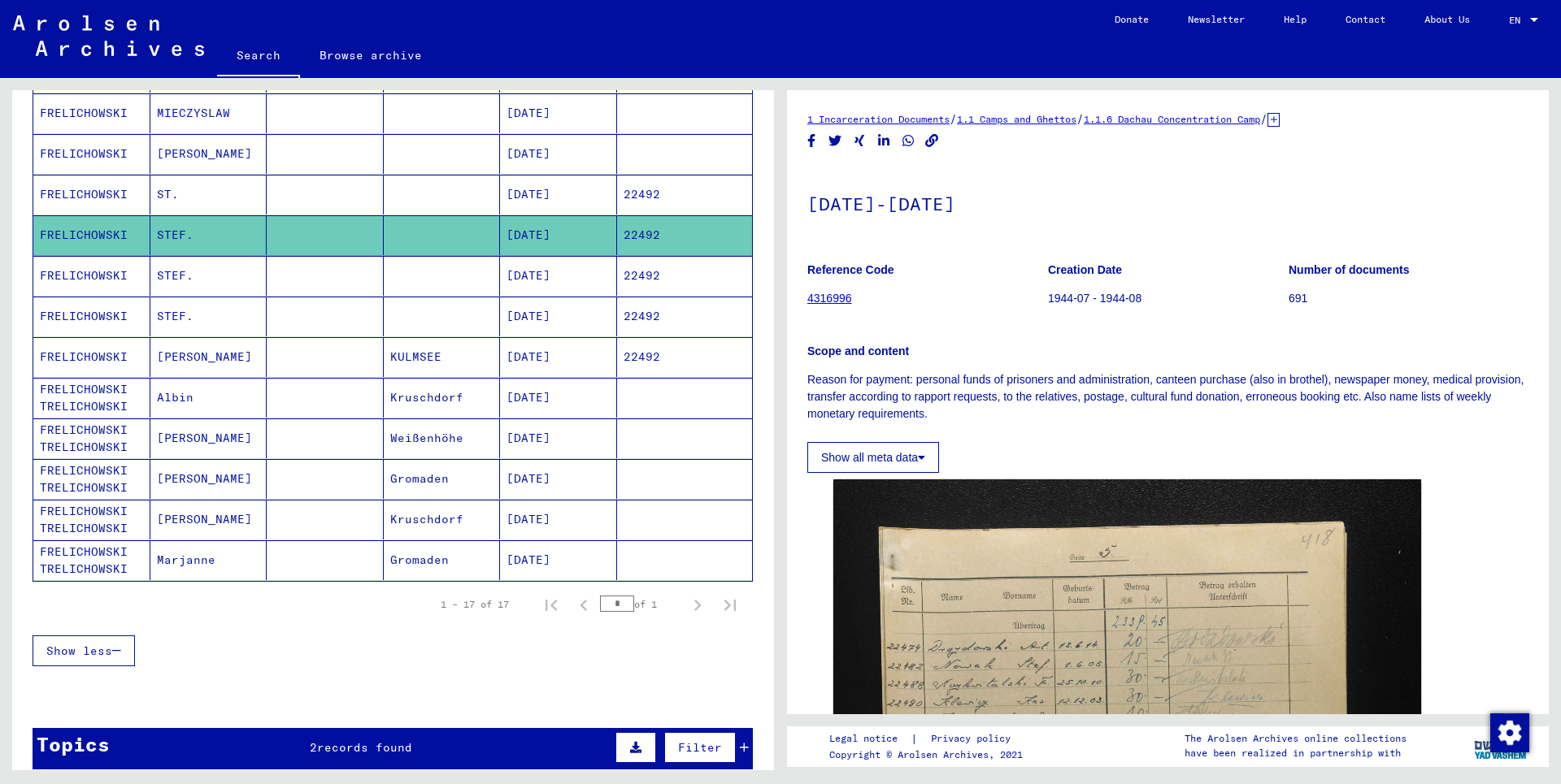
click at [73, 275] on mat-cell "FRELICHOWSKI" at bounding box center [92, 275] width 117 height 40
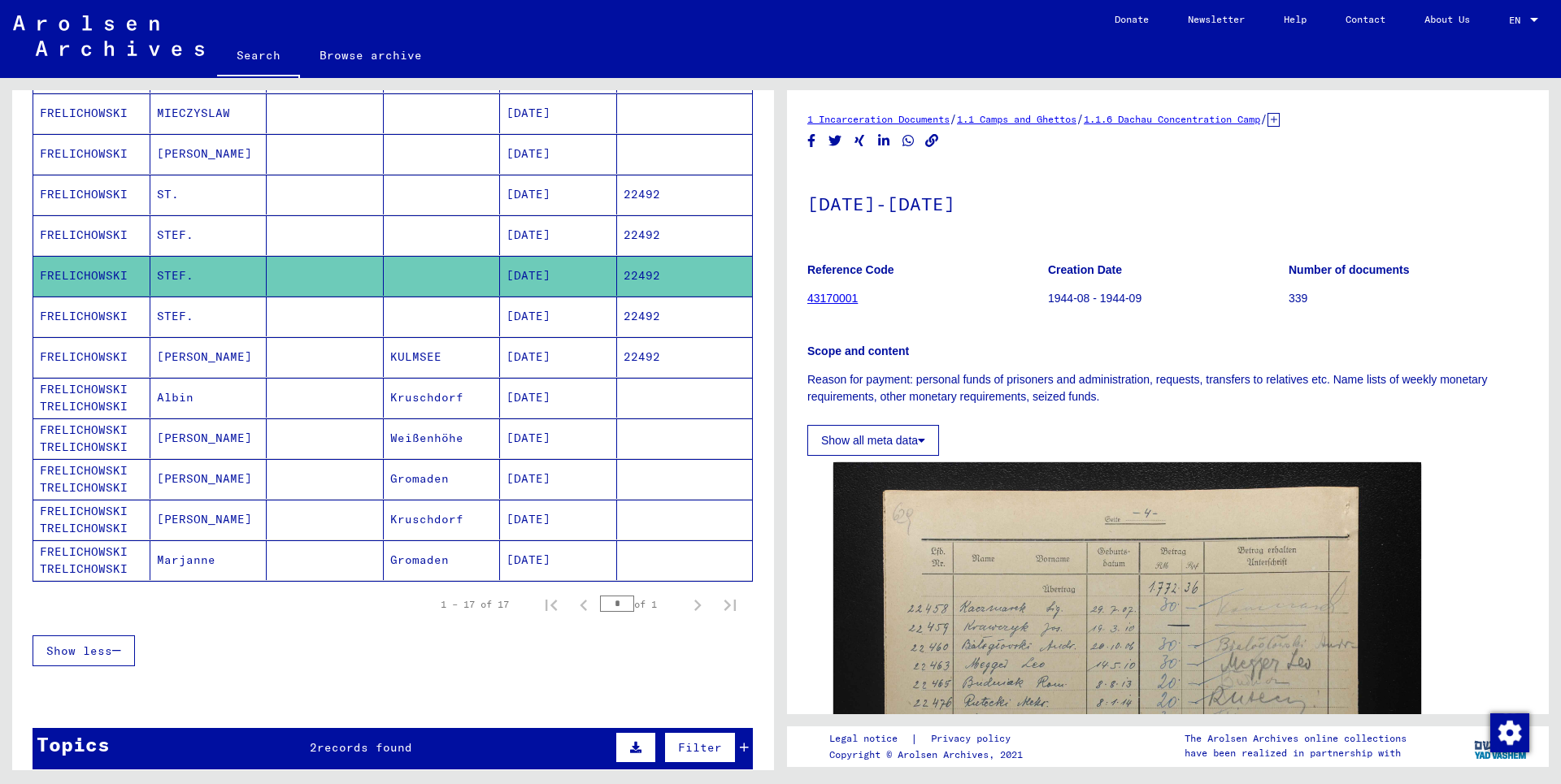
click at [83, 317] on mat-cell "FRELICHOWSKI" at bounding box center [92, 316] width 117 height 40
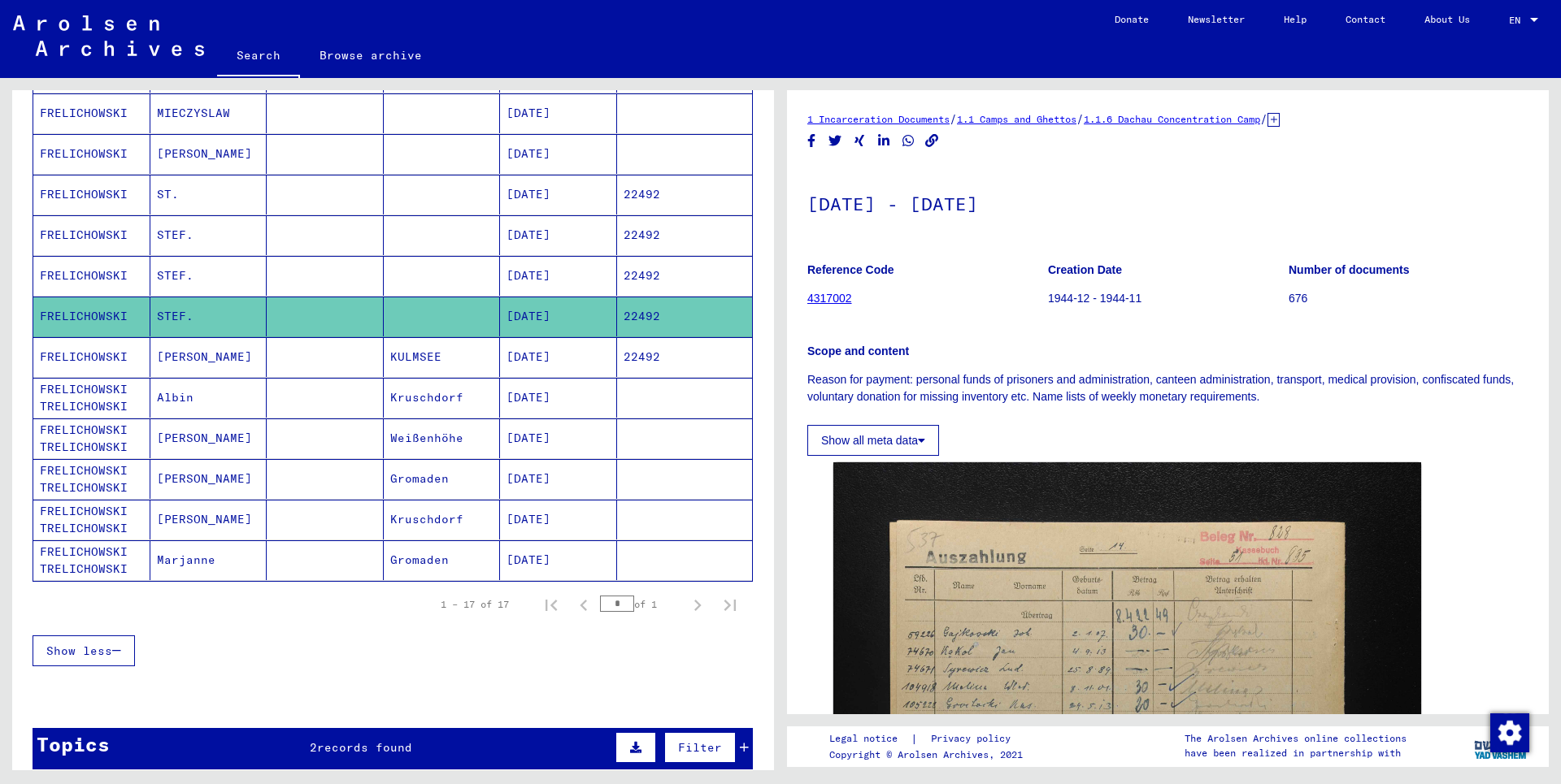
click at [82, 353] on mat-cell "FRELICHOWSKI" at bounding box center [92, 357] width 117 height 40
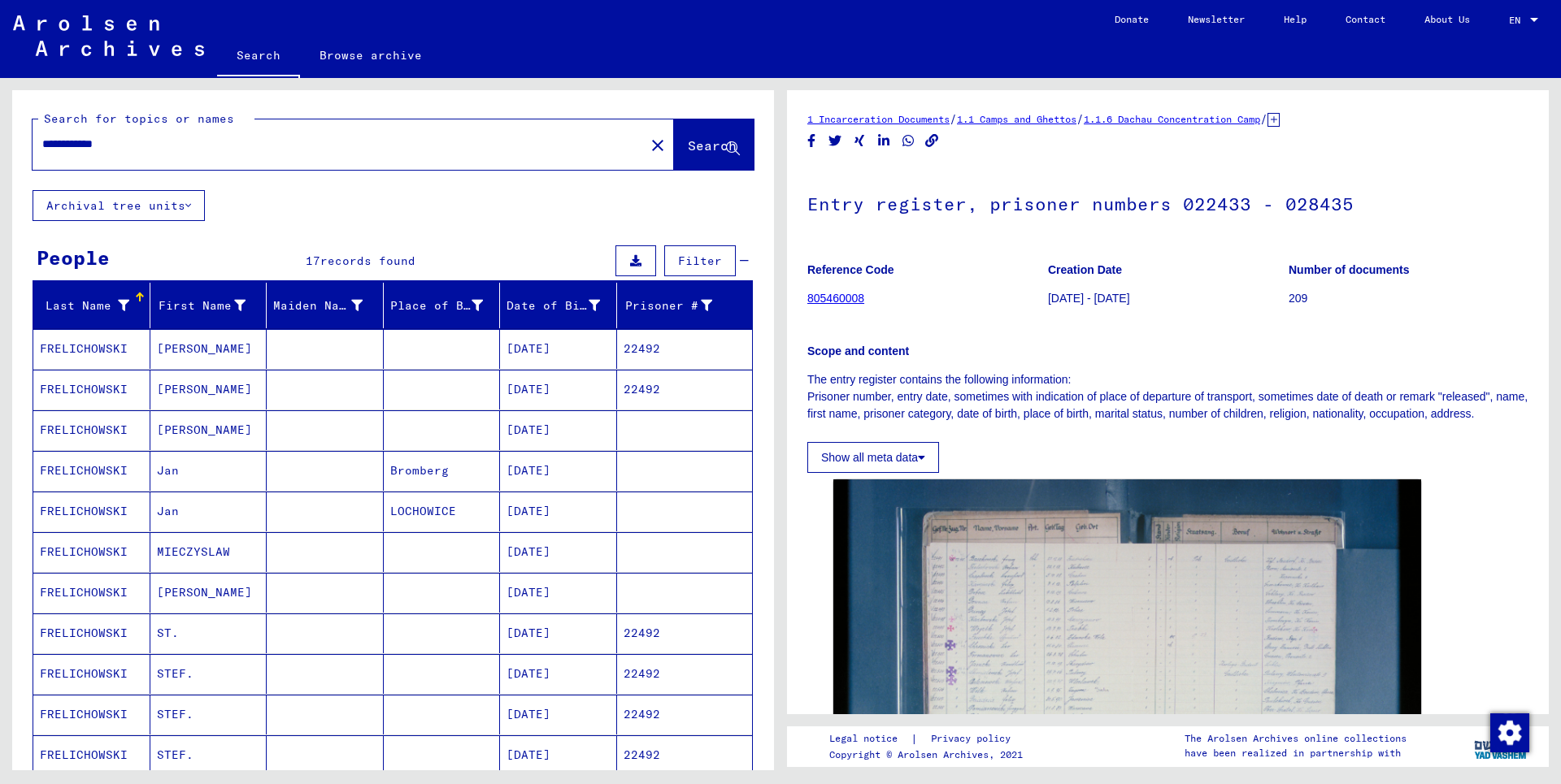
click at [141, 148] on input "**********" at bounding box center [338, 144] width 593 height 17
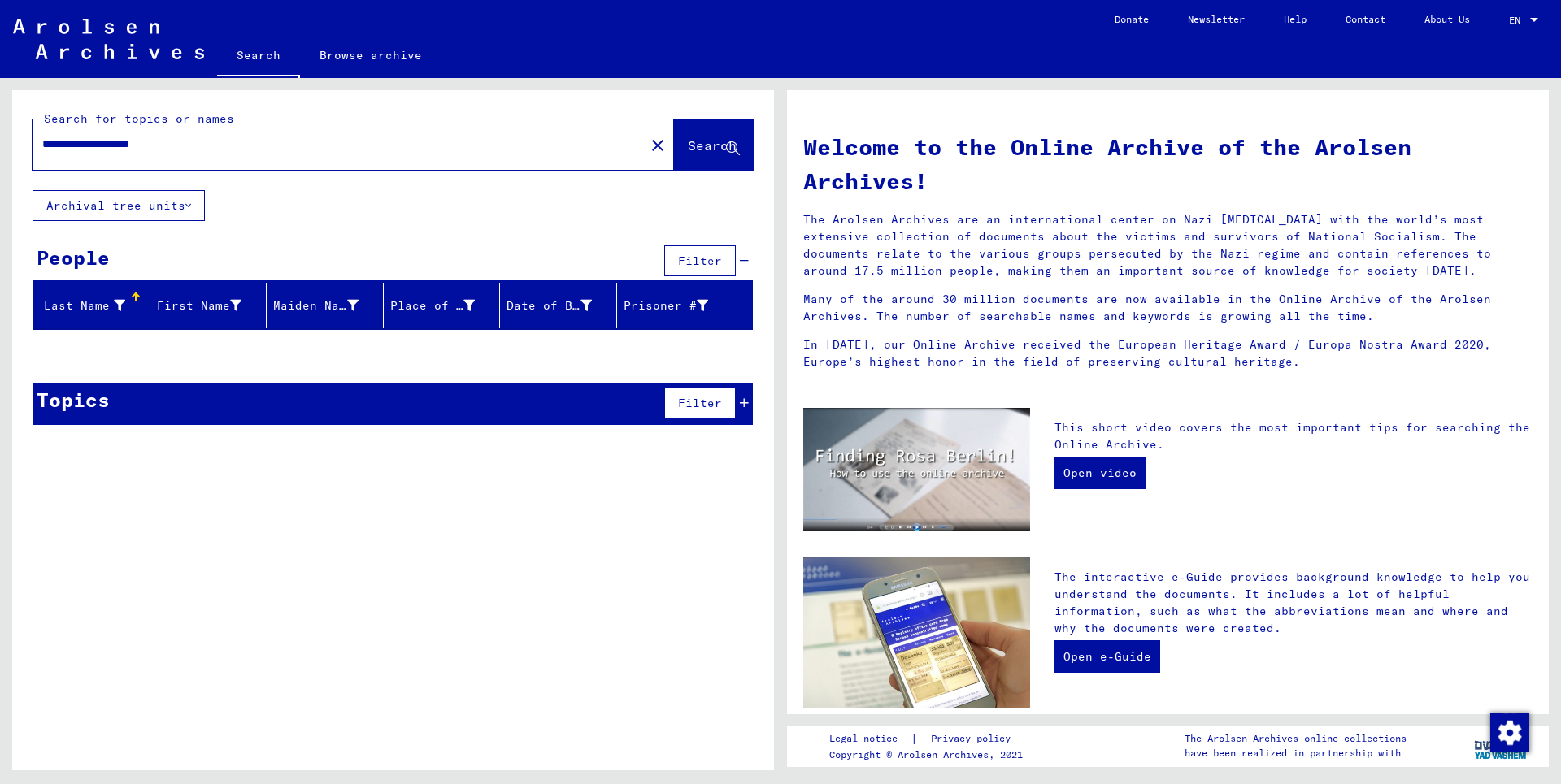
drag, startPoint x: 129, startPoint y: 142, endPoint x: 0, endPoint y: 141, distance: 129.0
click at [42, 141] on input "**********" at bounding box center [333, 144] width 583 height 17
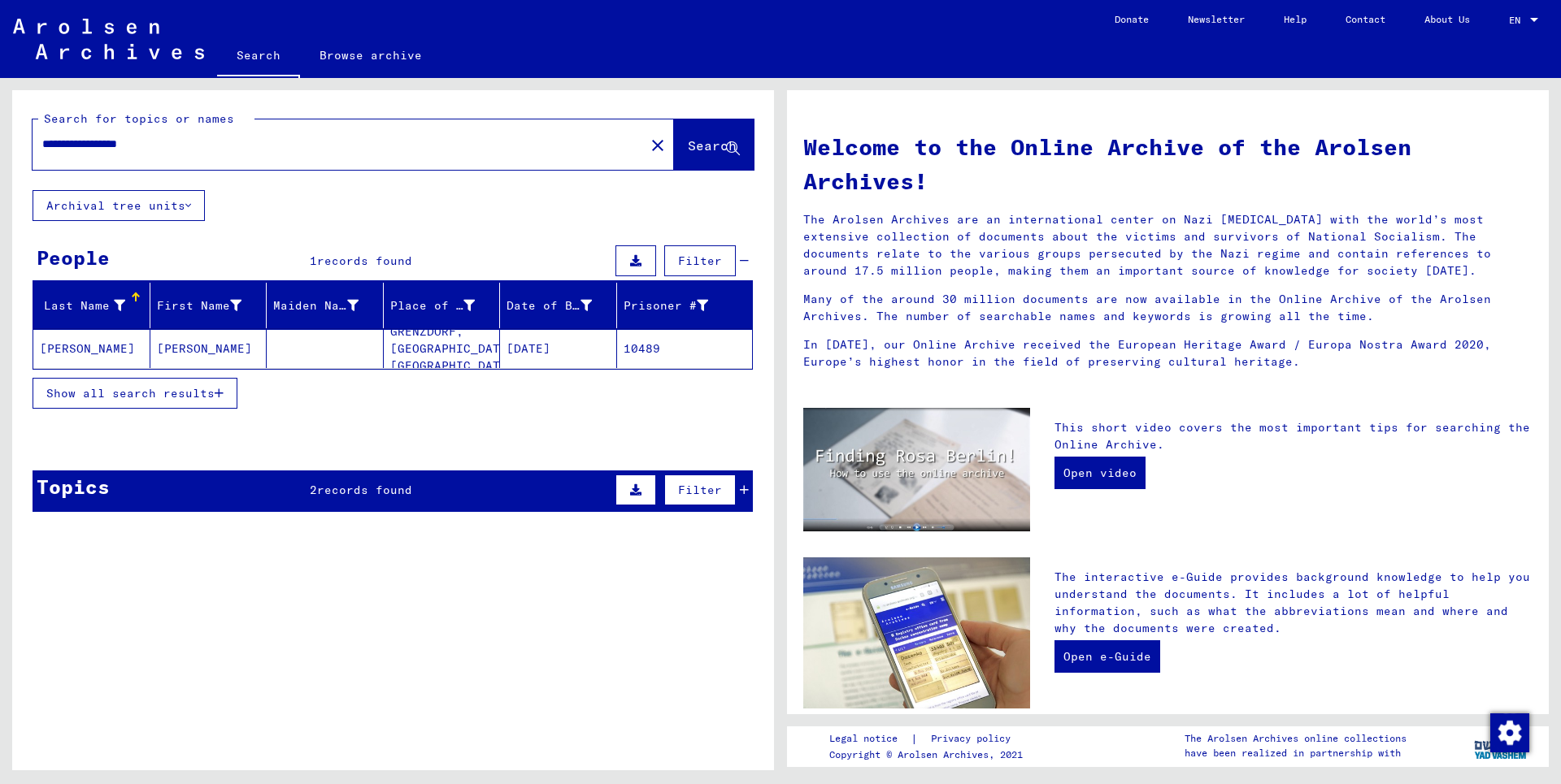
click at [68, 350] on mat-cell "[PERSON_NAME]" at bounding box center [92, 349] width 117 height 39
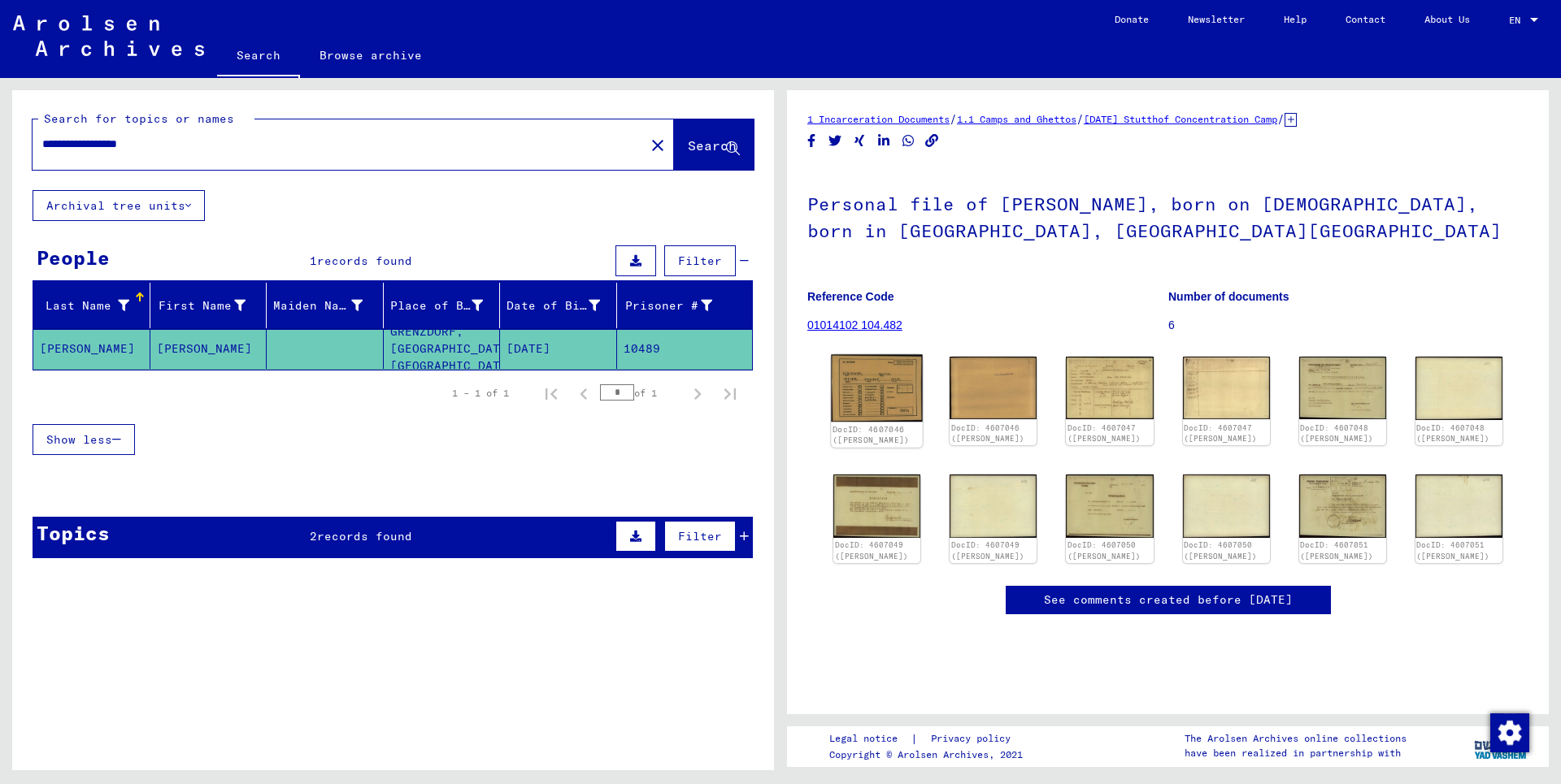
click at [876, 399] on img at bounding box center [876, 388] width 92 height 68
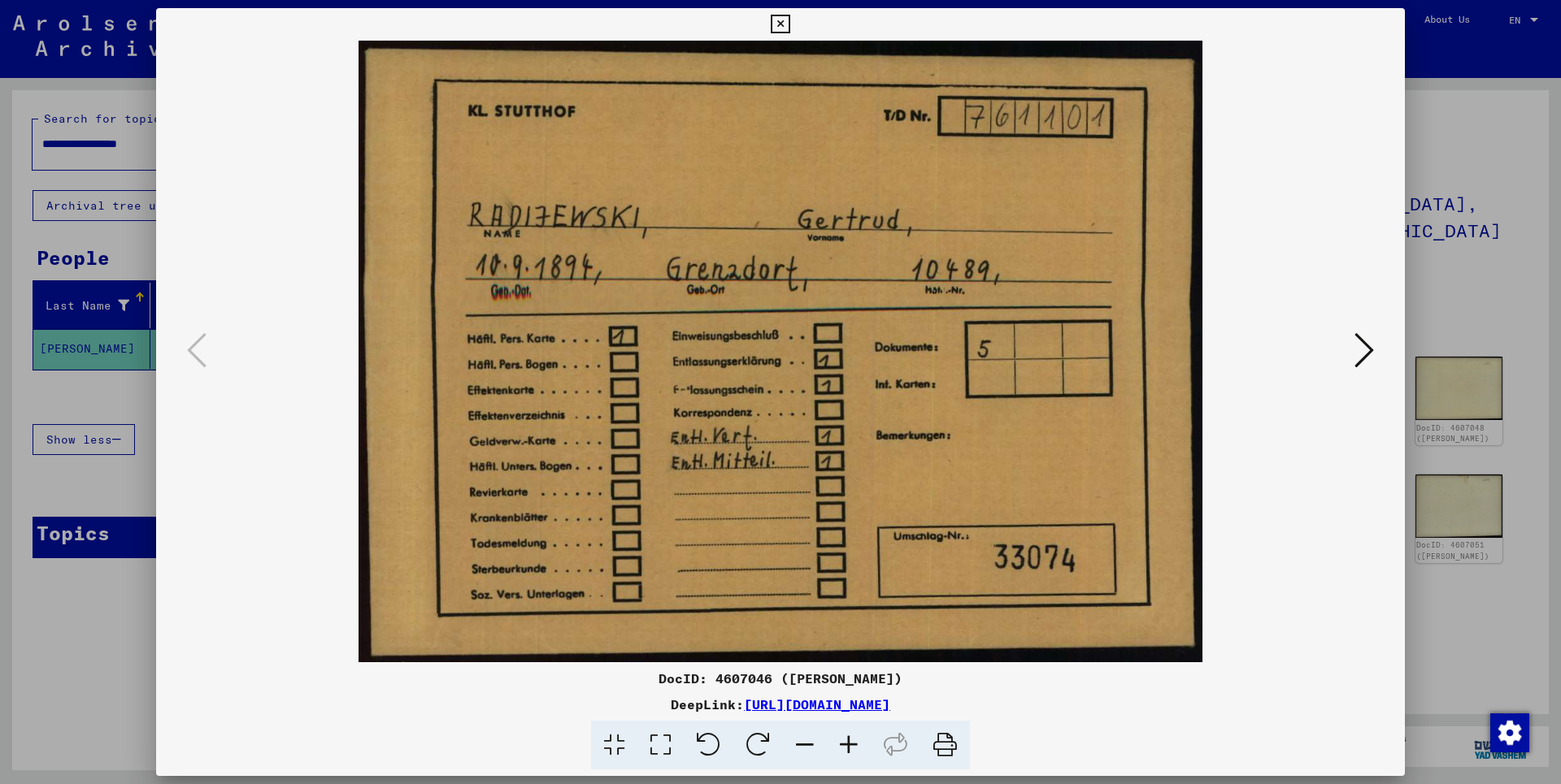
click at [1366, 351] on icon at bounding box center [1364, 350] width 20 height 39
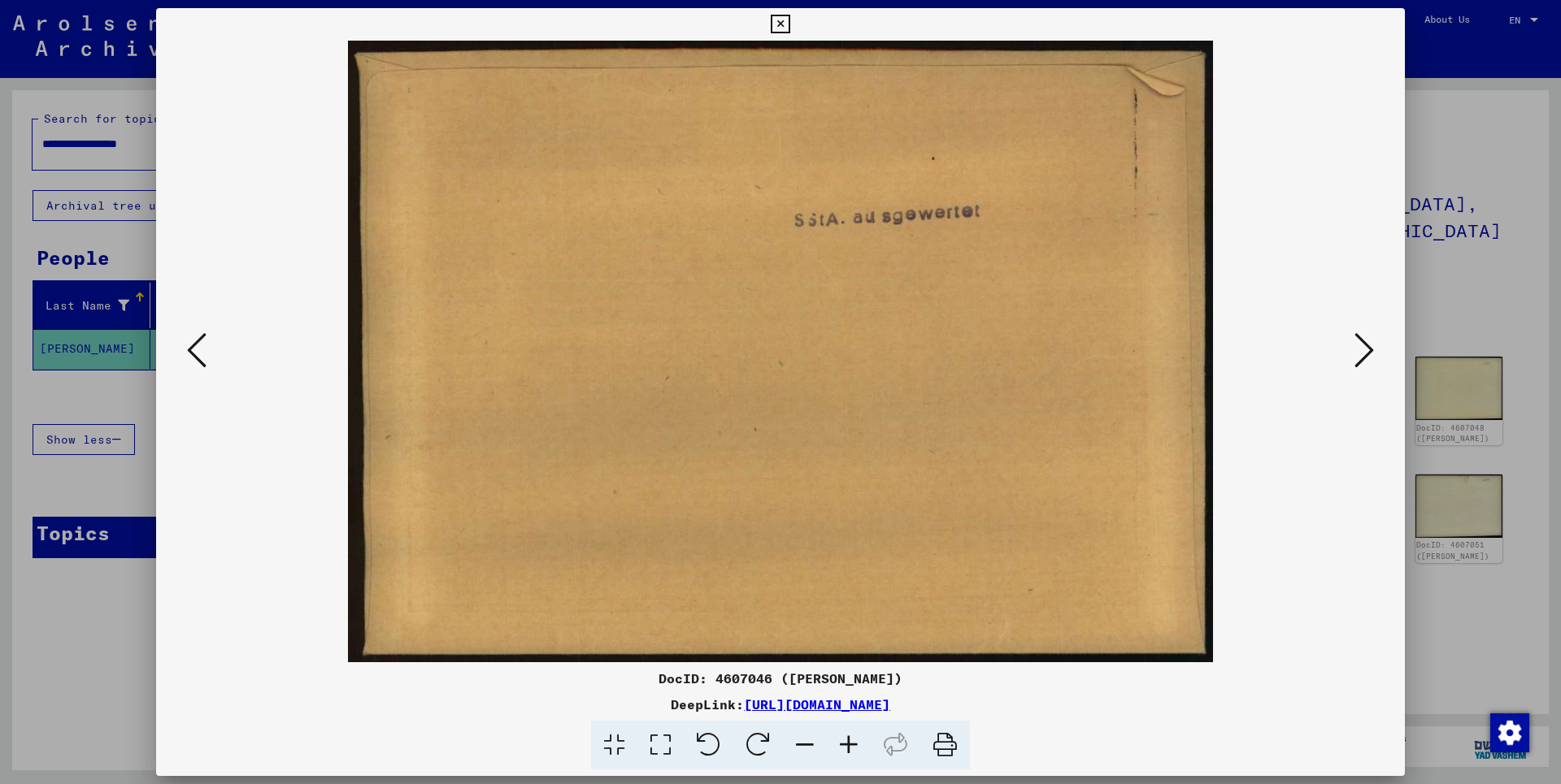
click at [1366, 351] on icon at bounding box center [1364, 350] width 20 height 39
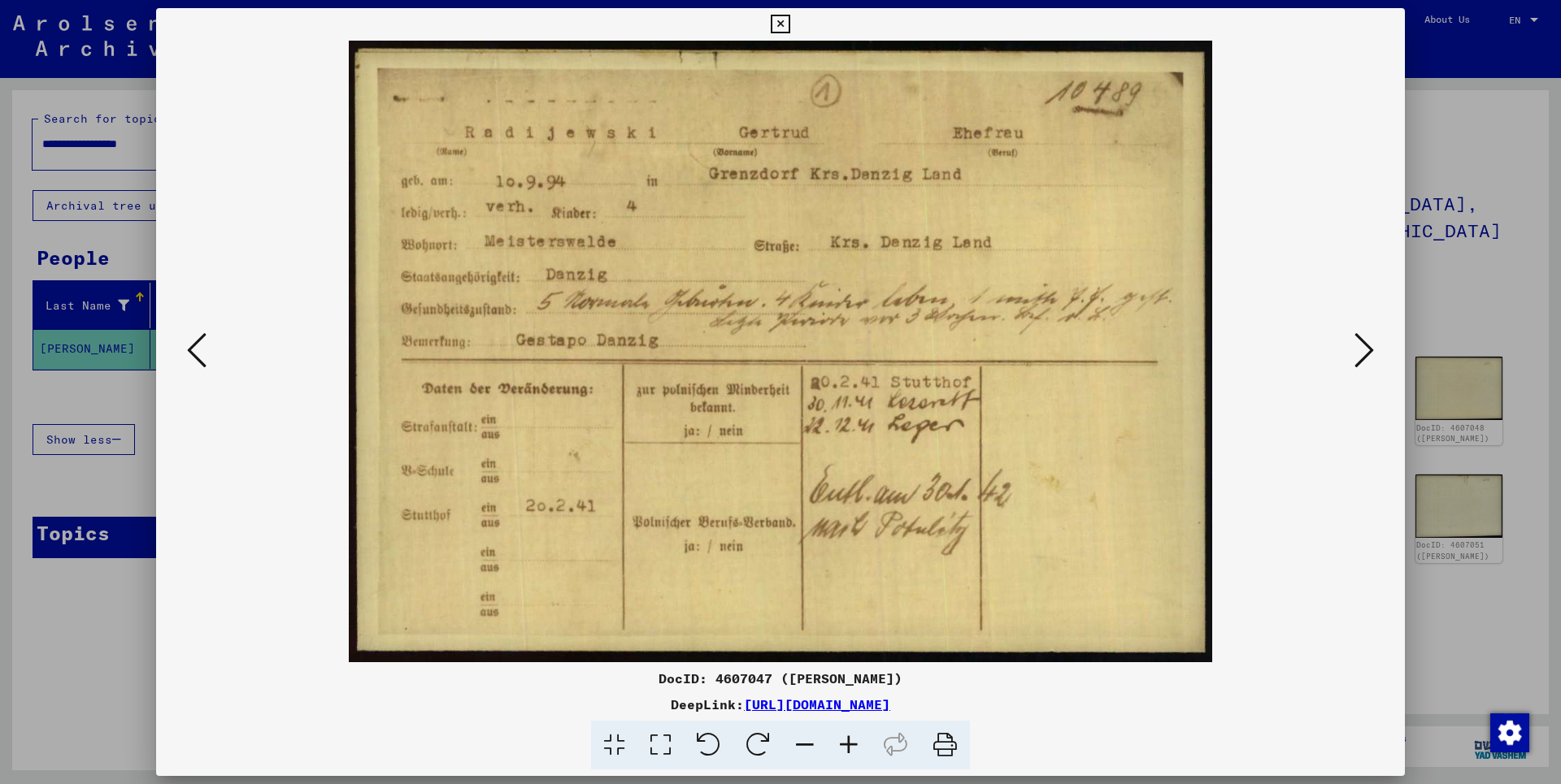
click at [1366, 351] on icon at bounding box center [1364, 350] width 20 height 39
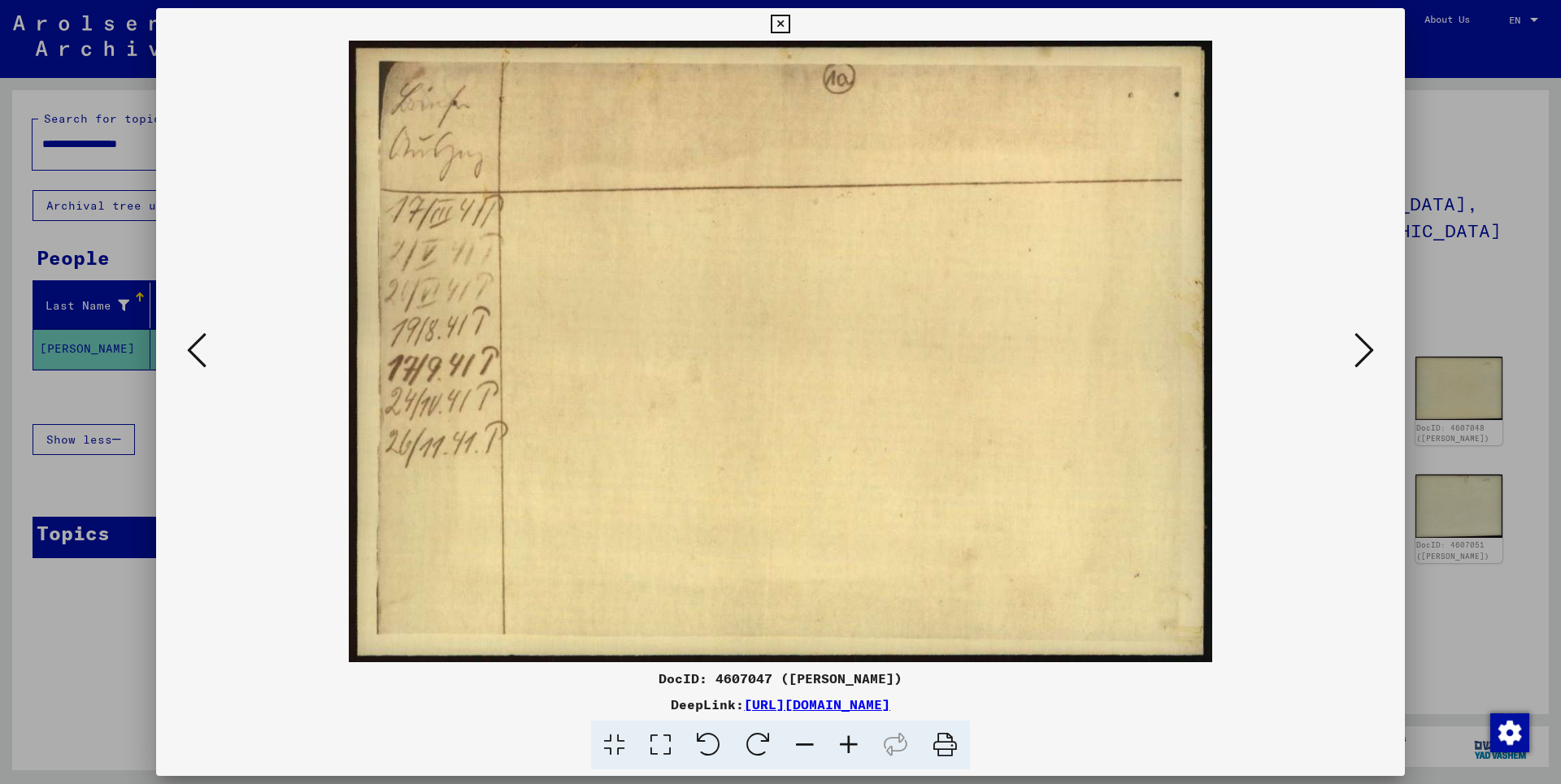
click at [1366, 351] on icon at bounding box center [1364, 350] width 20 height 39
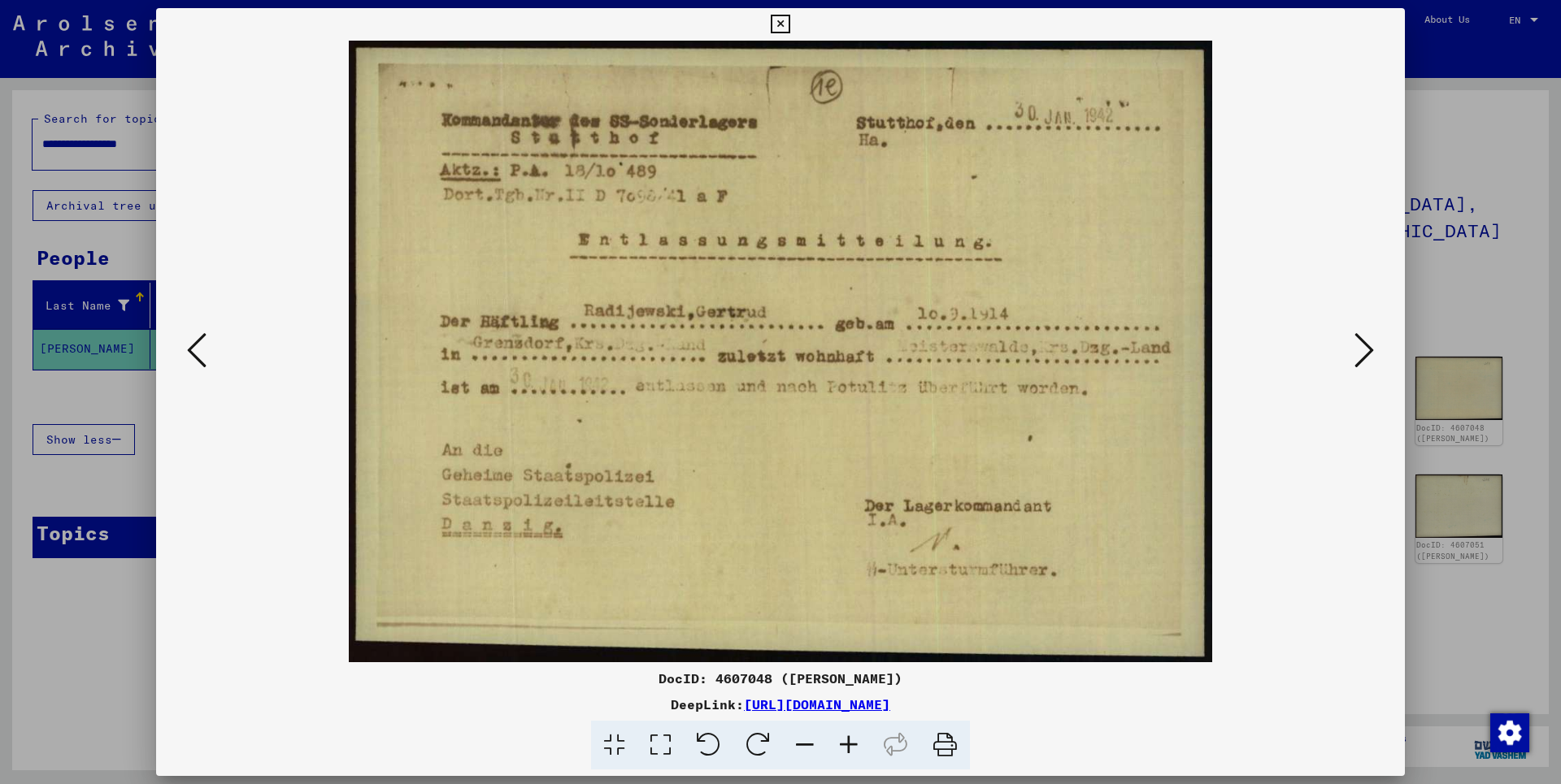
click at [1366, 351] on icon at bounding box center [1364, 350] width 20 height 39
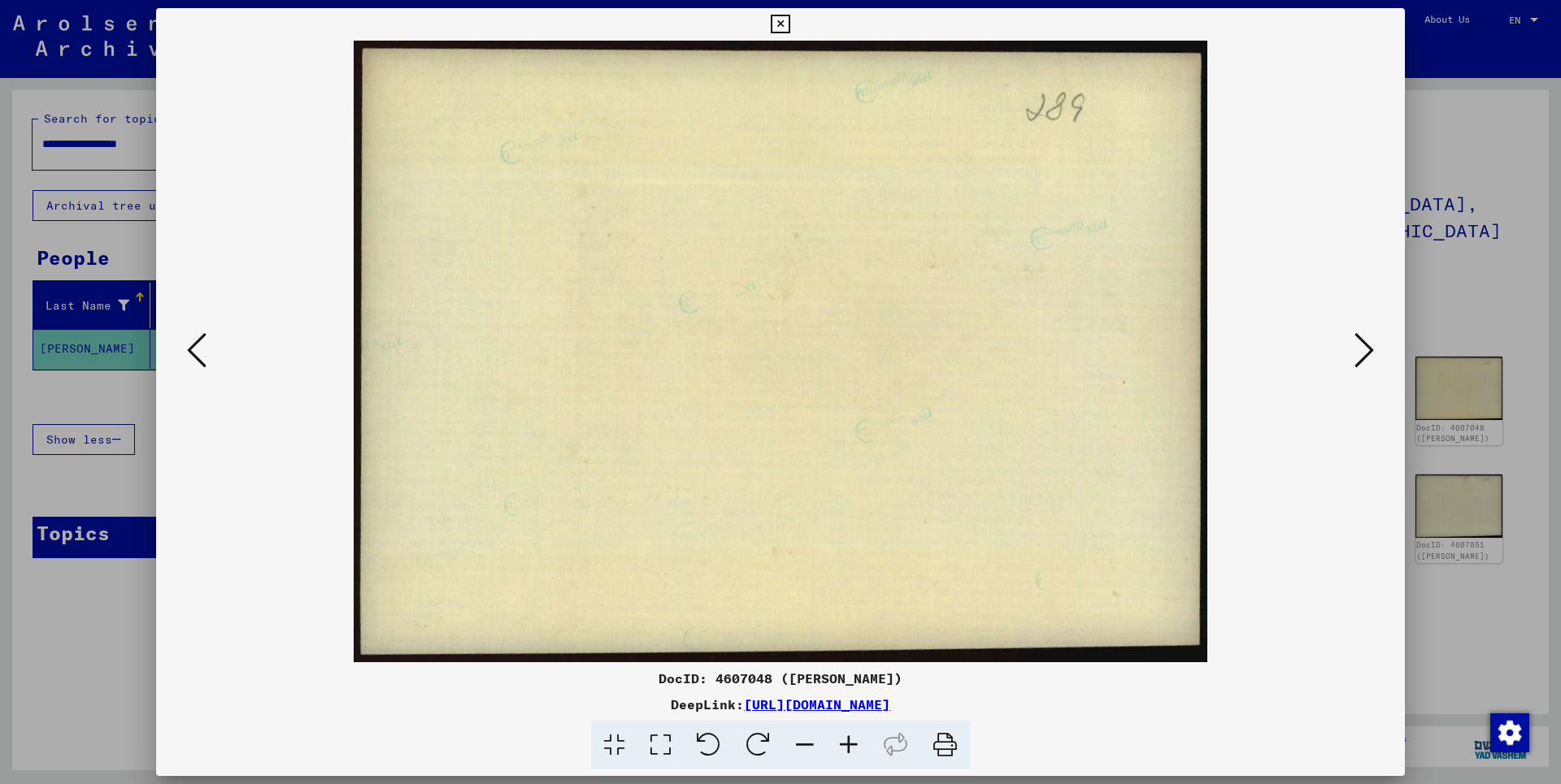
click at [1366, 351] on icon at bounding box center [1364, 350] width 20 height 39
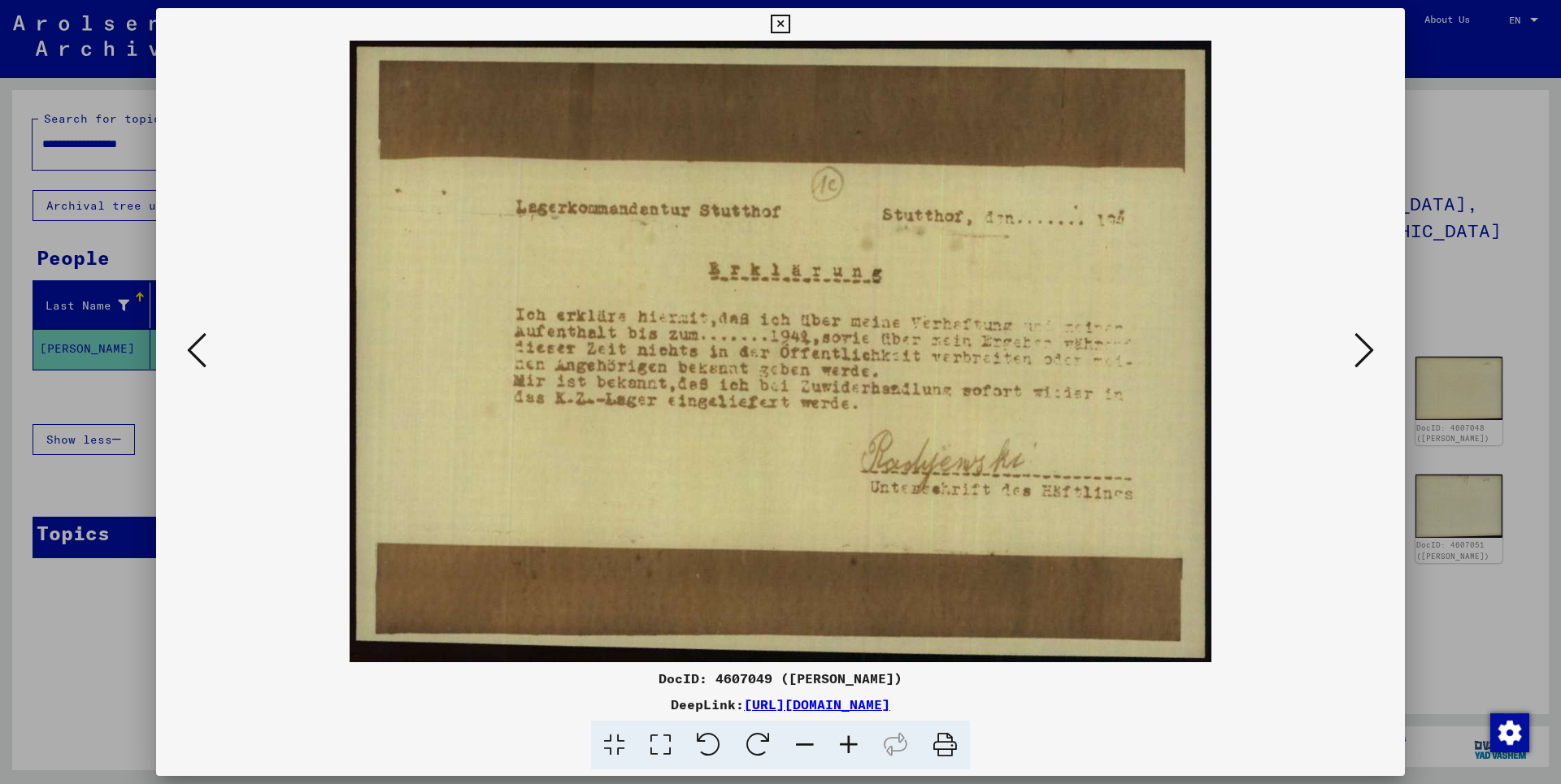
click at [1366, 351] on icon at bounding box center [1364, 350] width 20 height 39
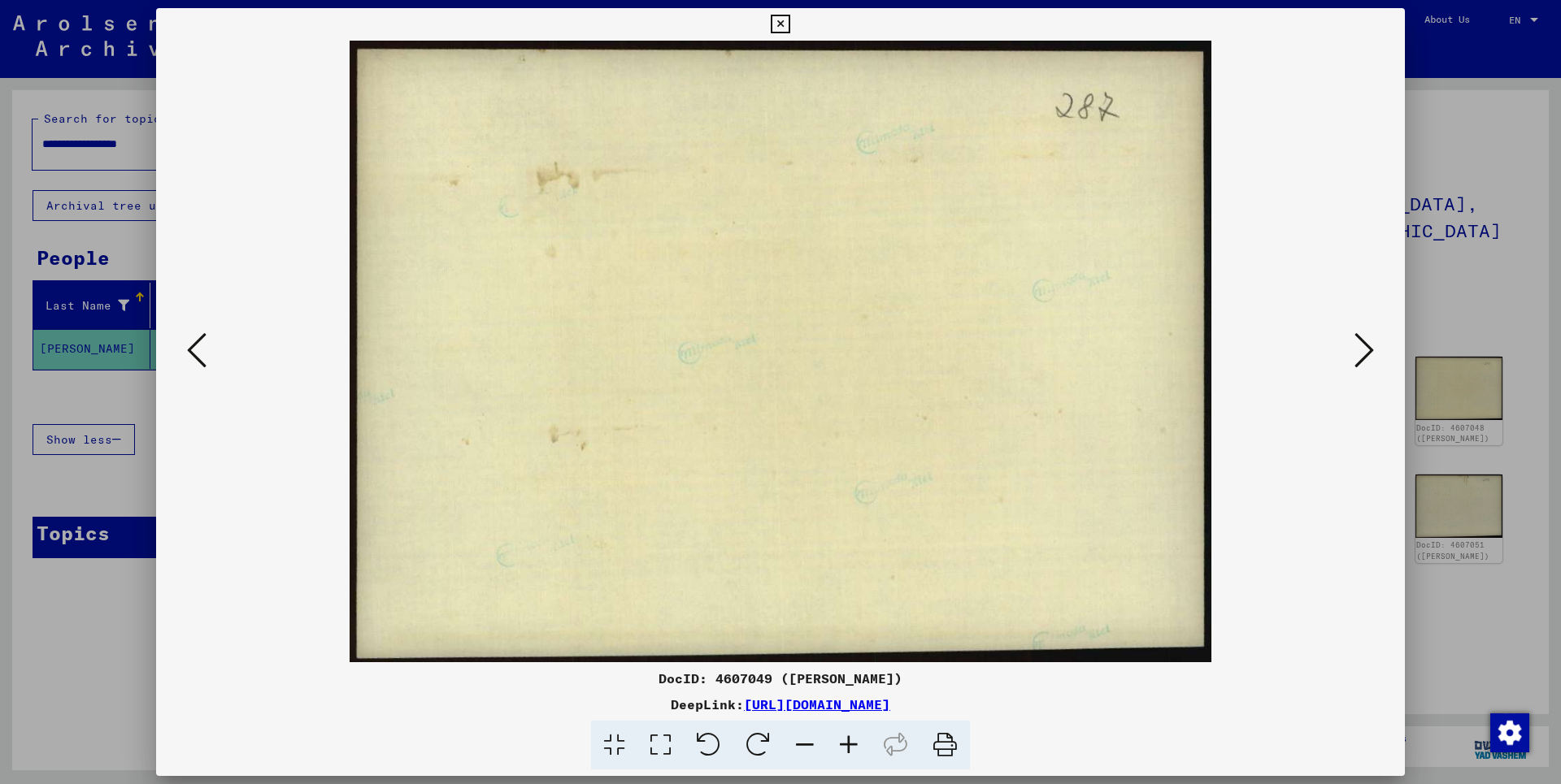
click at [1366, 351] on icon at bounding box center [1364, 350] width 20 height 39
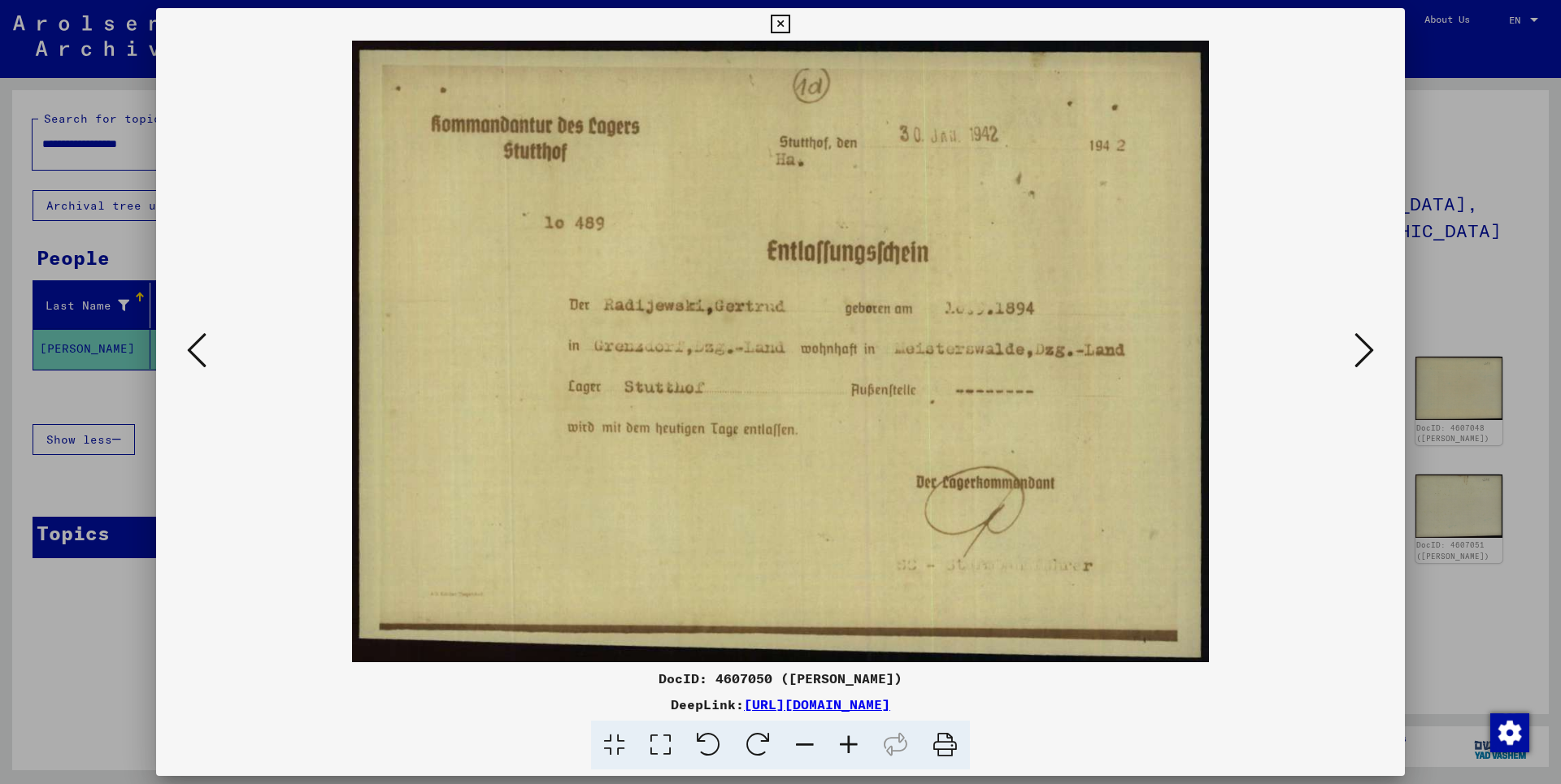
click at [1366, 351] on icon at bounding box center [1364, 350] width 20 height 39
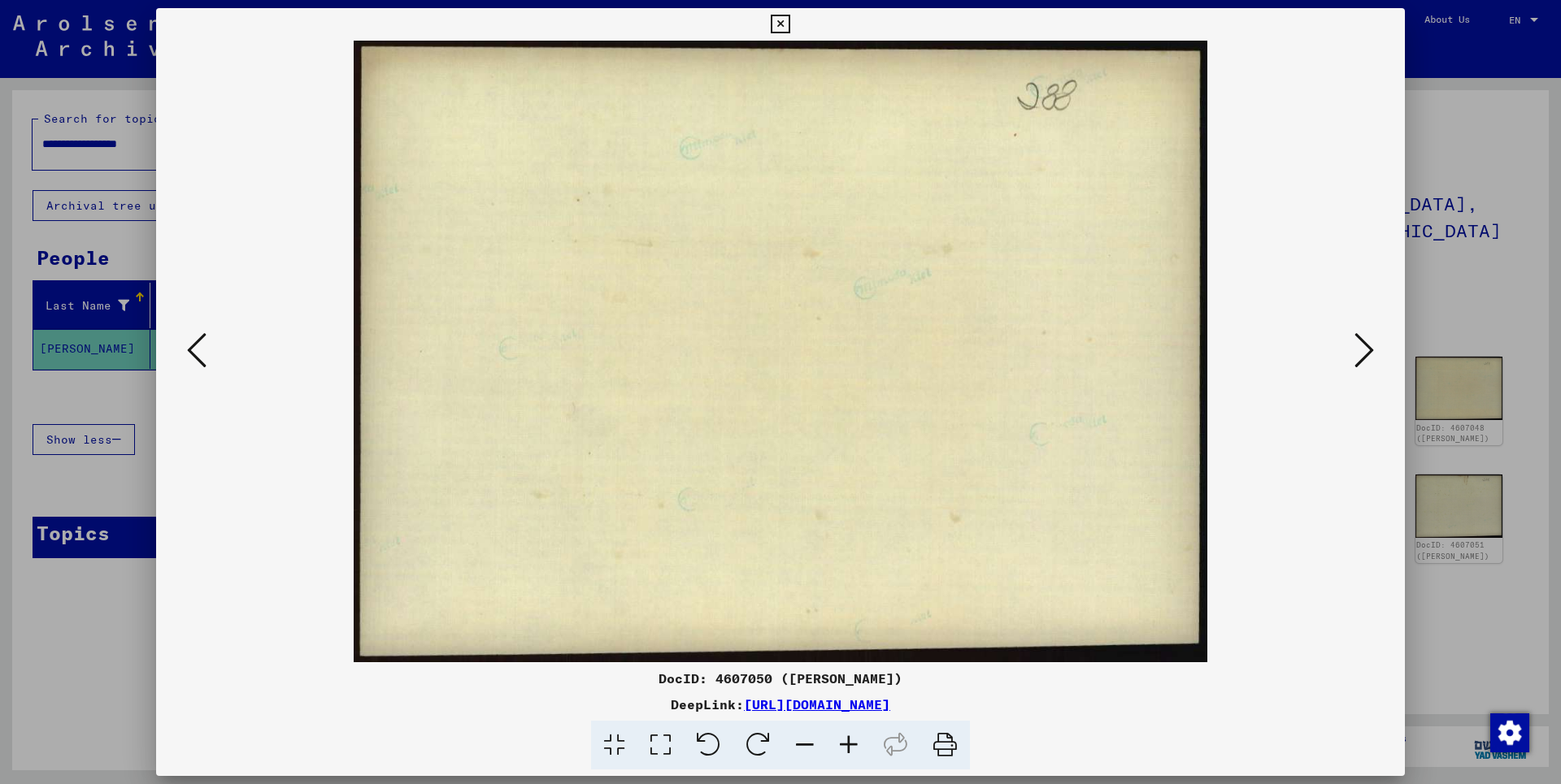
click at [1366, 351] on icon at bounding box center [1364, 350] width 20 height 39
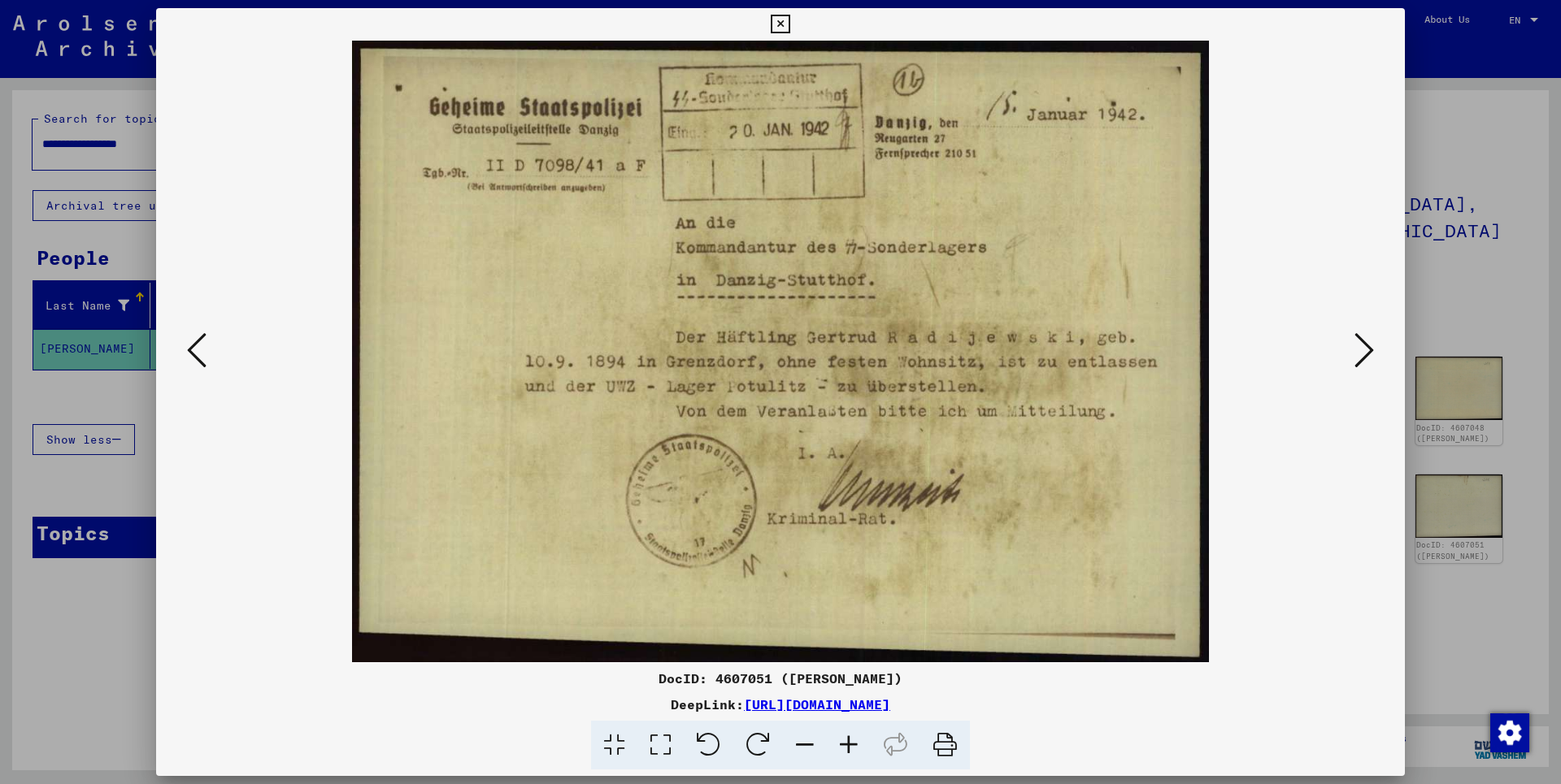
click at [1366, 351] on icon at bounding box center [1364, 350] width 20 height 39
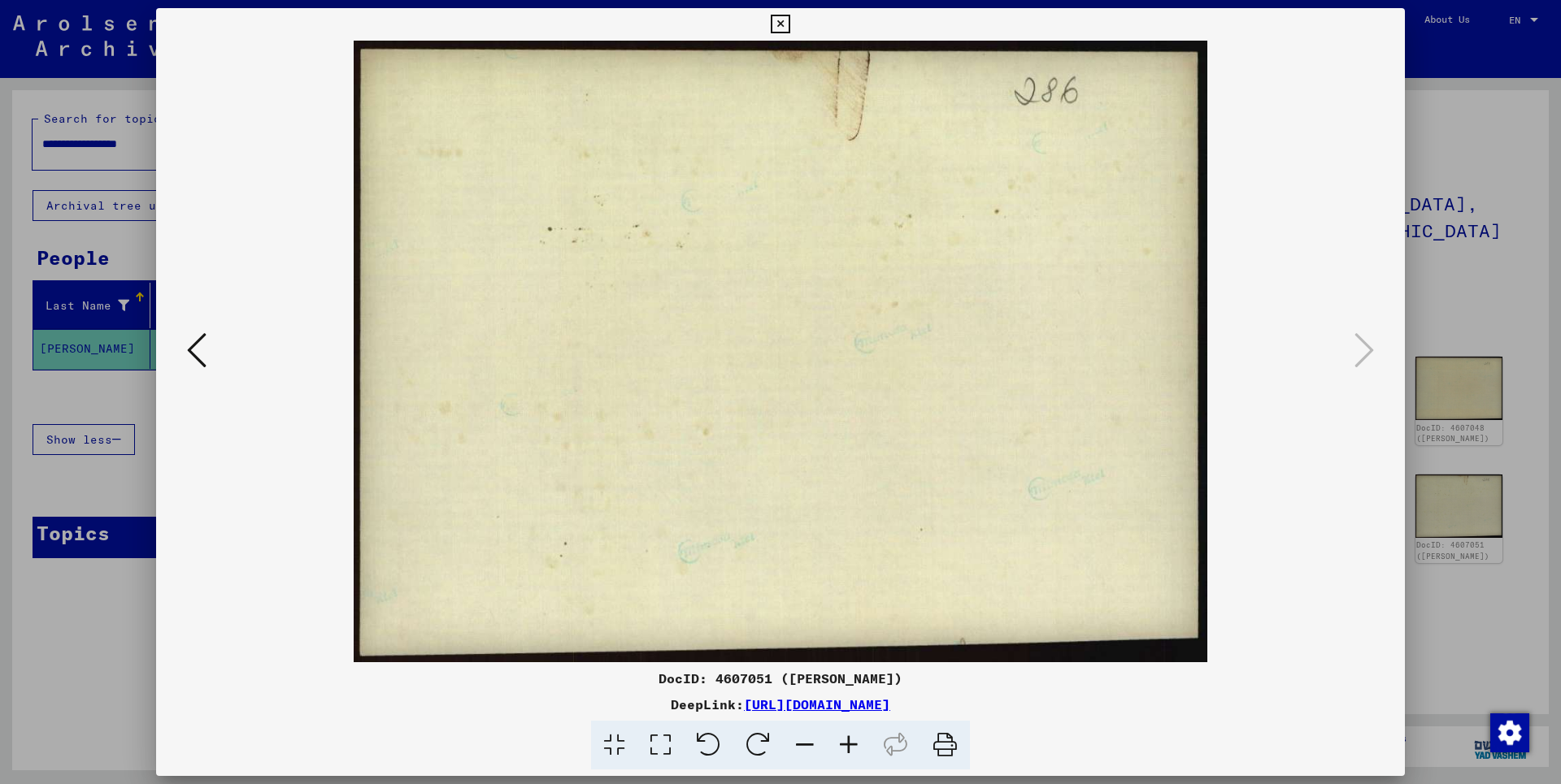
click at [789, 21] on icon at bounding box center [779, 24] width 19 height 20
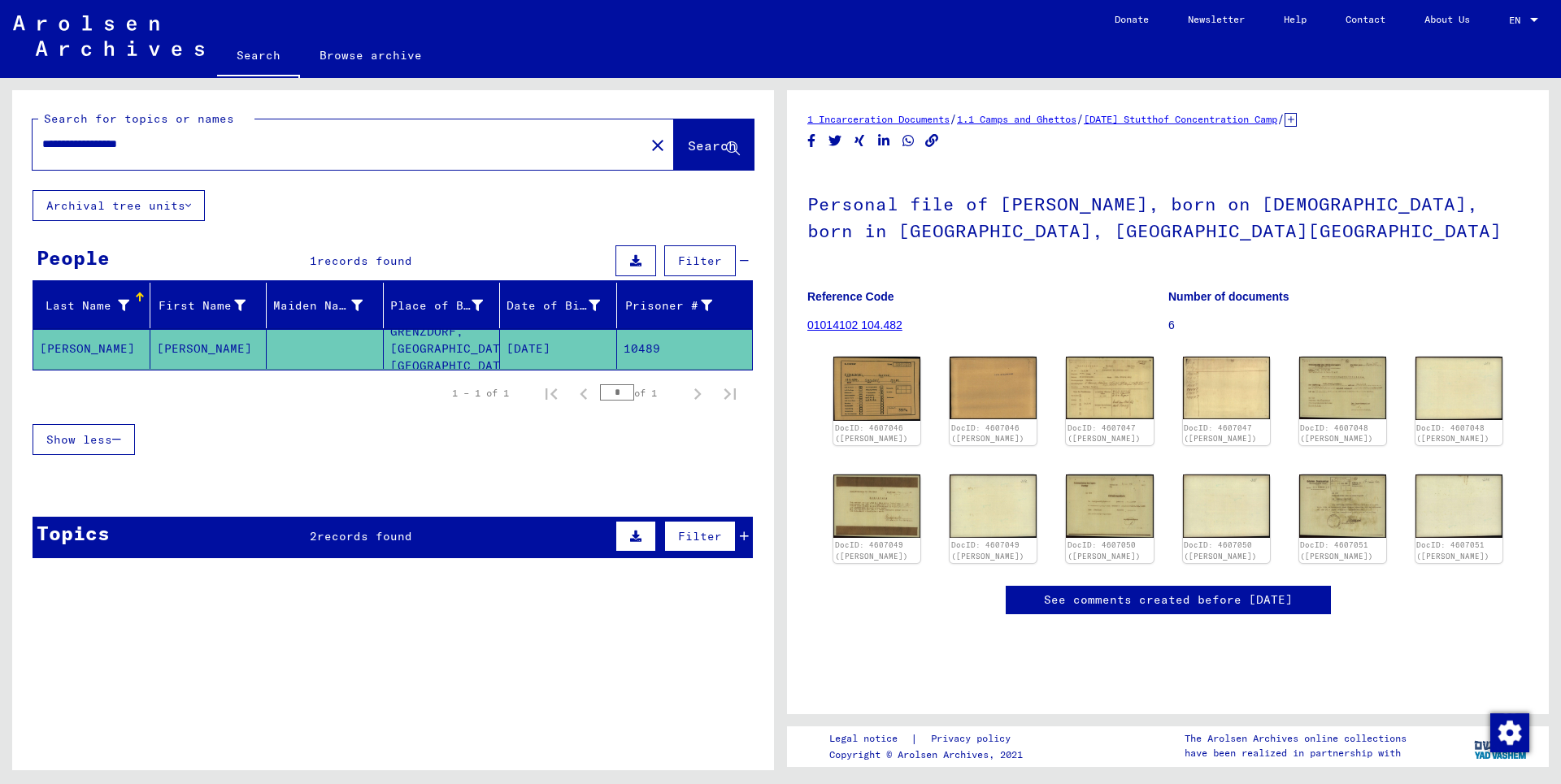
drag, startPoint x: 256, startPoint y: 139, endPoint x: 0, endPoint y: 147, distance: 256.1
click at [42, 147] on input "**********" at bounding box center [338, 144] width 593 height 17
paste input "text"
click at [688, 147] on span "Search" at bounding box center [712, 146] width 49 height 16
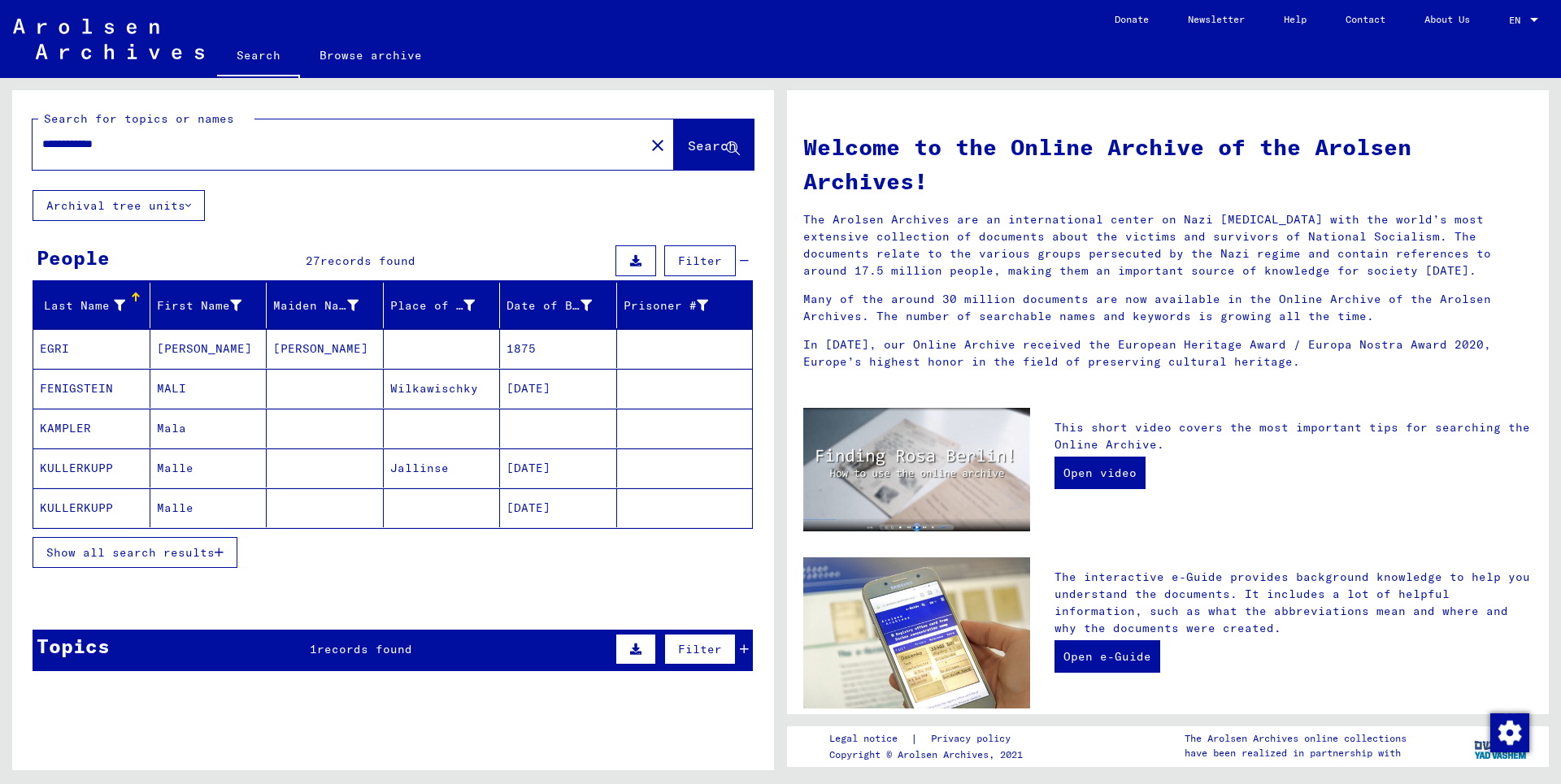
drag, startPoint x: 90, startPoint y: 137, endPoint x: 31, endPoint y: 141, distance: 59.1
click at [42, 141] on input "**********" at bounding box center [333, 144] width 583 height 17
type input "*****"
click at [163, 548] on span "Show all search results" at bounding box center [130, 553] width 168 height 15
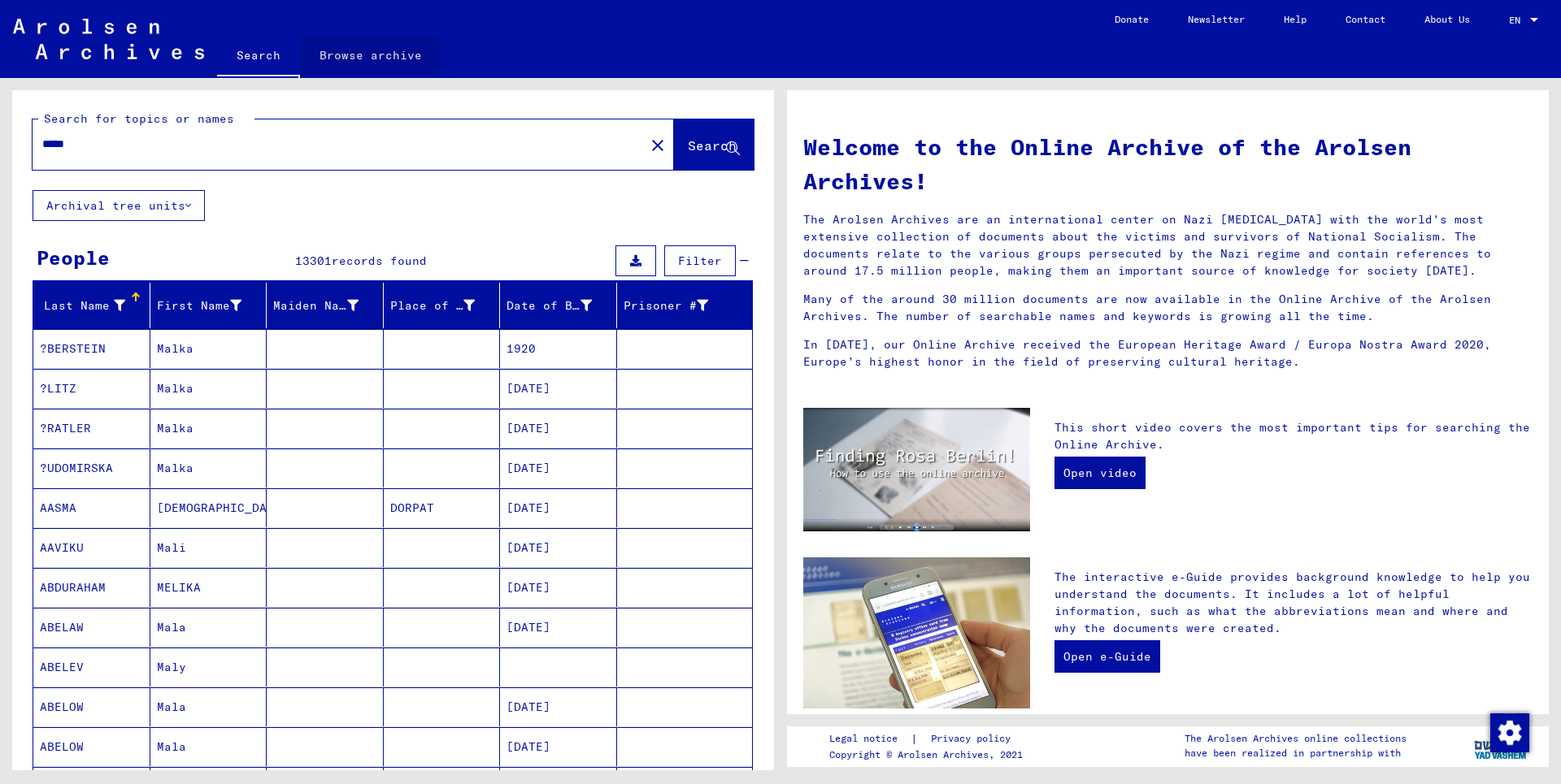
click at [354, 51] on link "Browse archive" at bounding box center [371, 55] width 142 height 39
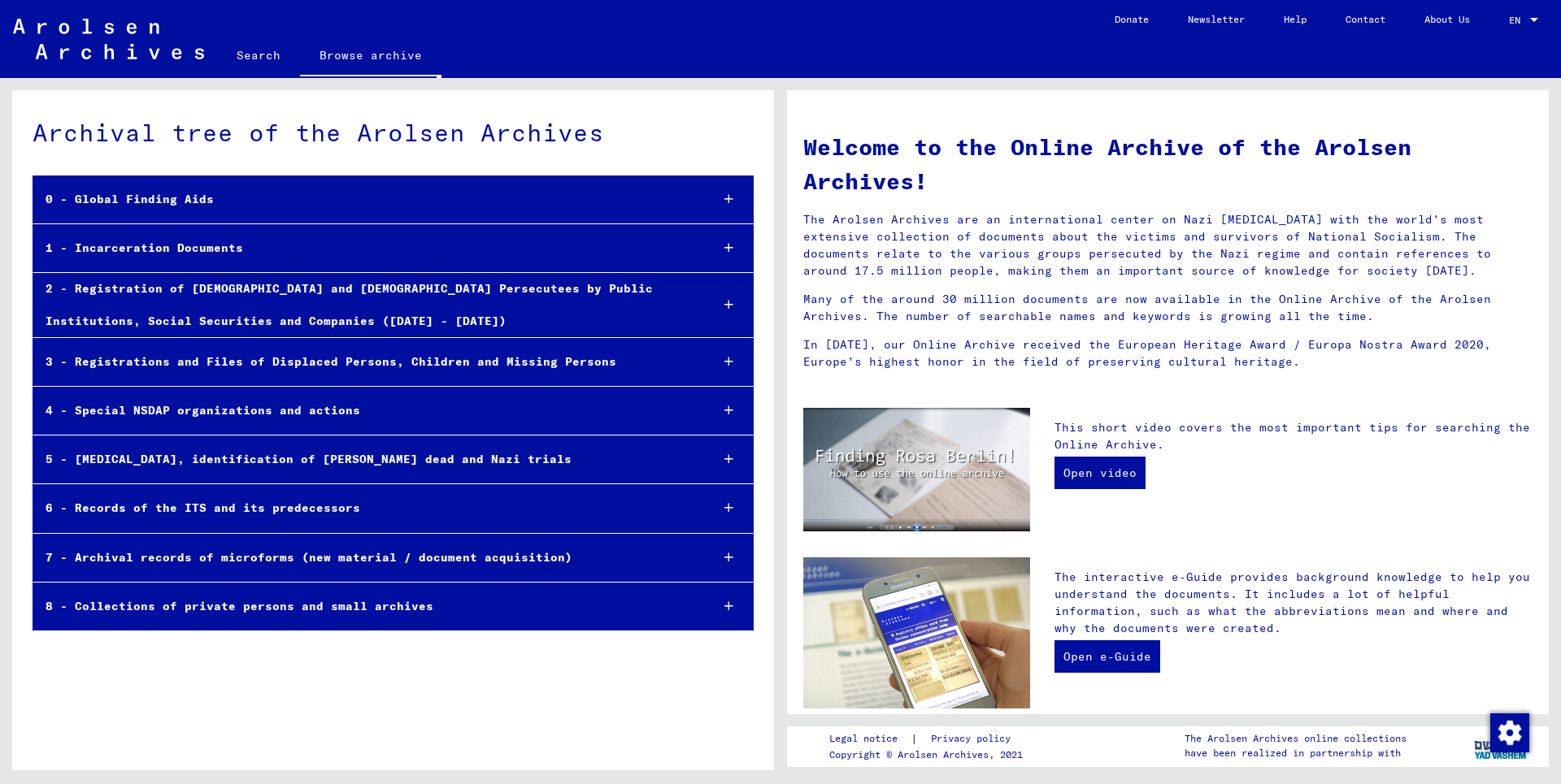
click at [209, 416] on div "4 - Special NSDAP organizations and actions" at bounding box center [365, 411] width 664 height 32
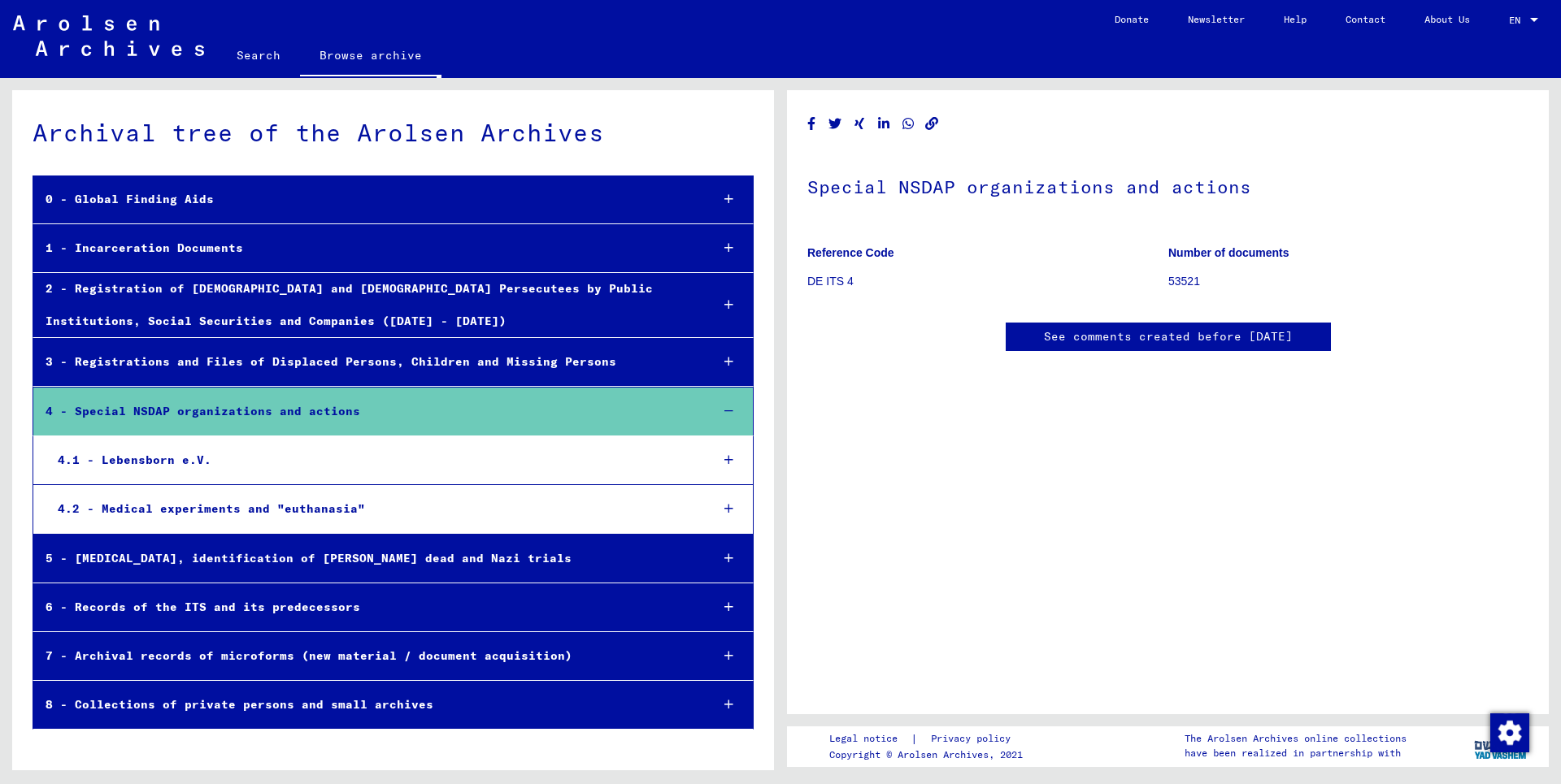
click at [366, 659] on div "7 - Archival records of microforms (new material / document acquisition)" at bounding box center [365, 656] width 664 height 32
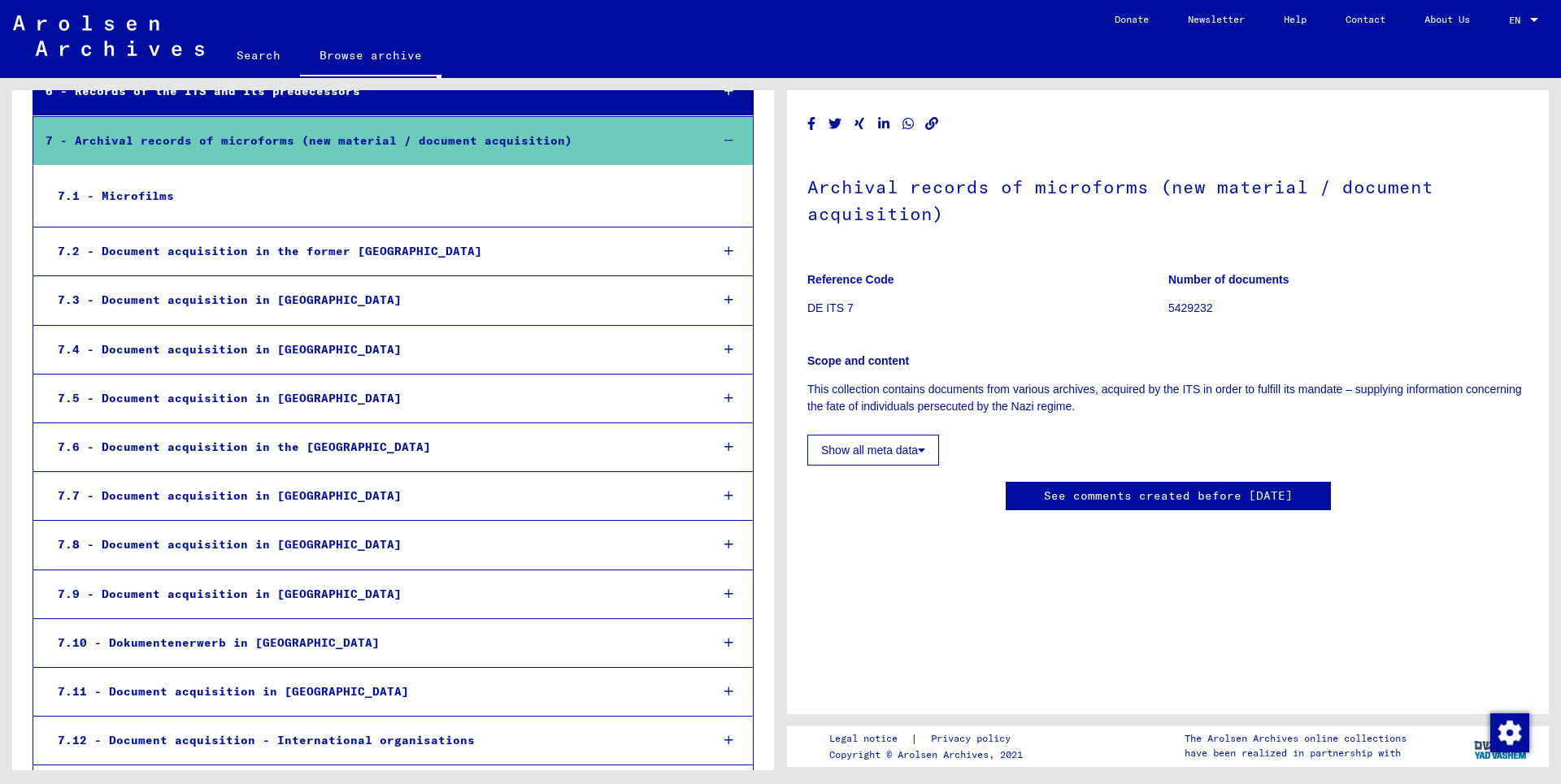
scroll to position [526, 0]
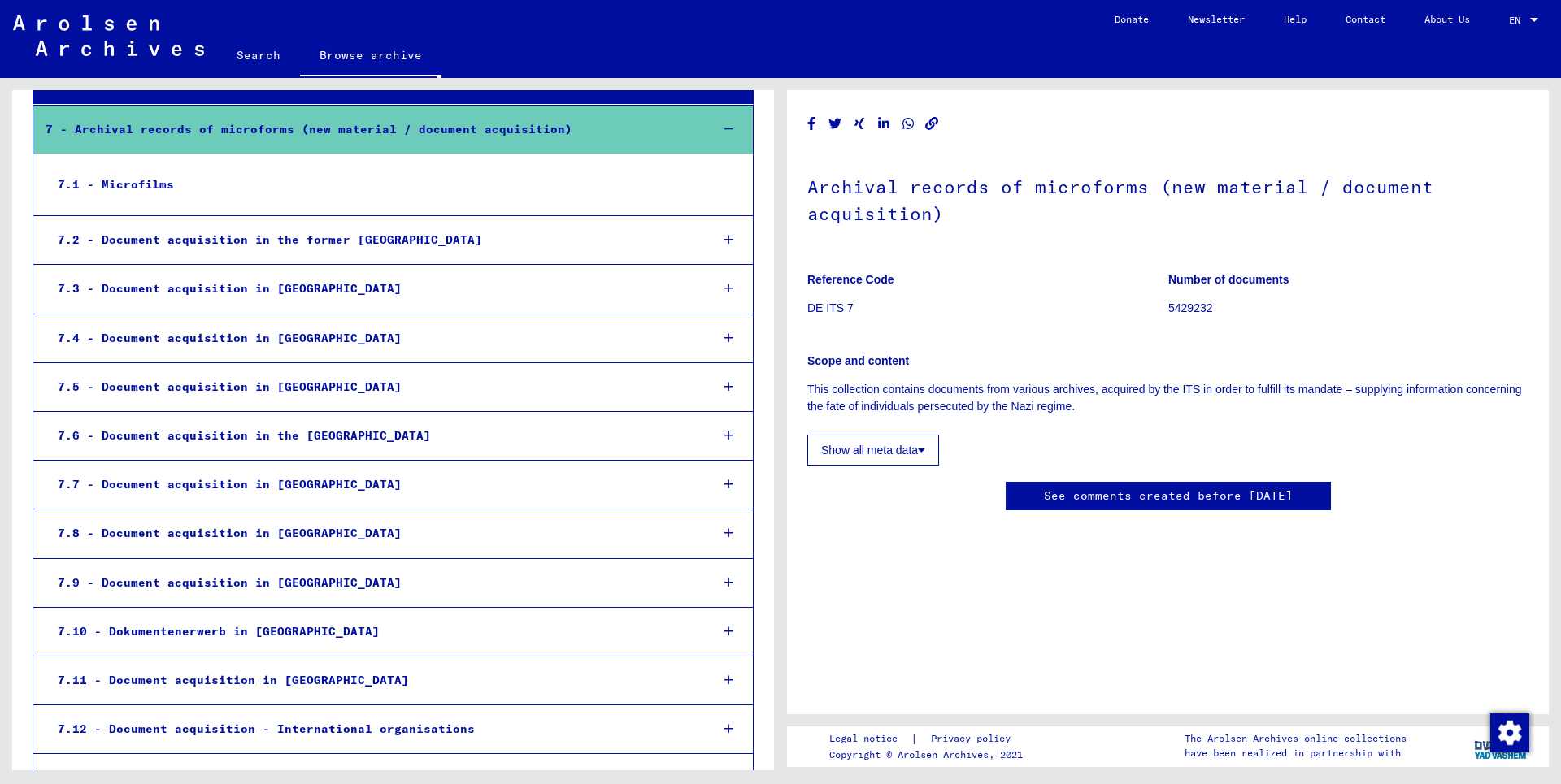
click at [238, 533] on div "7.8 - Document acquisition in [GEOGRAPHIC_DATA]" at bounding box center [372, 533] width 652 height 32
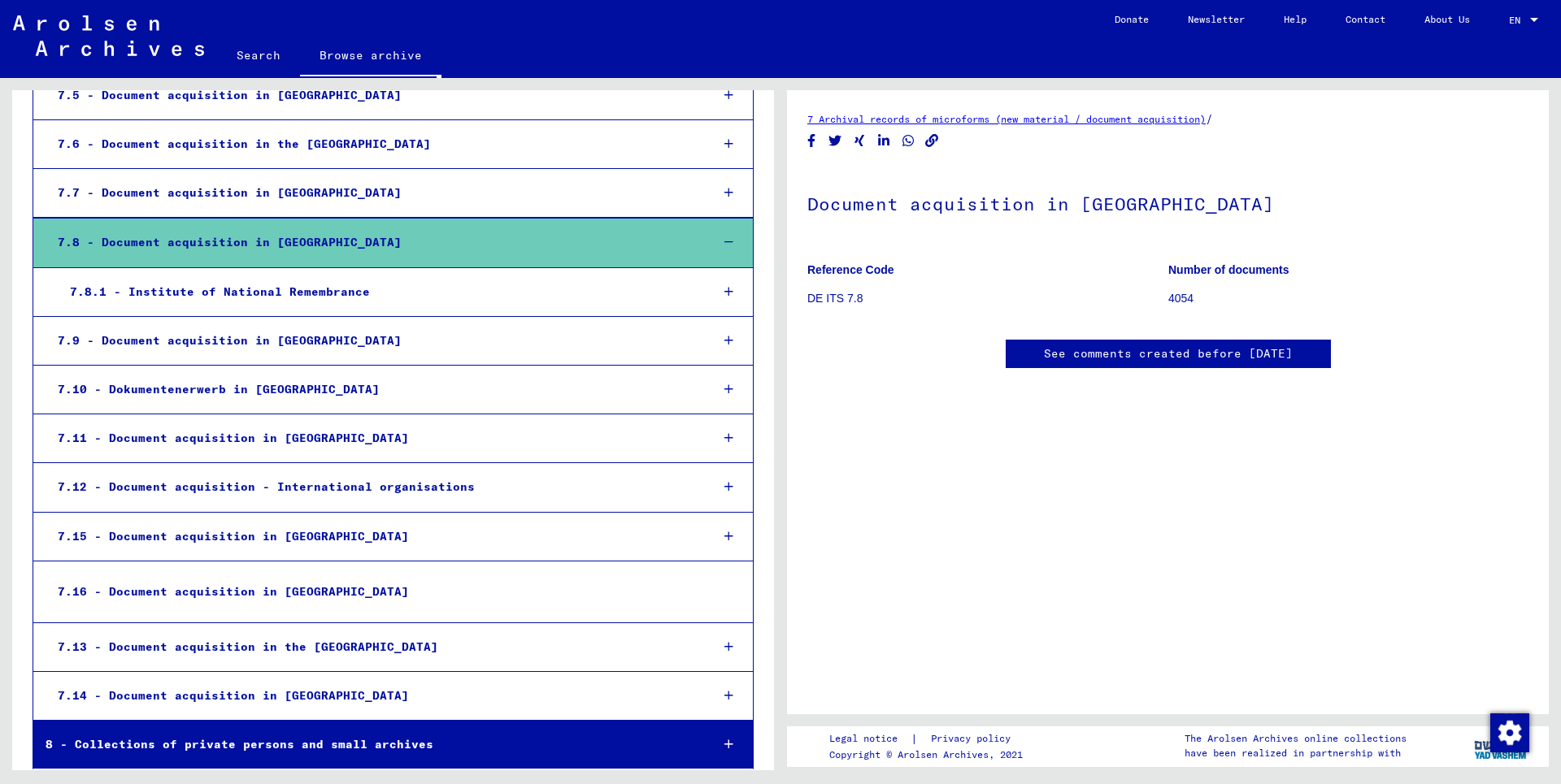
scroll to position [825, 0]
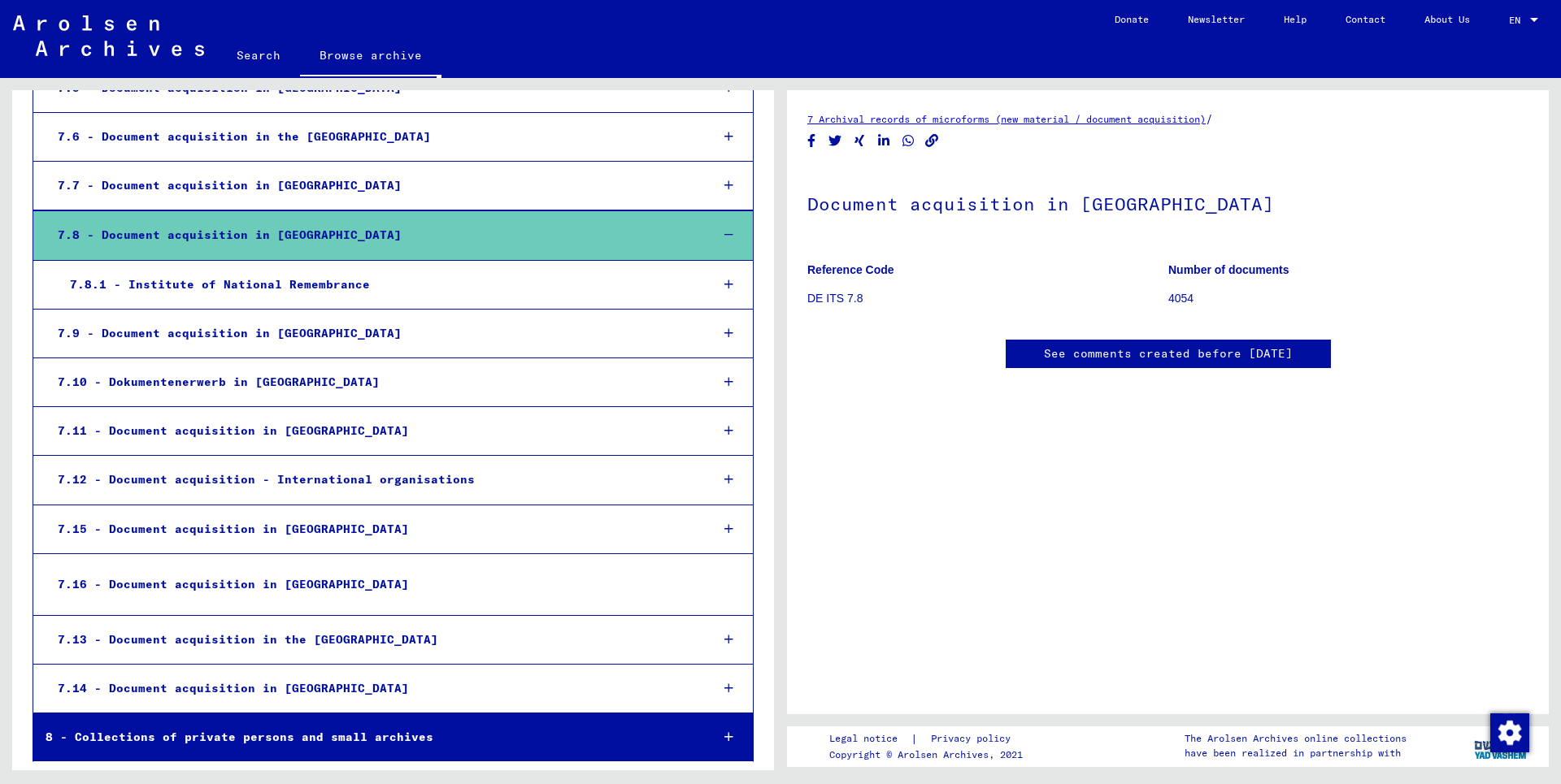
click at [220, 285] on div "7.8.1 - Institute of National Remembrance" at bounding box center [377, 284] width 640 height 32
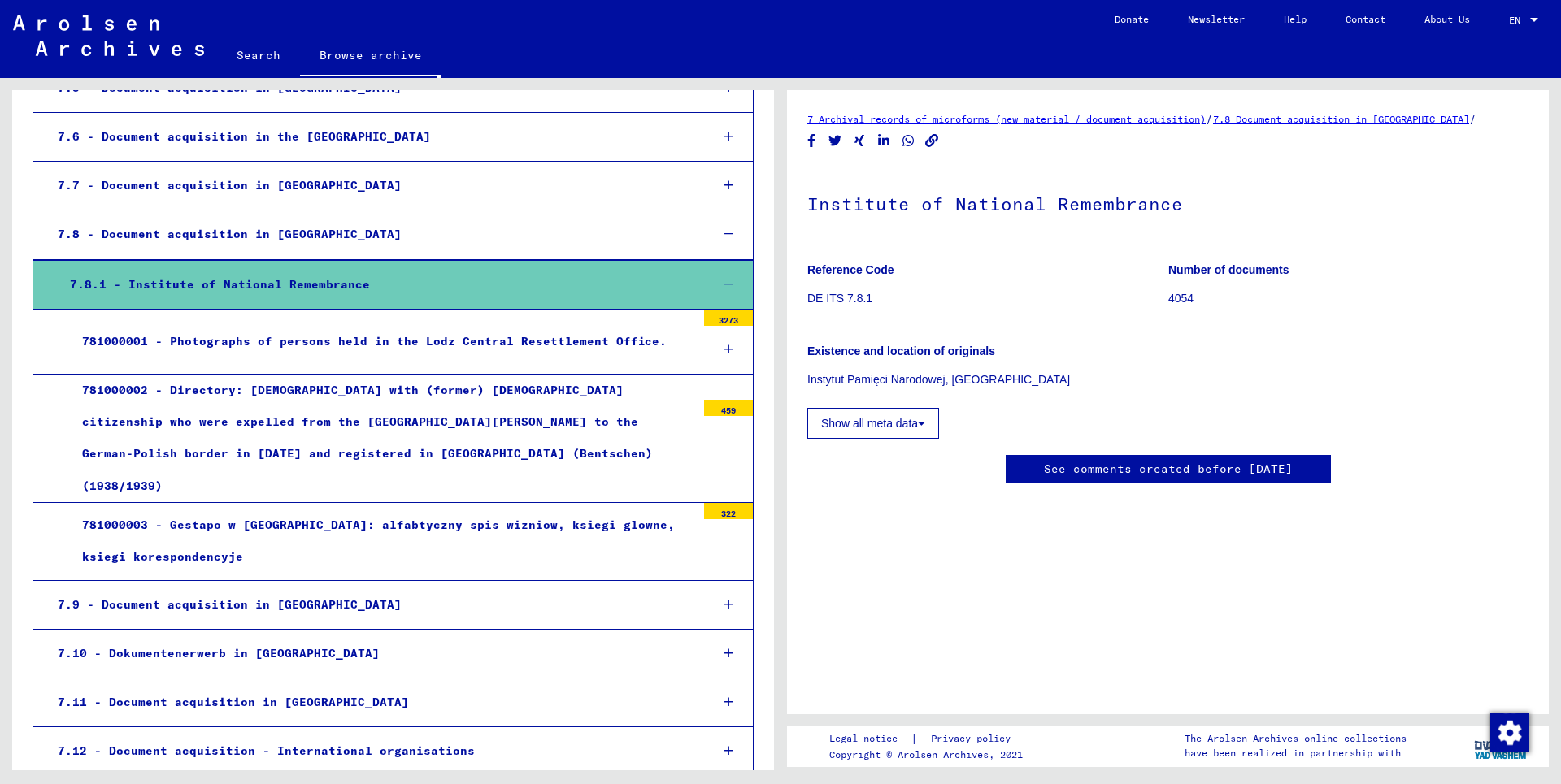
click at [280, 509] on div "781000003 - Gestapo w [GEOGRAPHIC_DATA]: alfabtyczny spis wizniow, ksiegi glown…" at bounding box center [383, 541] width 626 height 64
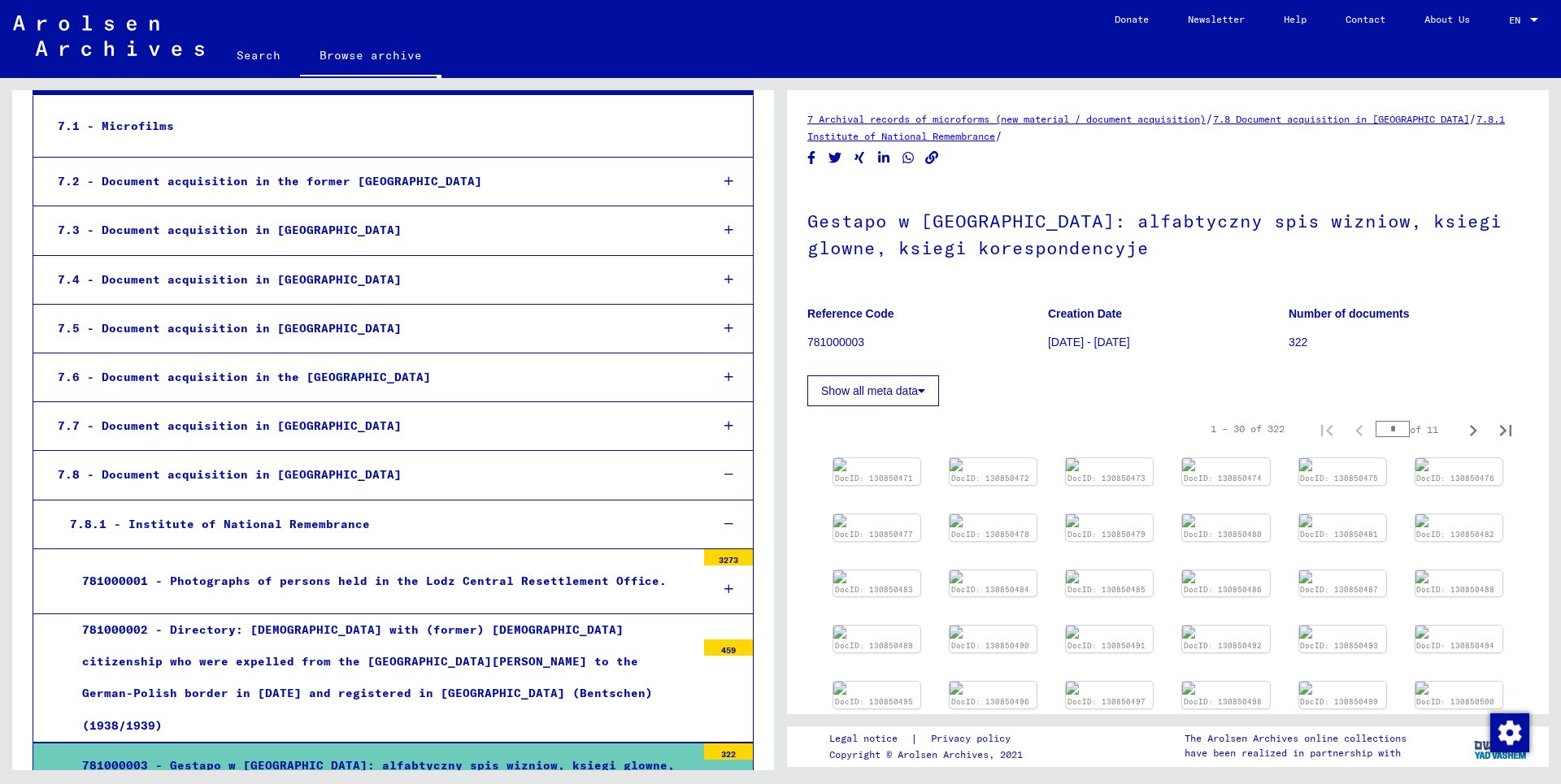
scroll to position [386, 0]
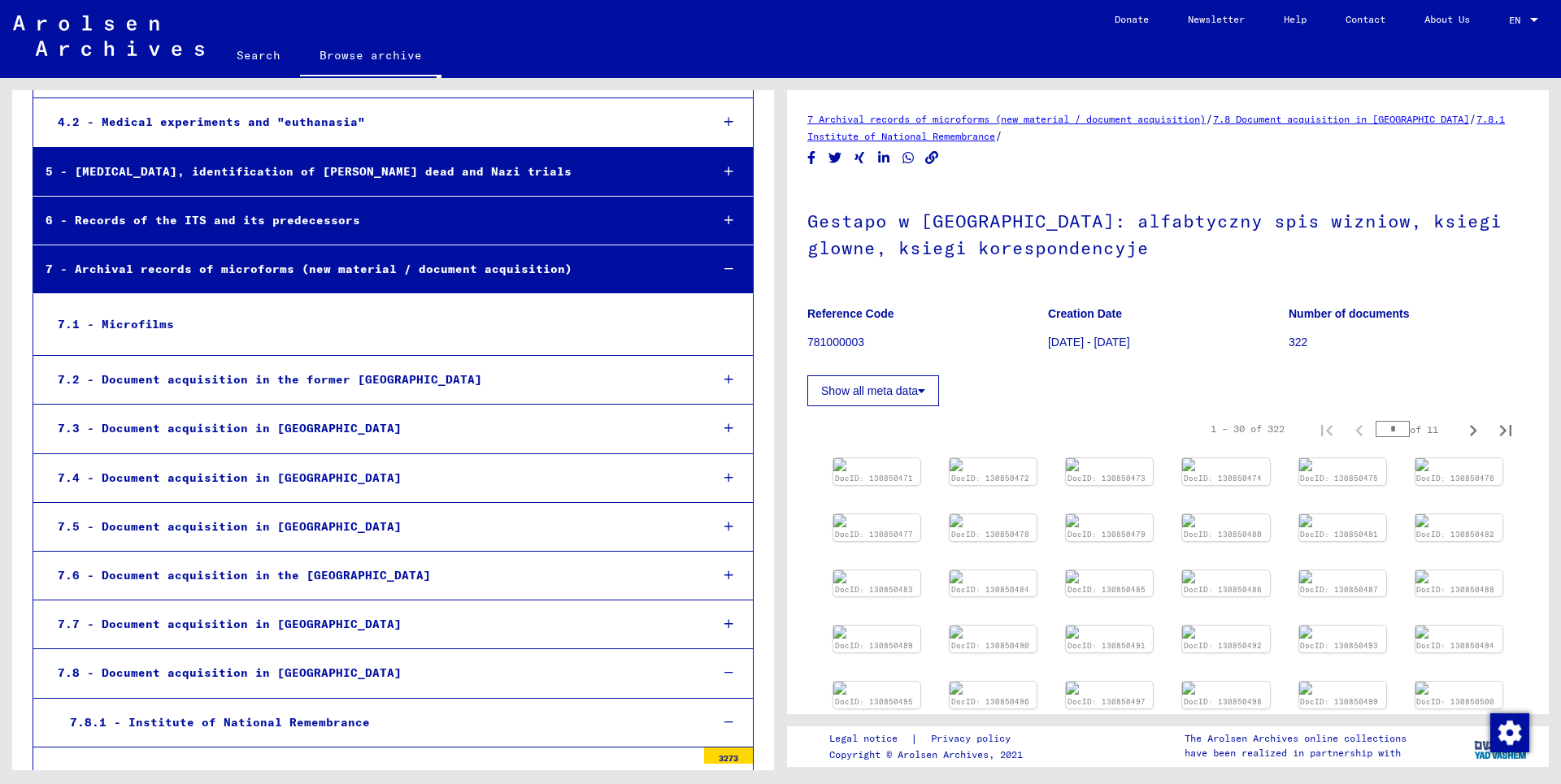
click at [261, 58] on link "Search" at bounding box center [258, 55] width 83 height 39
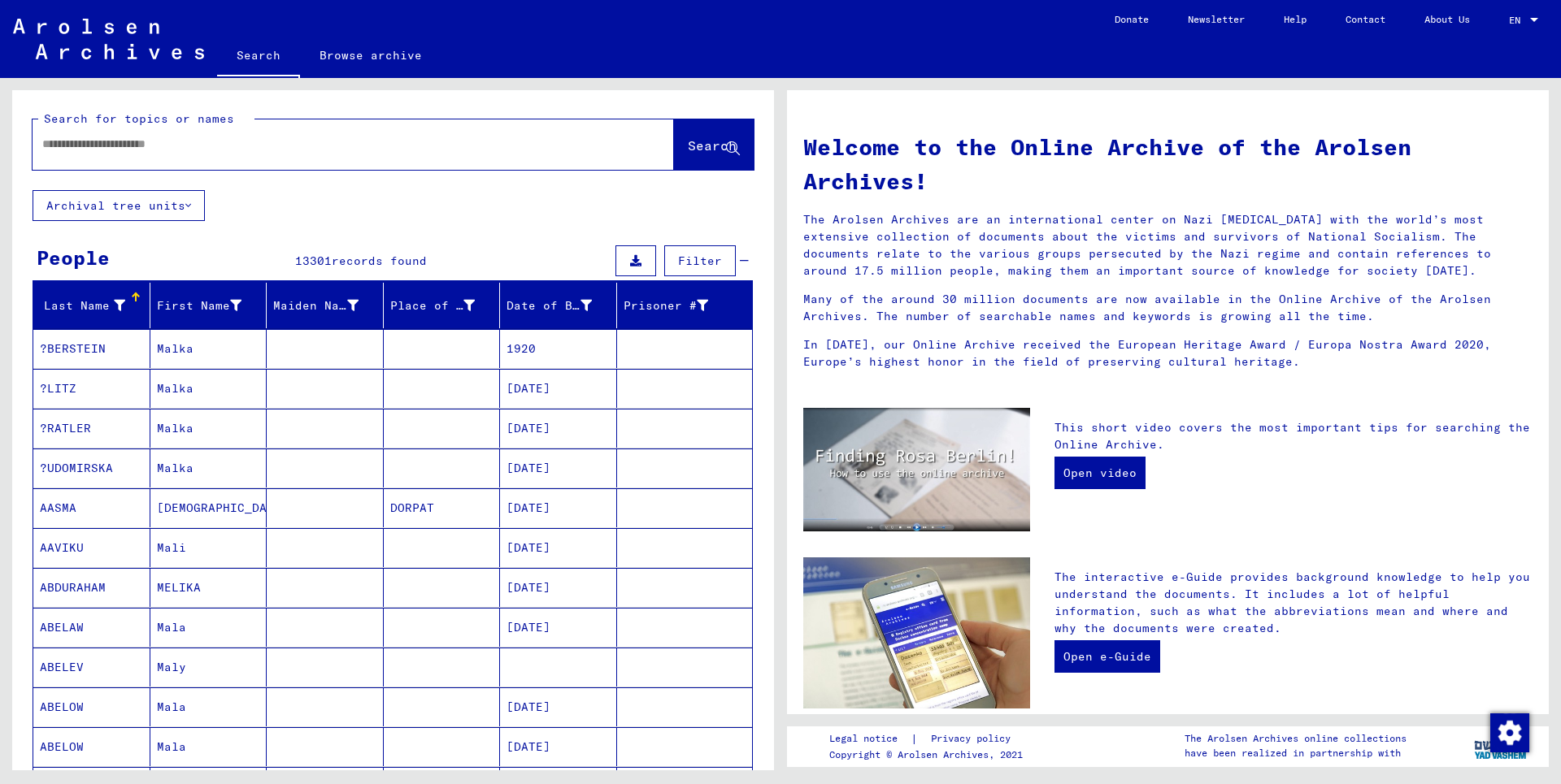
click at [263, 148] on input "text" at bounding box center [333, 144] width 583 height 17
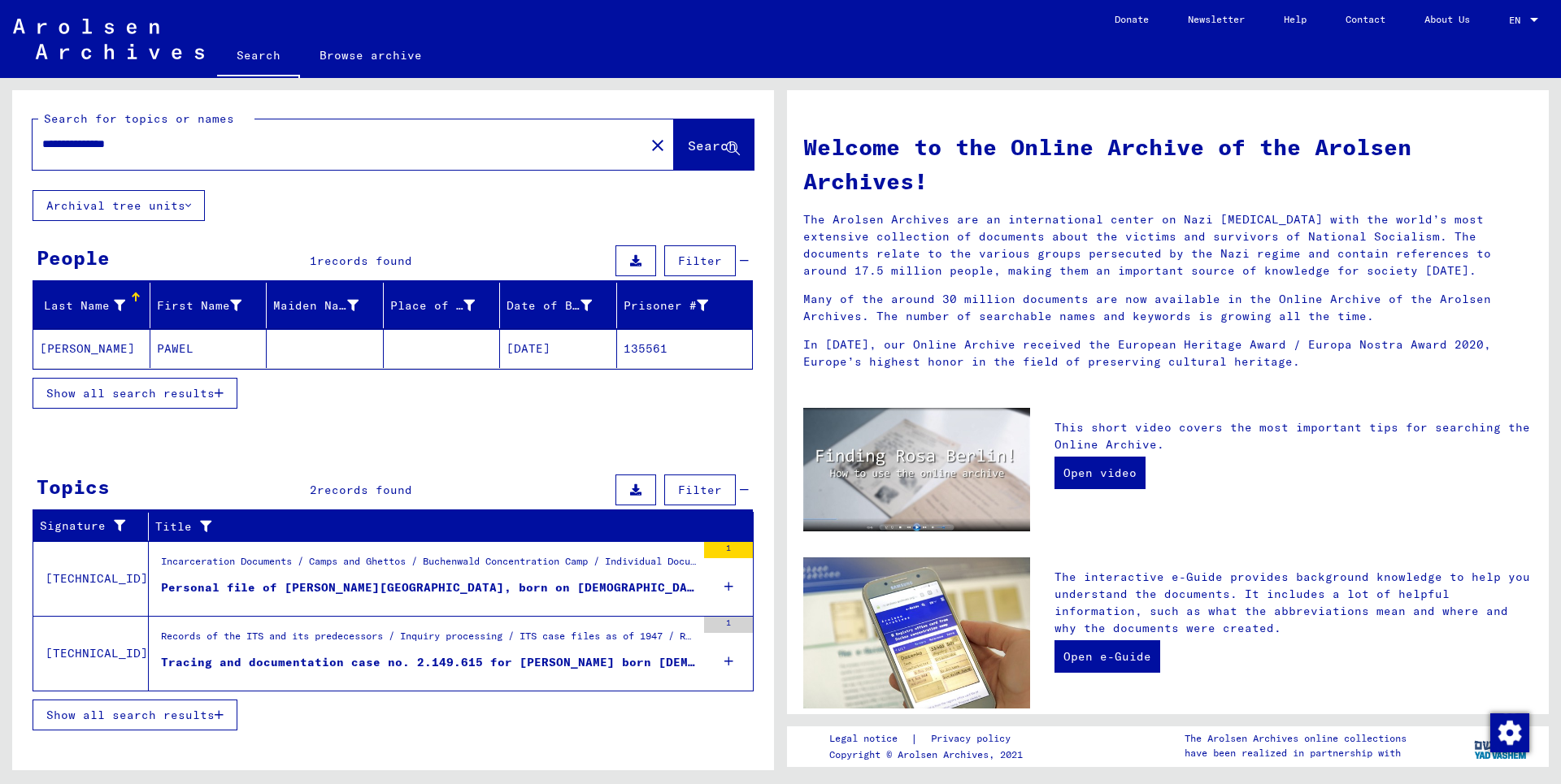
click at [196, 395] on span "Show all search results" at bounding box center [130, 394] width 168 height 15
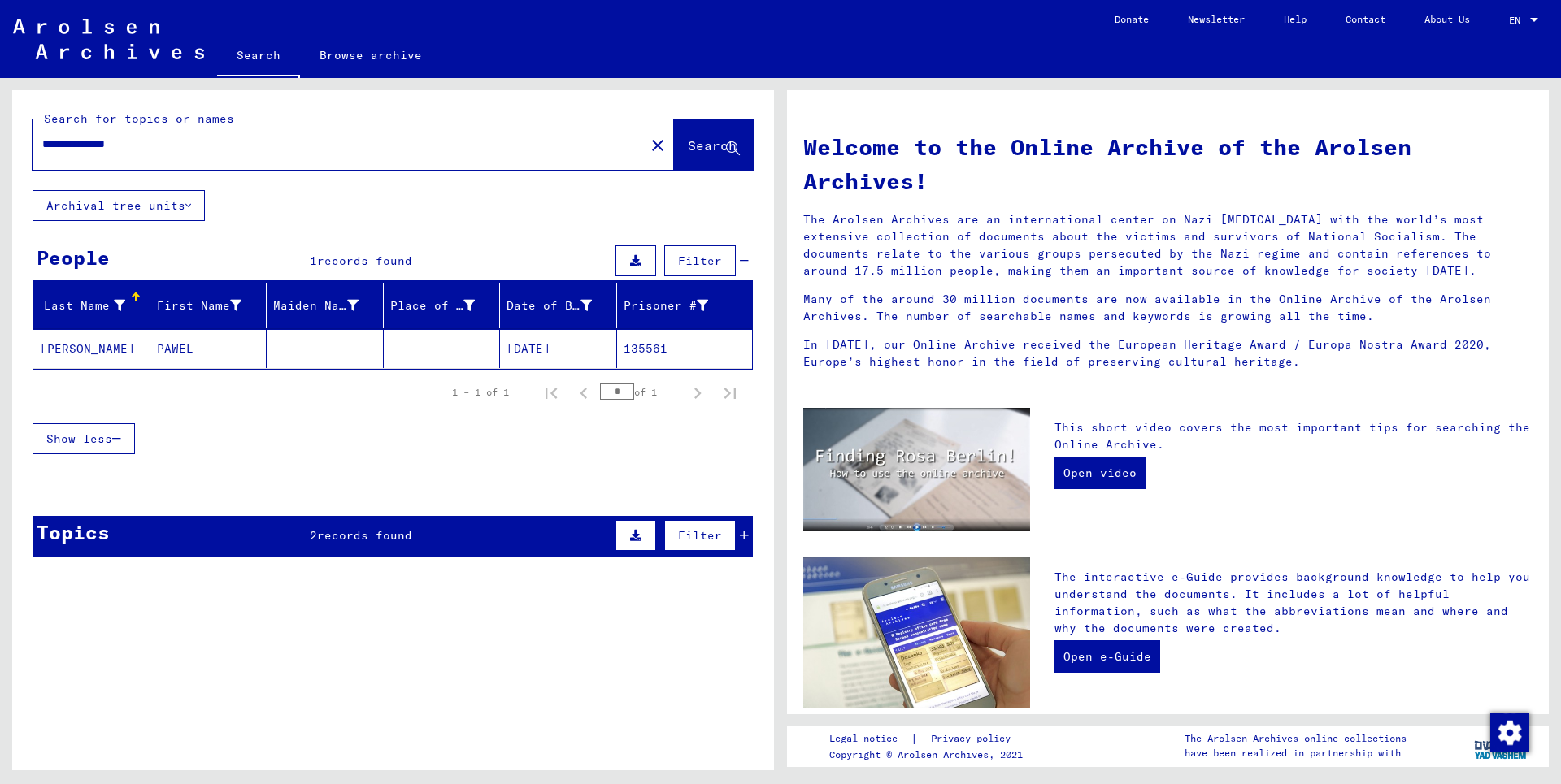
click at [85, 353] on mat-cell "[PERSON_NAME]" at bounding box center [92, 349] width 117 height 39
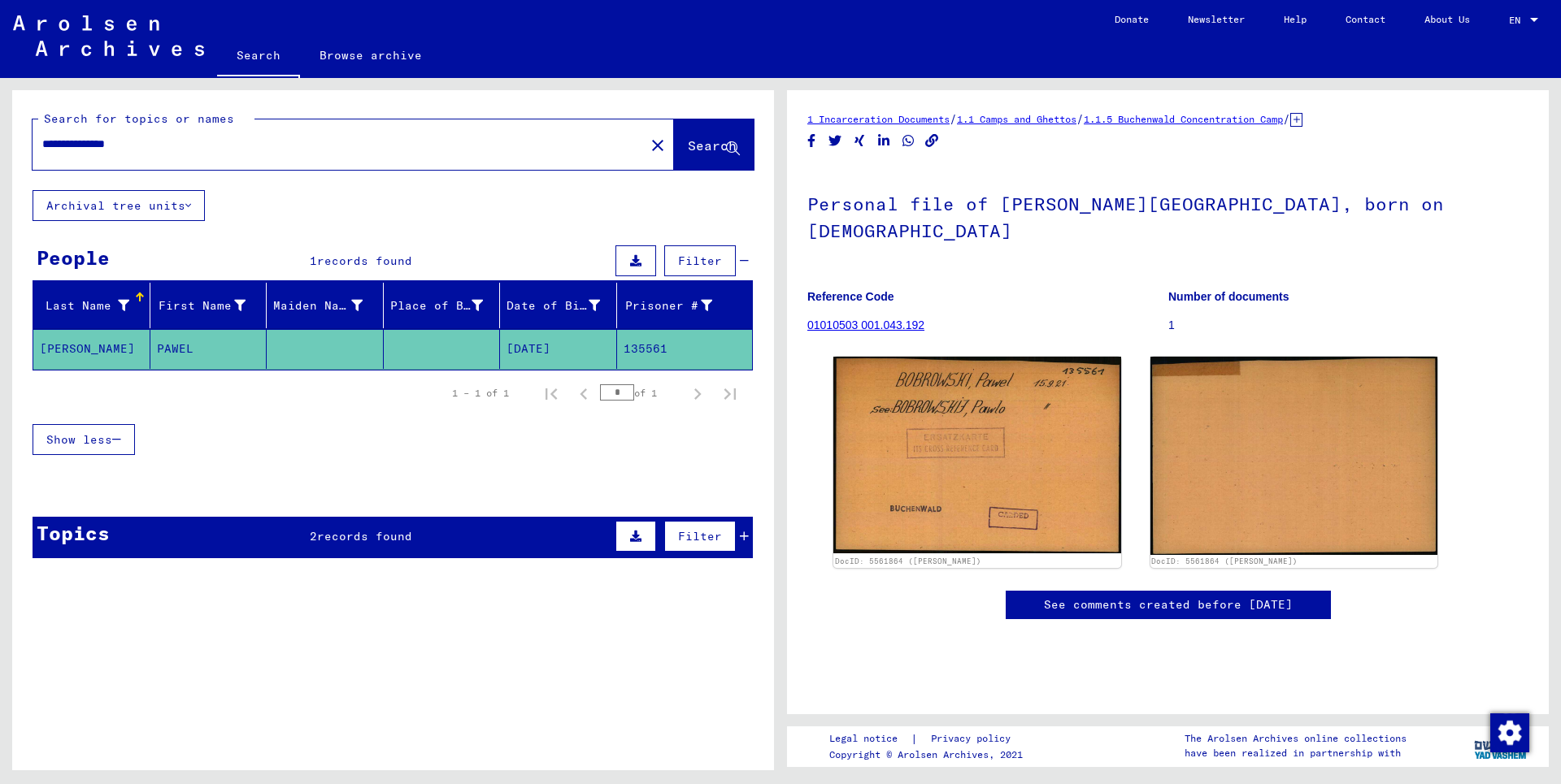
drag, startPoint x: 72, startPoint y: 143, endPoint x: 78, endPoint y: 138, distance: 7.8
click at [78, 138] on input "**********" at bounding box center [338, 144] width 593 height 17
type input "**********"
